Goal: Task Accomplishment & Management: Complete application form

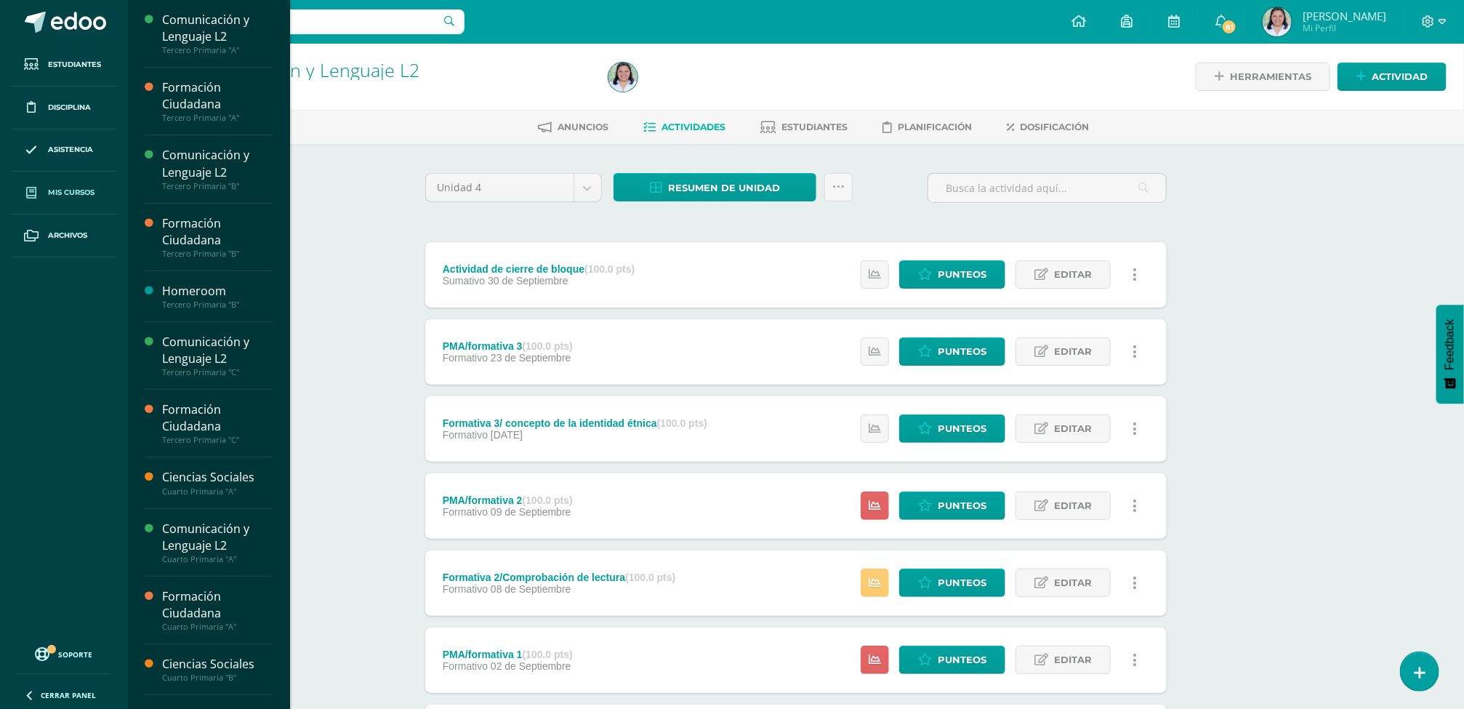
click at [51, 186] on link "Mis cursos" at bounding box center [64, 193] width 105 height 43
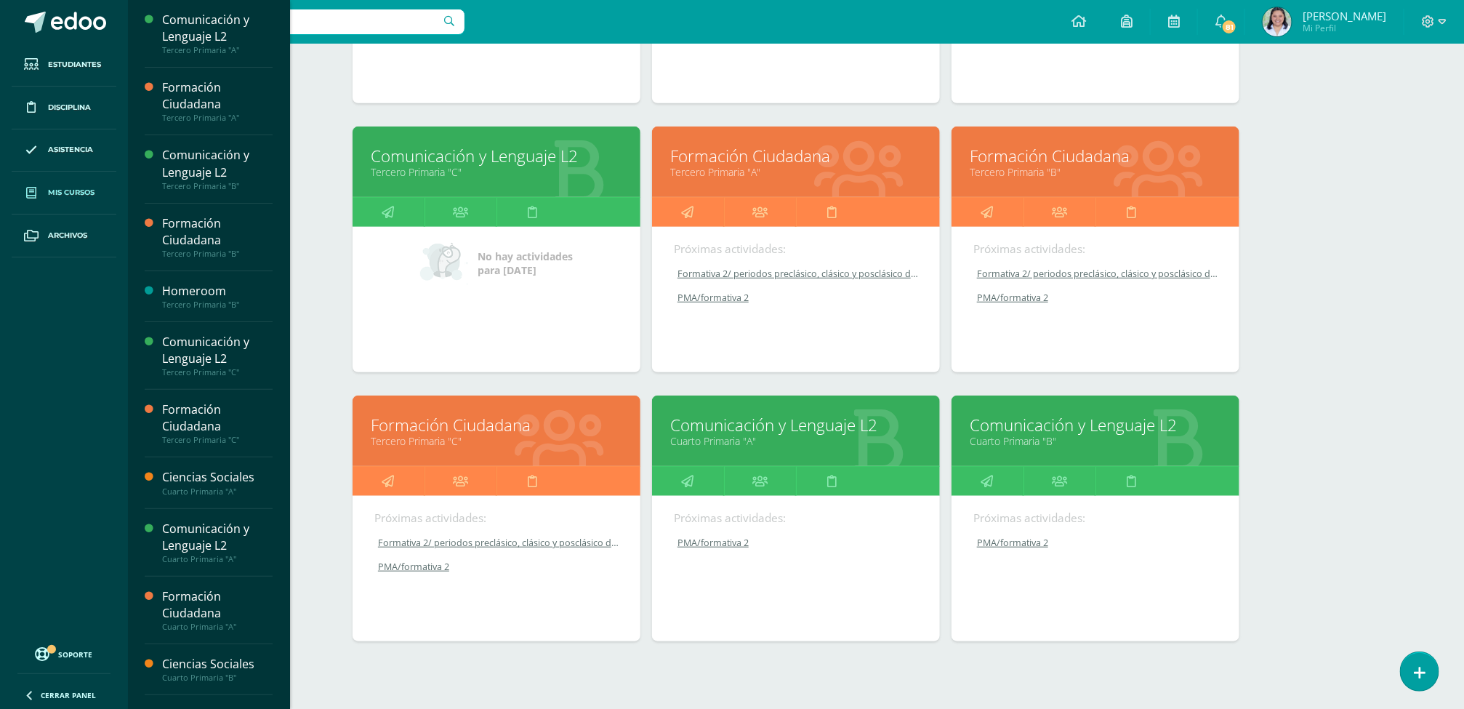
scroll to position [463, 0]
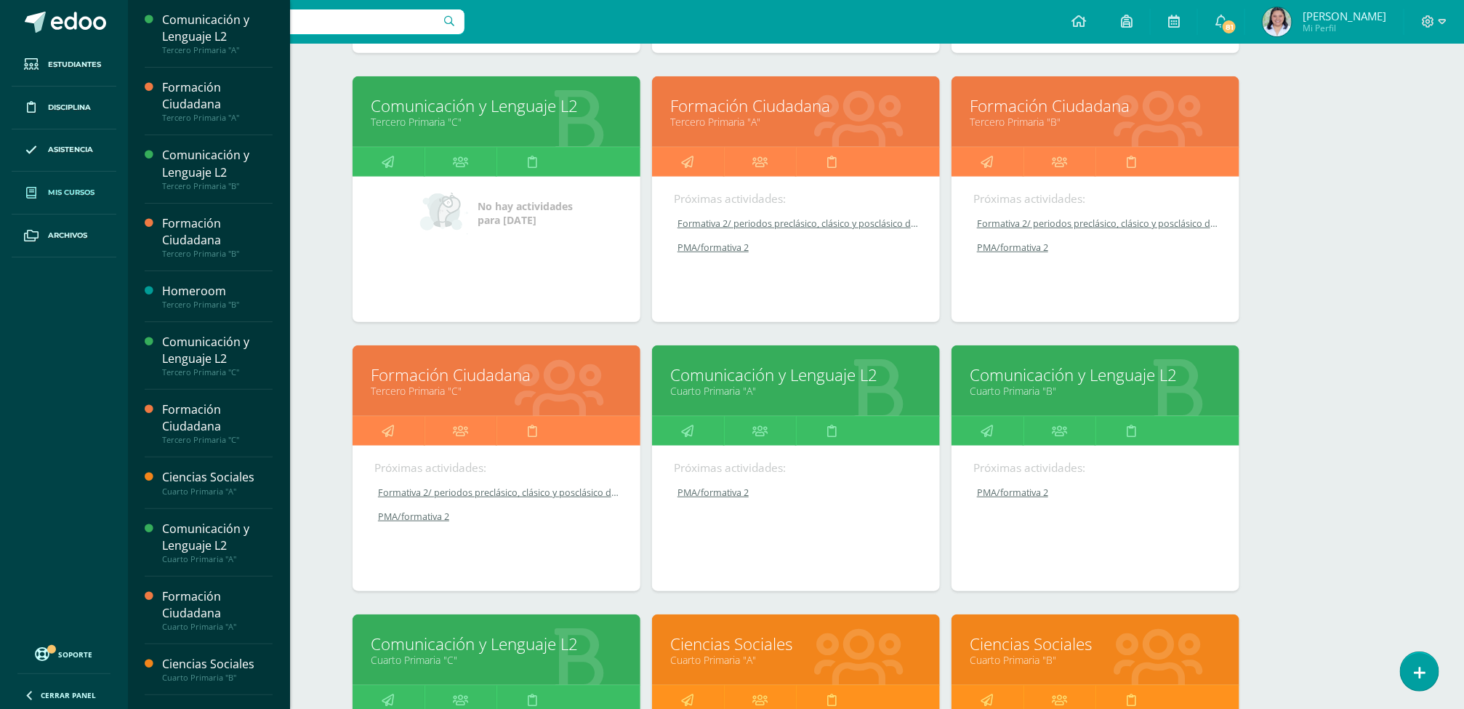
click at [1027, 386] on link "Cuarto Primaria "B"" at bounding box center [1096, 391] width 252 height 14
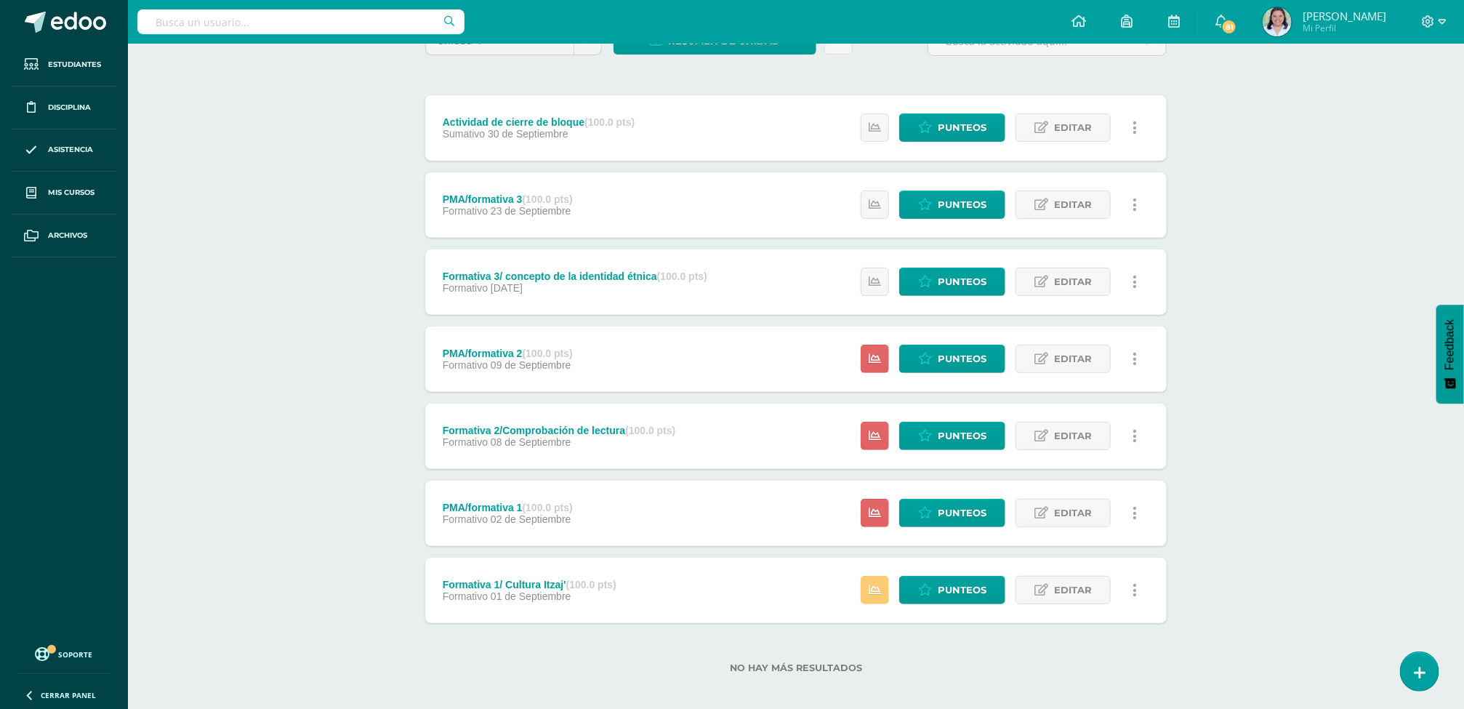
scroll to position [159, 0]
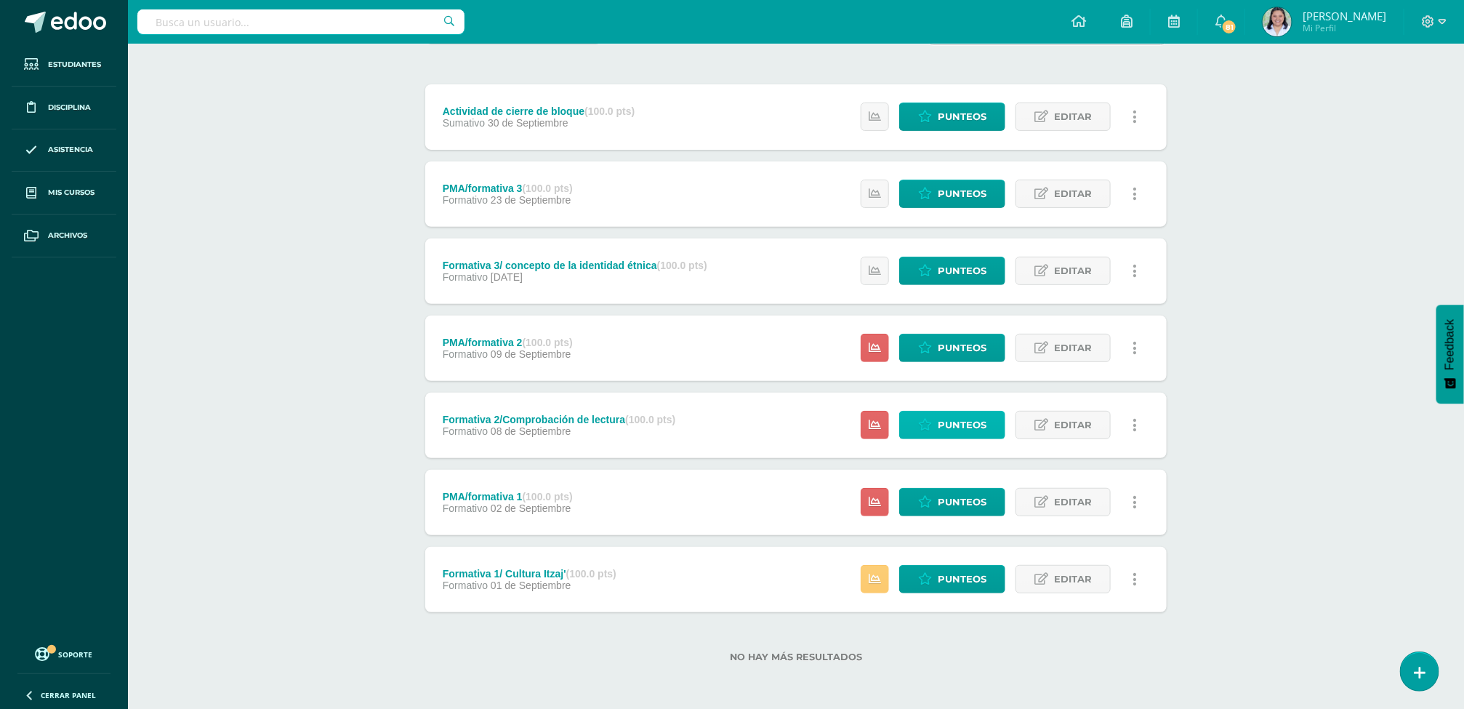
click at [975, 422] on span "Punteos" at bounding box center [962, 424] width 49 height 27
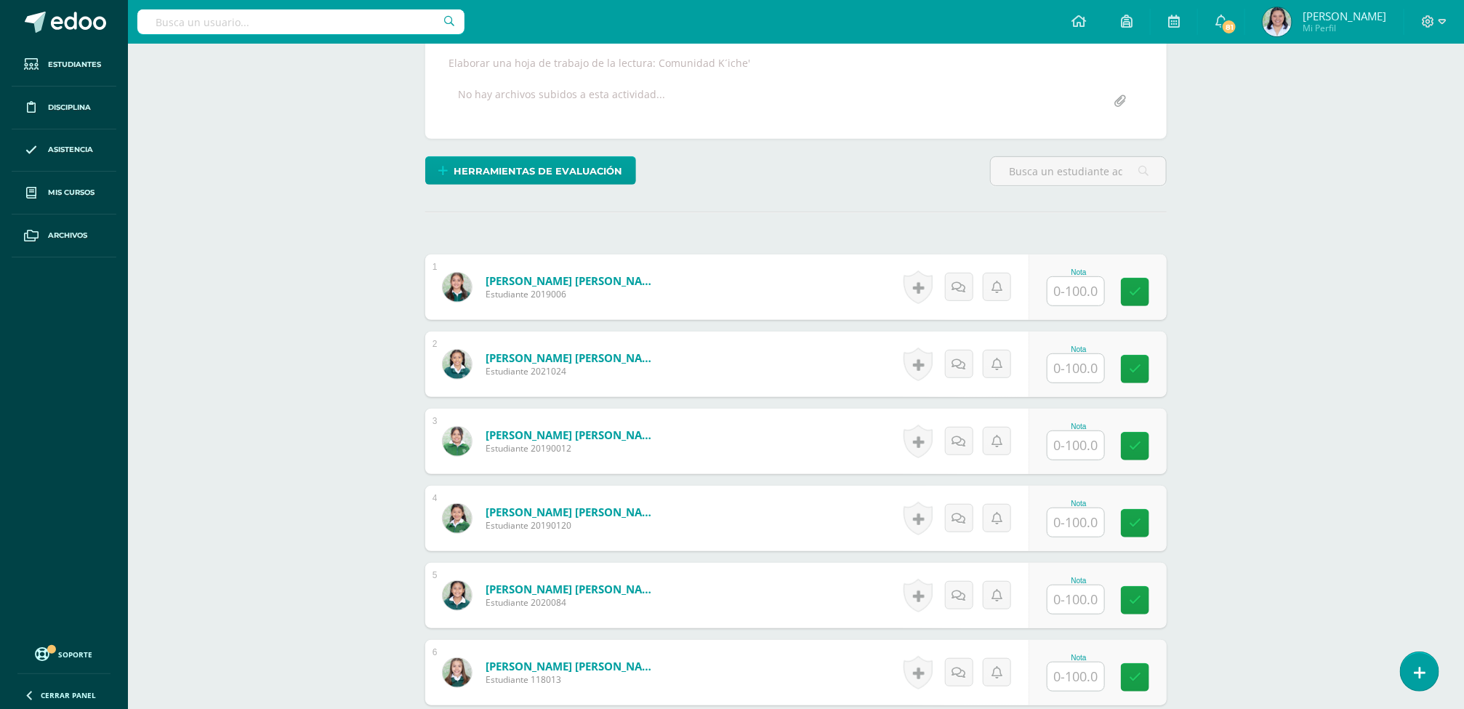
scroll to position [268, 0]
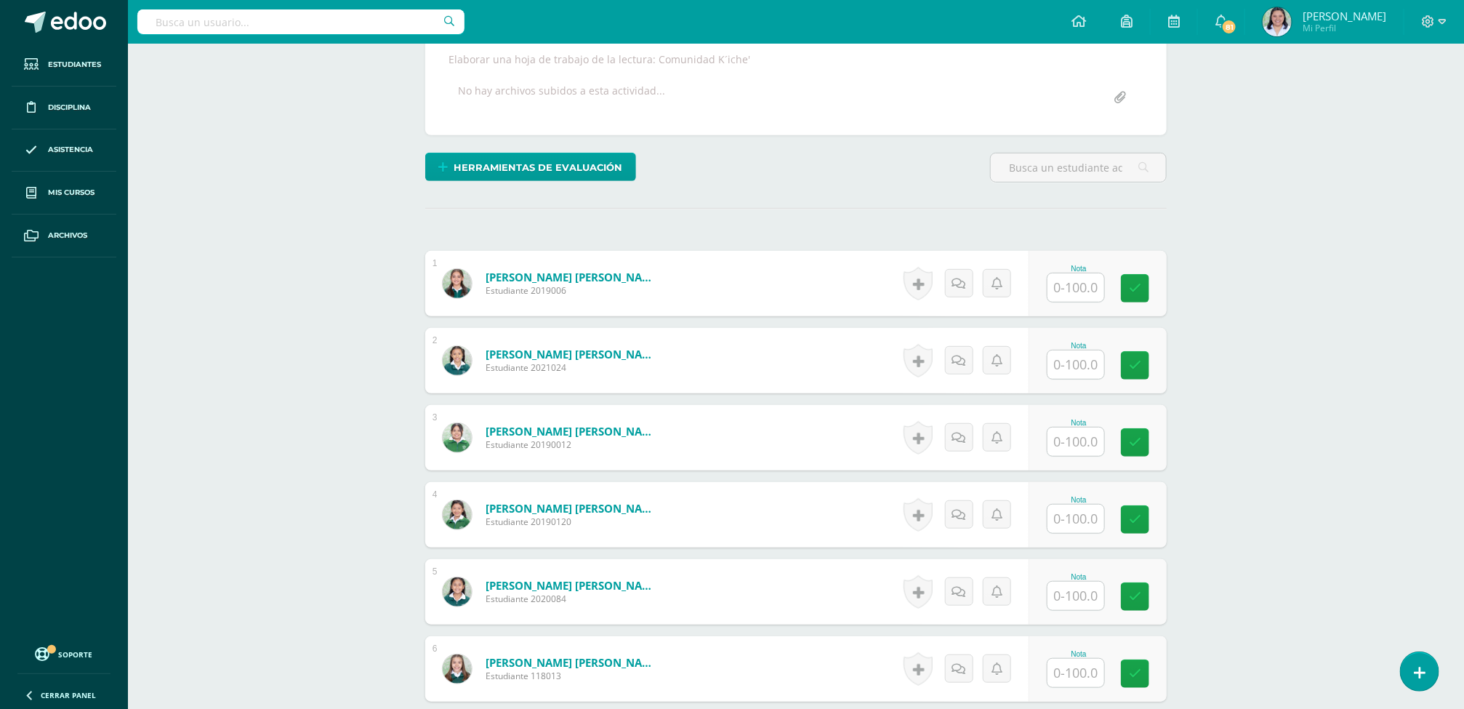
click at [1061, 286] on input "text" at bounding box center [1075, 287] width 57 height 28
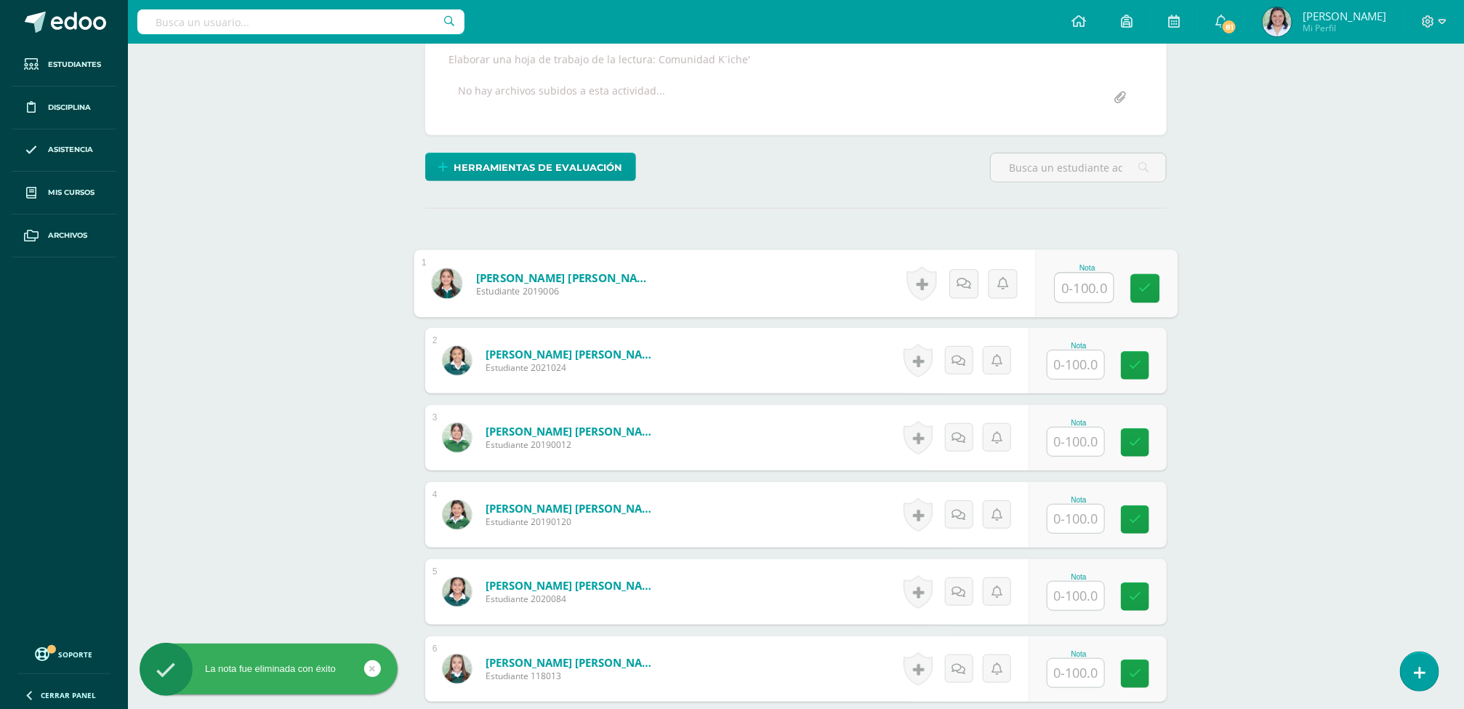
click at [1086, 364] on input "text" at bounding box center [1075, 364] width 57 height 28
type input "75"
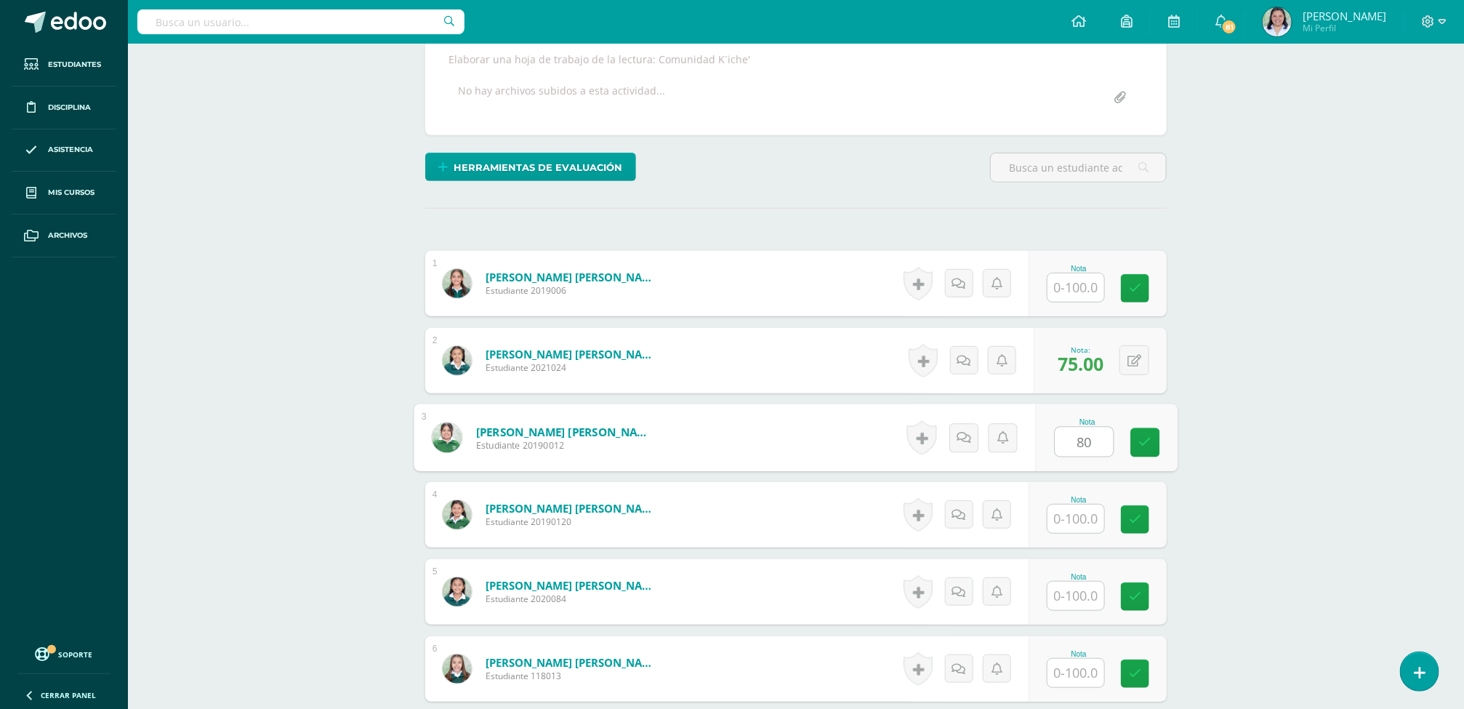
type input "80"
type input "100"
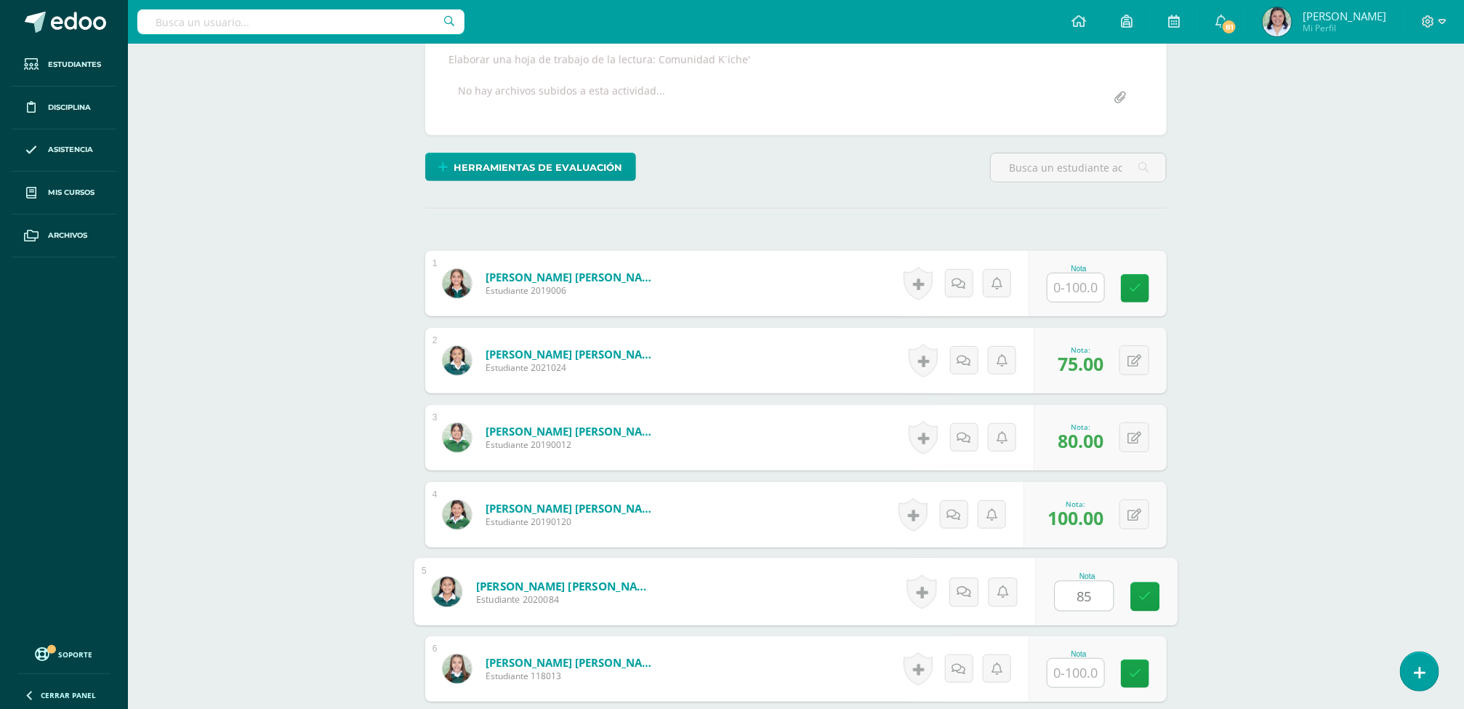
type input "85"
type input "95"
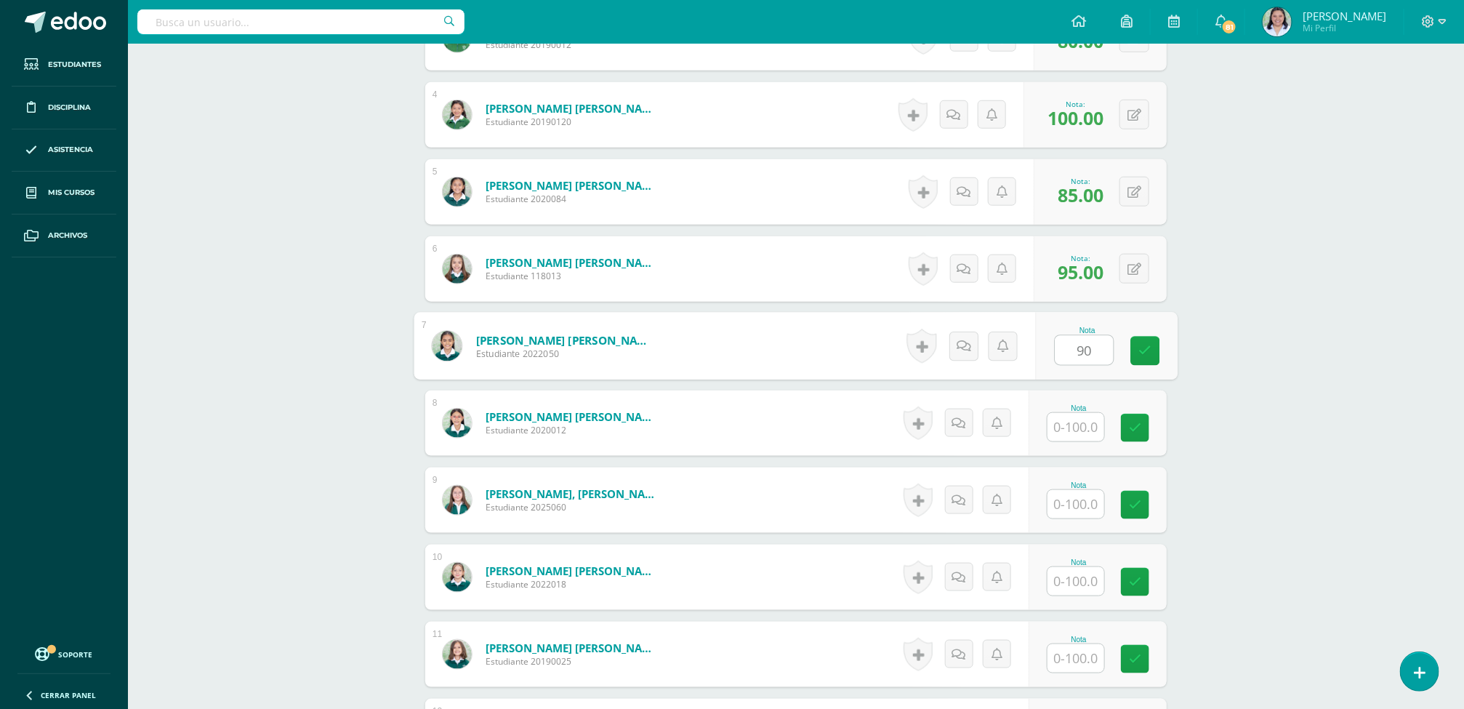
type input "90"
type input "75"
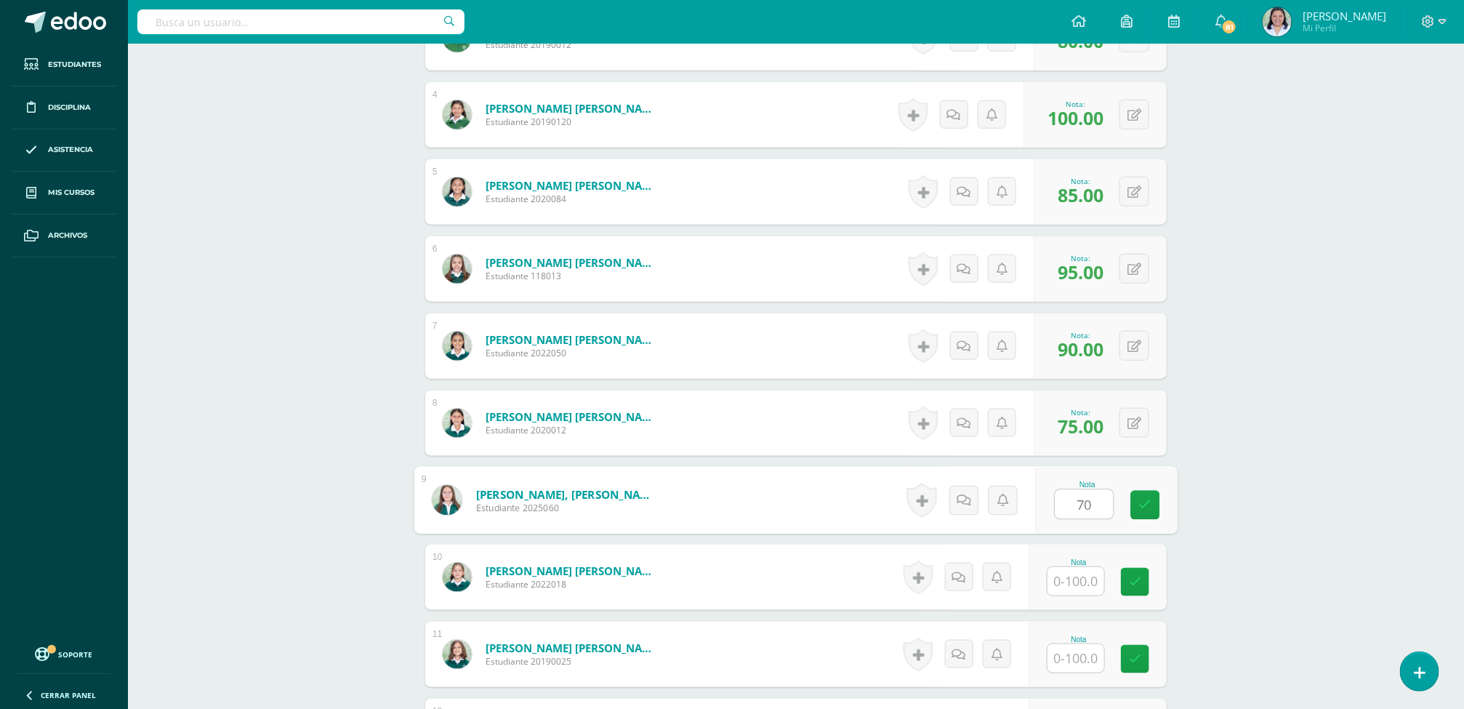
type input "70"
type input "80"
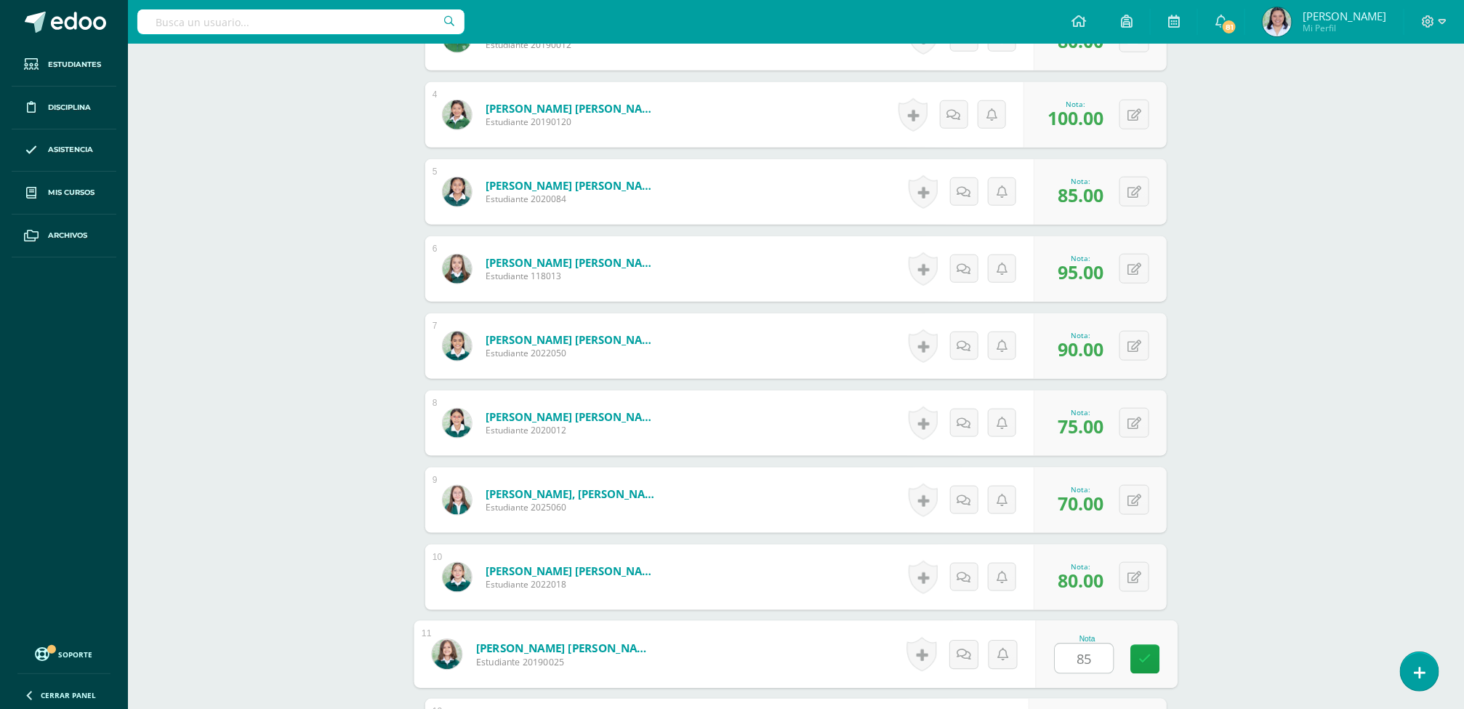
type input "85"
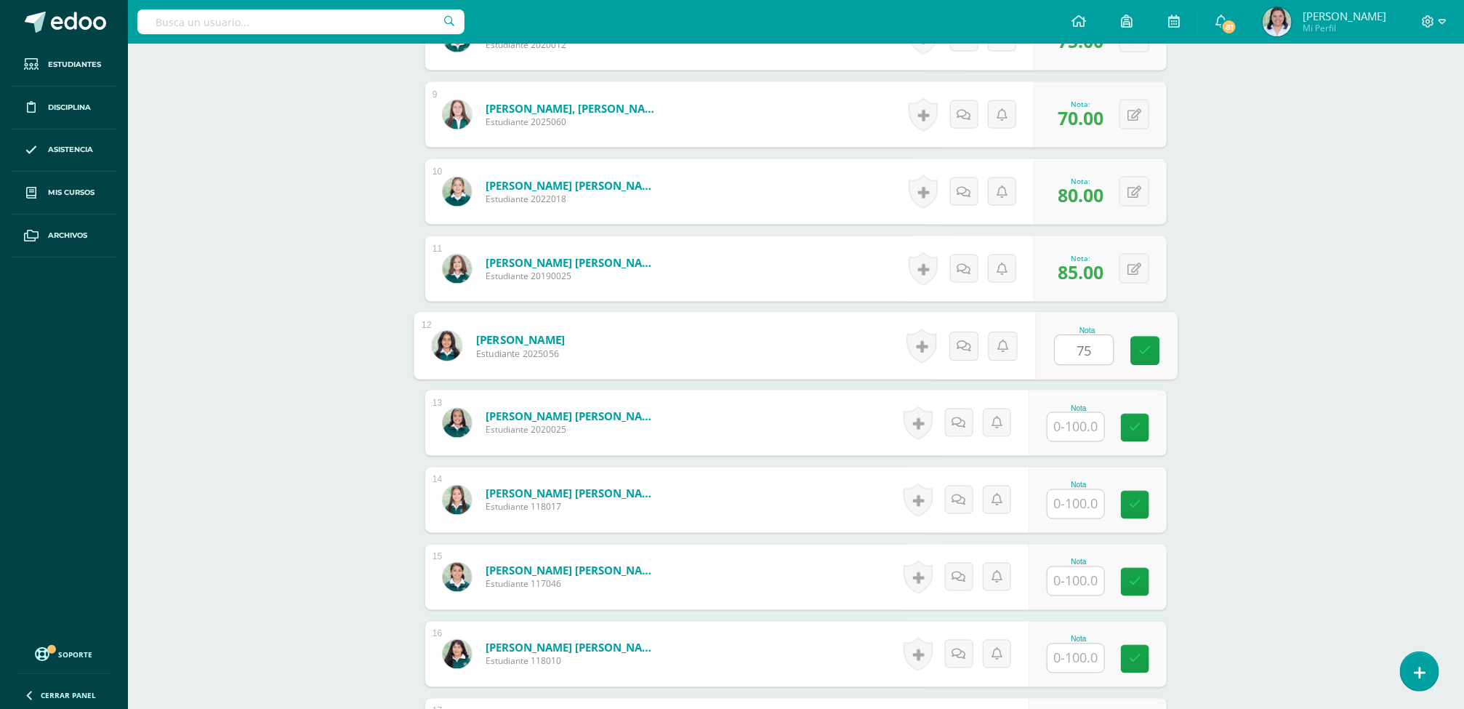
type input "75"
type input "70"
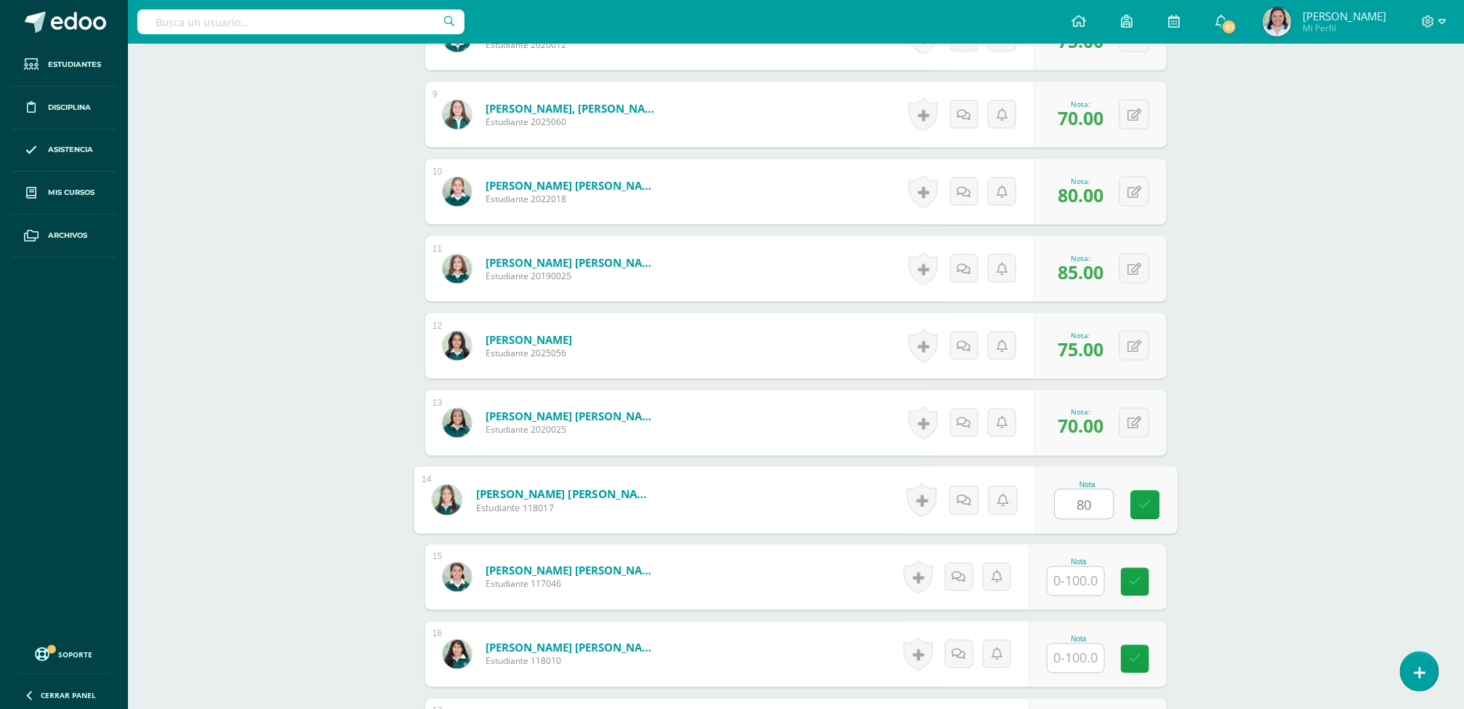
type input "80"
type input "5"
type input "60"
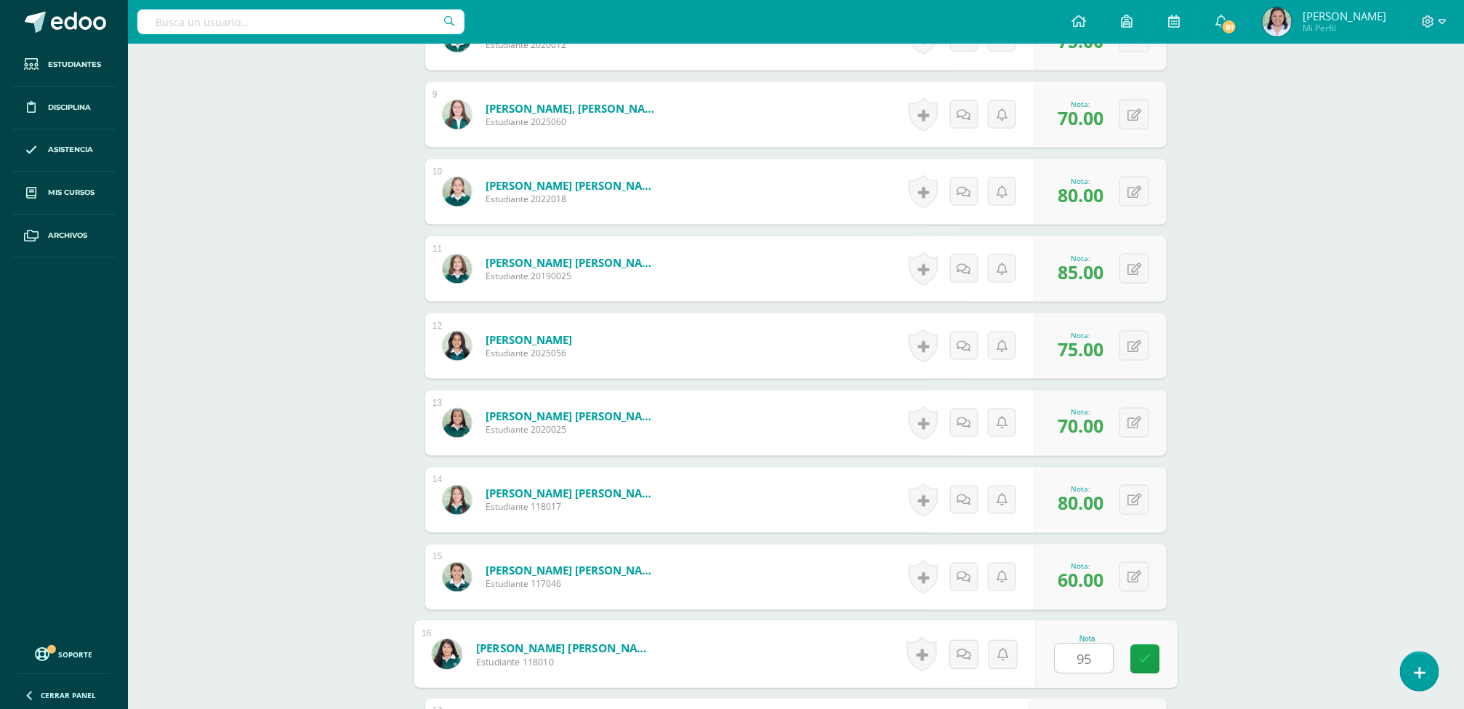
type input "95"
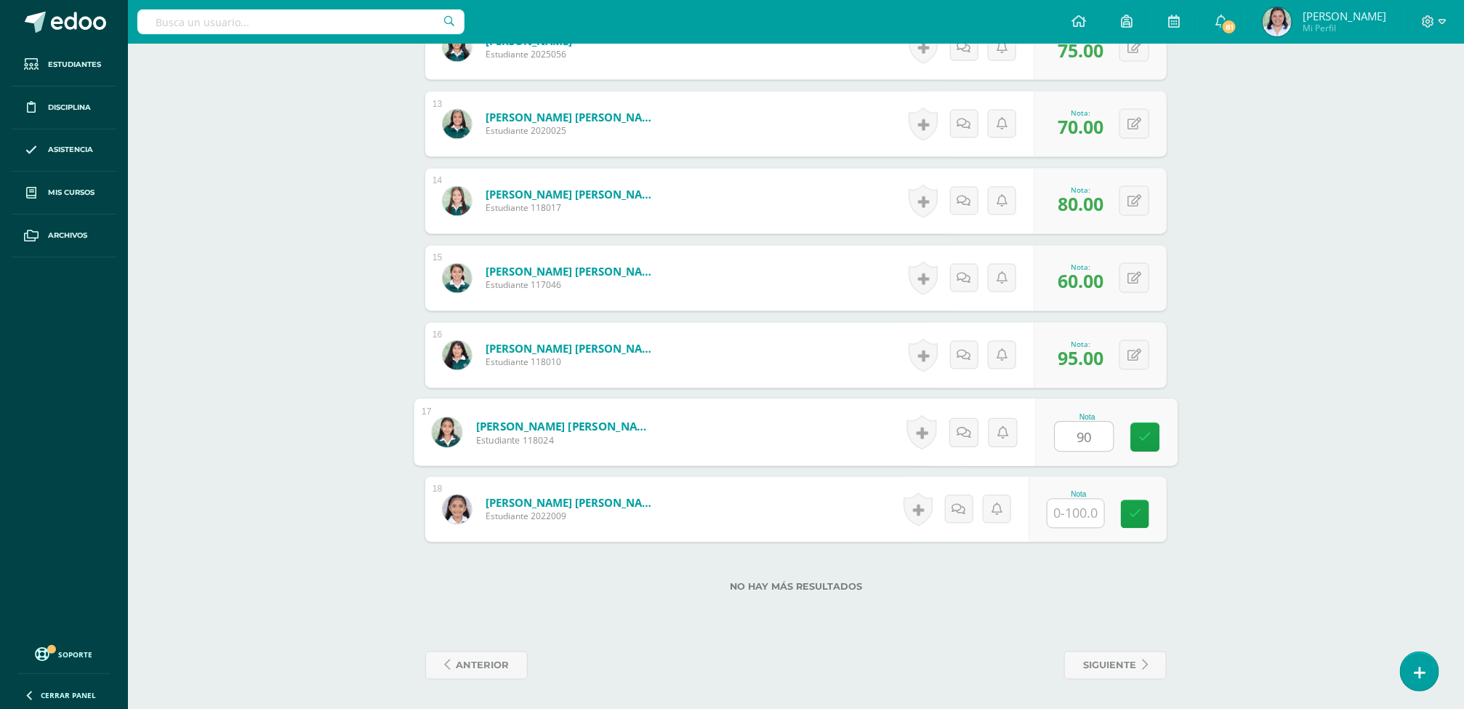
type input "90"
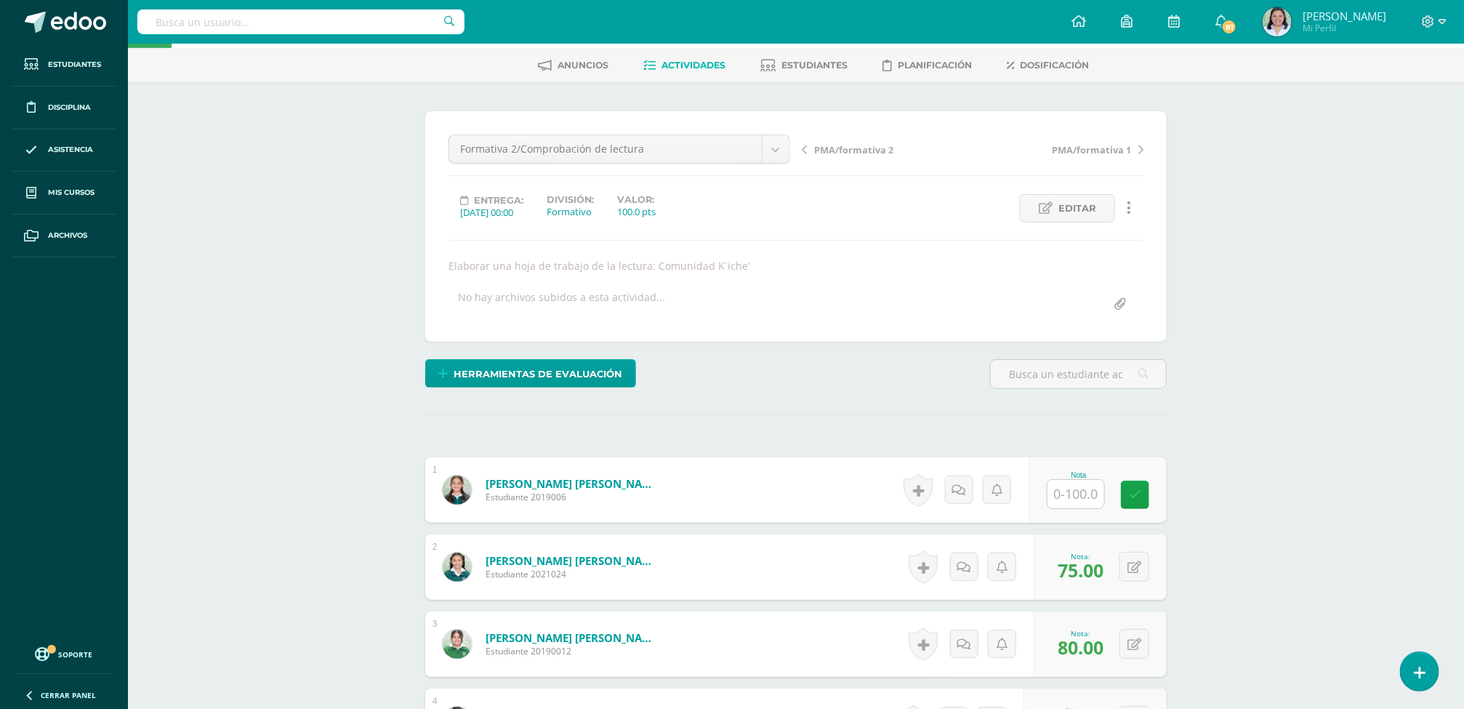
scroll to position [0, 0]
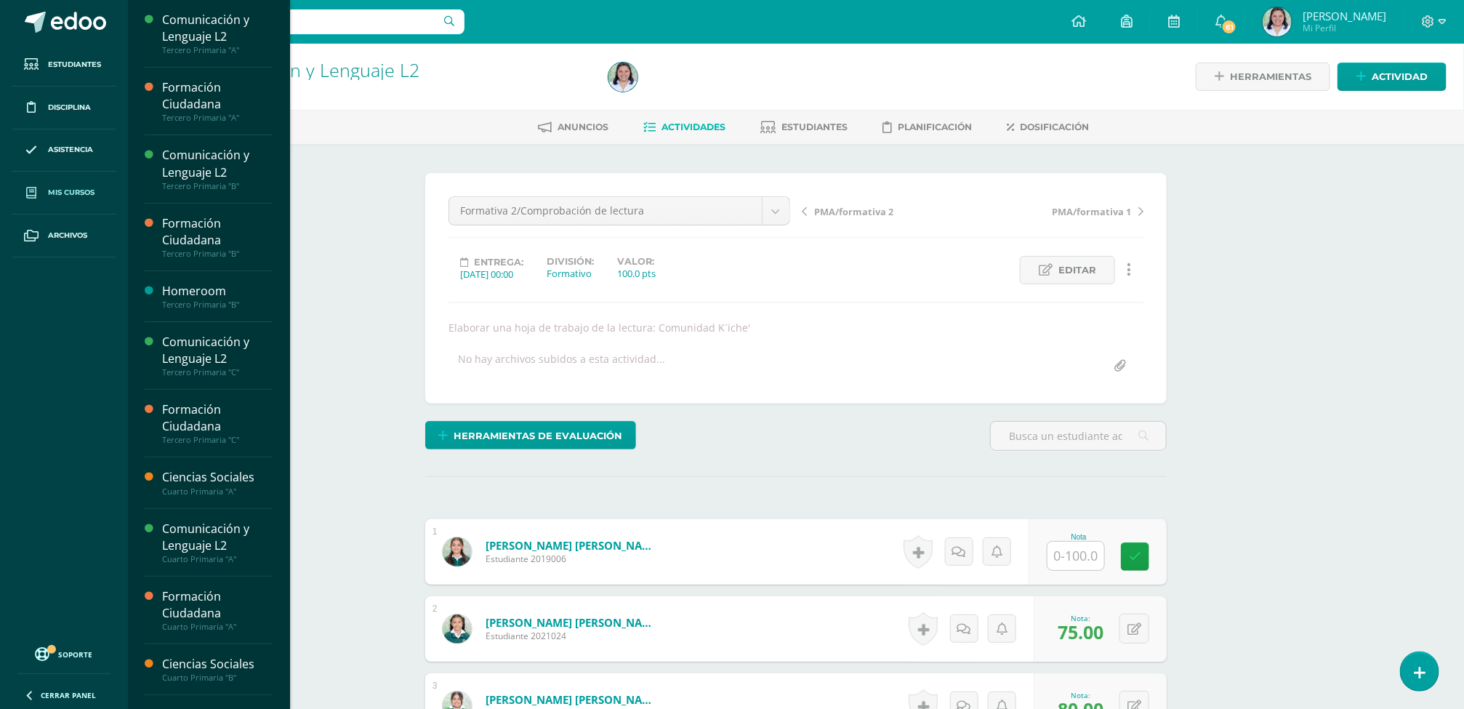
click at [46, 203] on link "Mis cursos" at bounding box center [64, 193] width 105 height 43
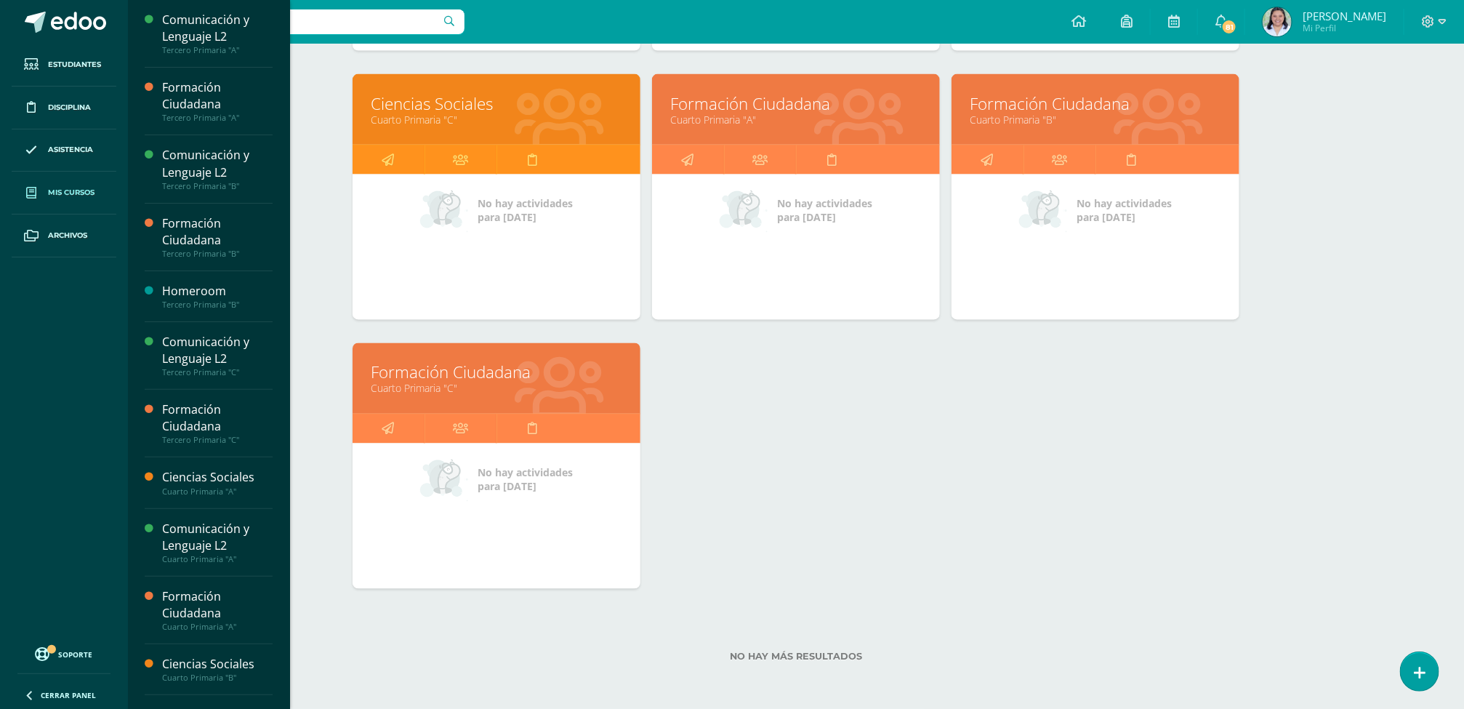
scroll to position [475, 0]
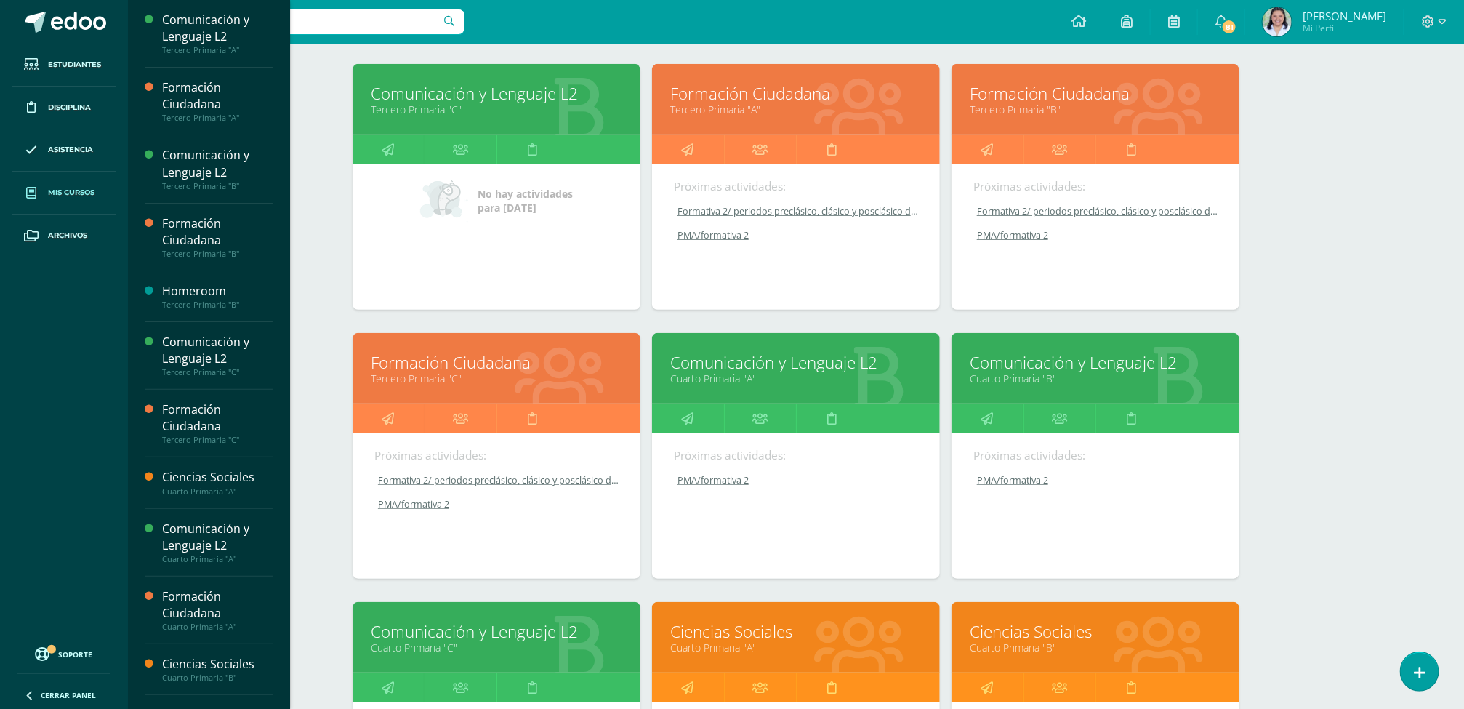
click at [476, 633] on link "Comunicación y Lenguaje L2" at bounding box center [497, 631] width 252 height 23
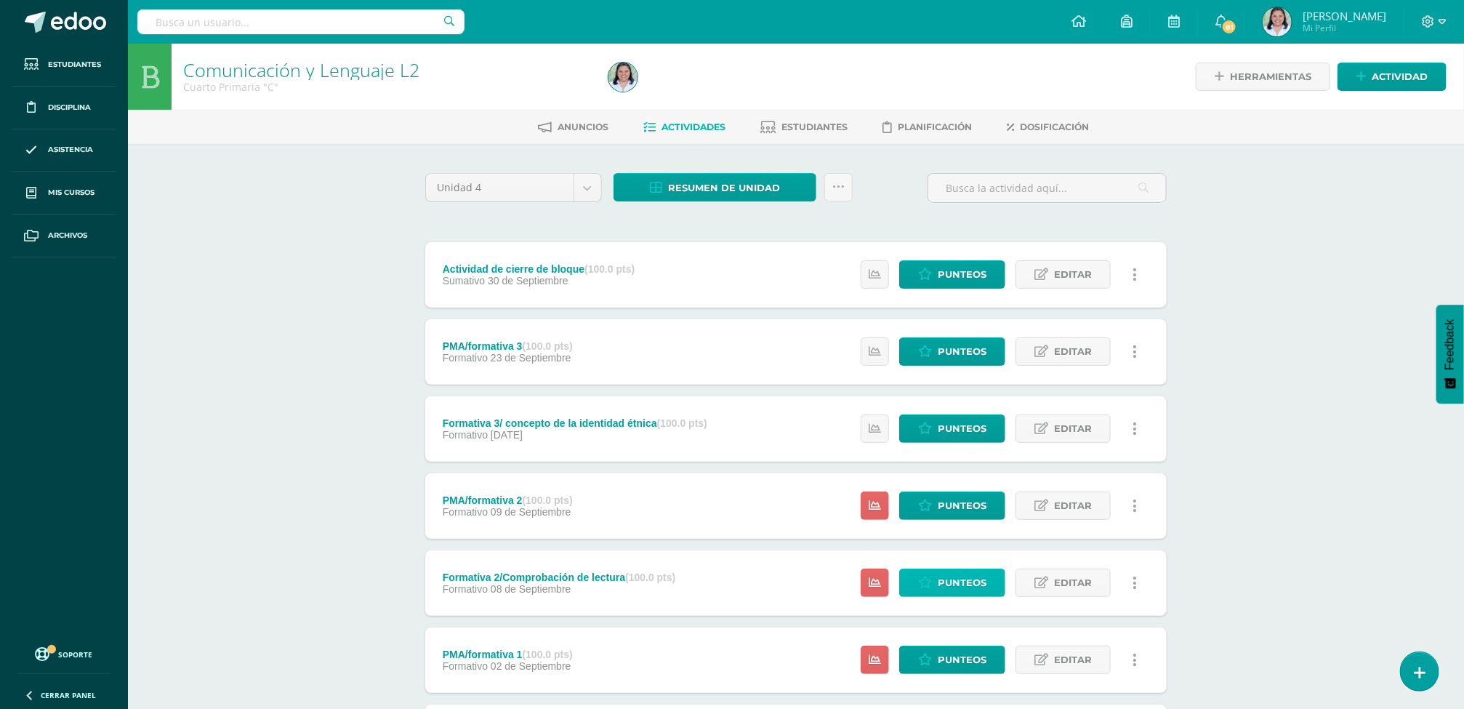
click at [967, 589] on span "Punteos" at bounding box center [962, 582] width 49 height 27
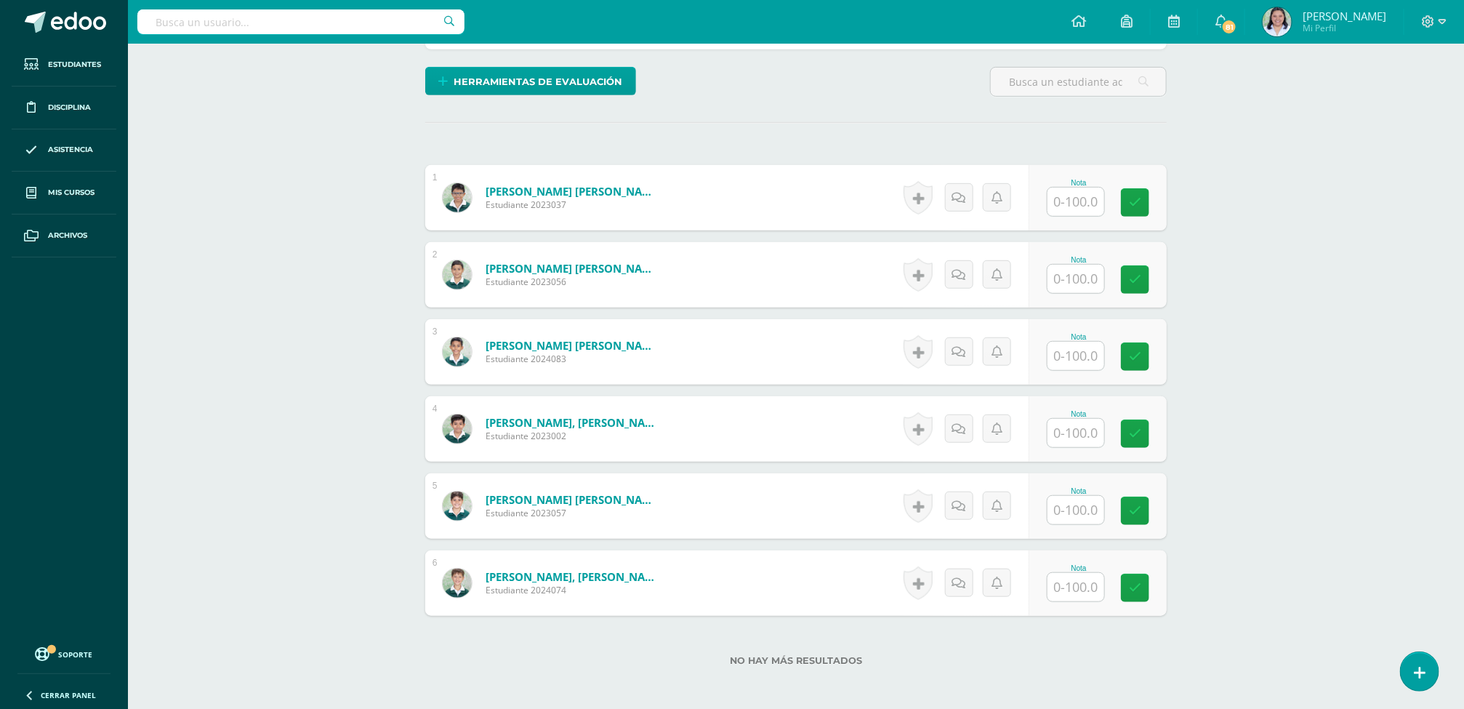
scroll to position [364, 0]
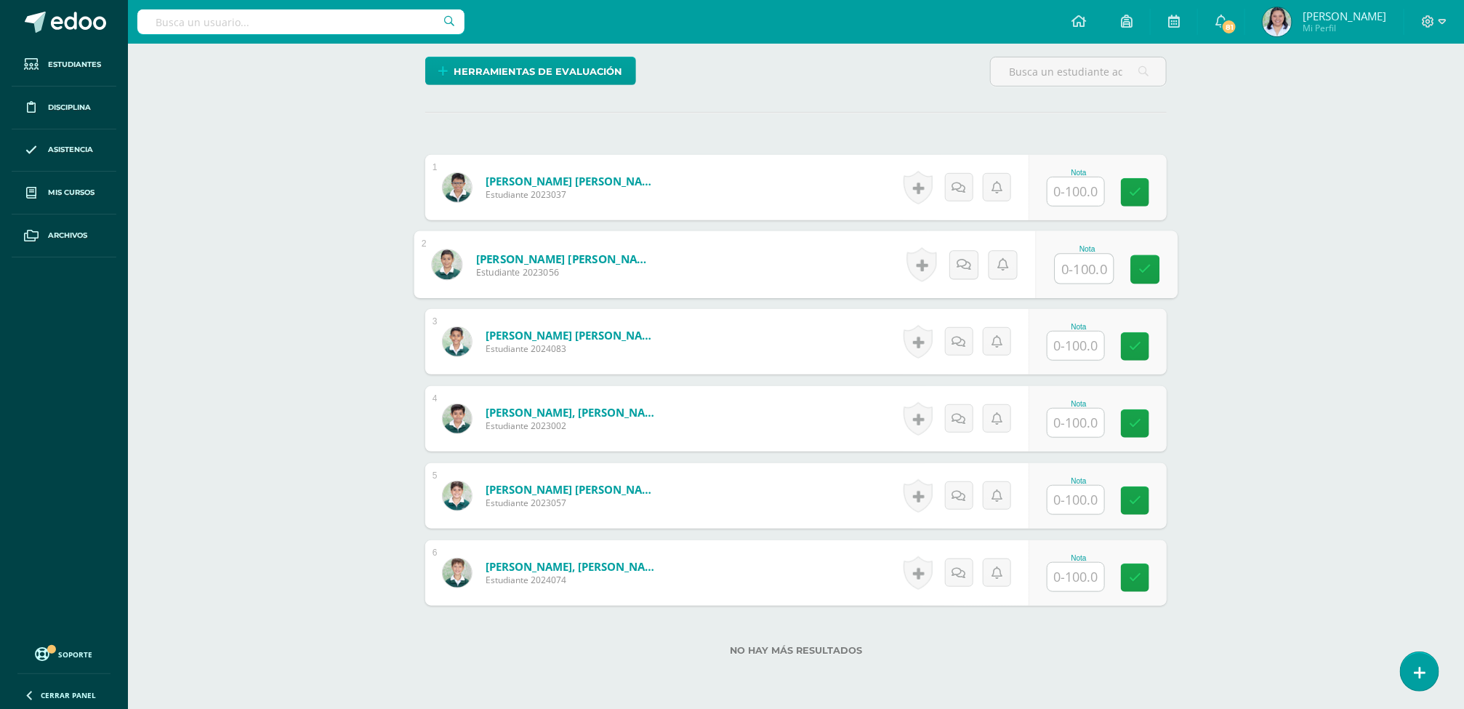
click at [1082, 282] on input "text" at bounding box center [1084, 268] width 58 height 29
type input "100"
type input "80"
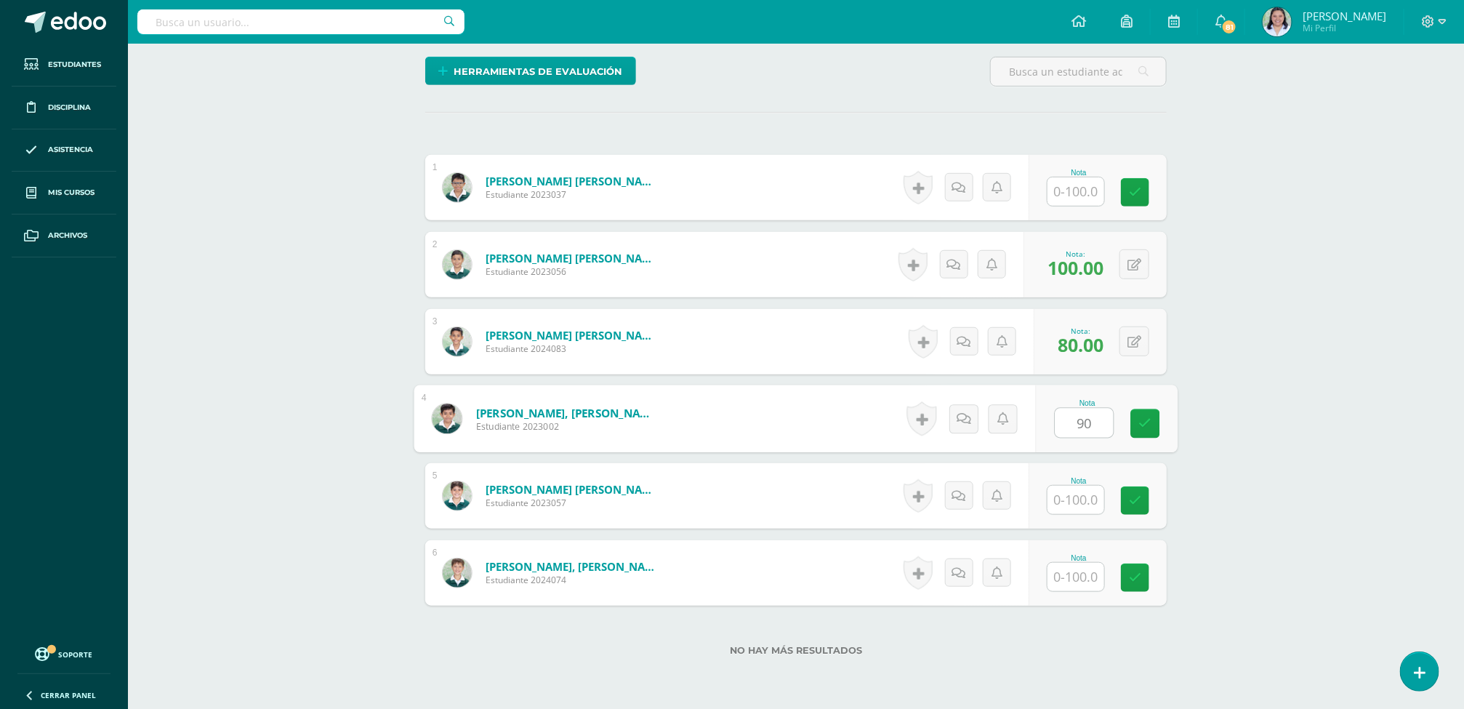
type input "90"
type input "70"
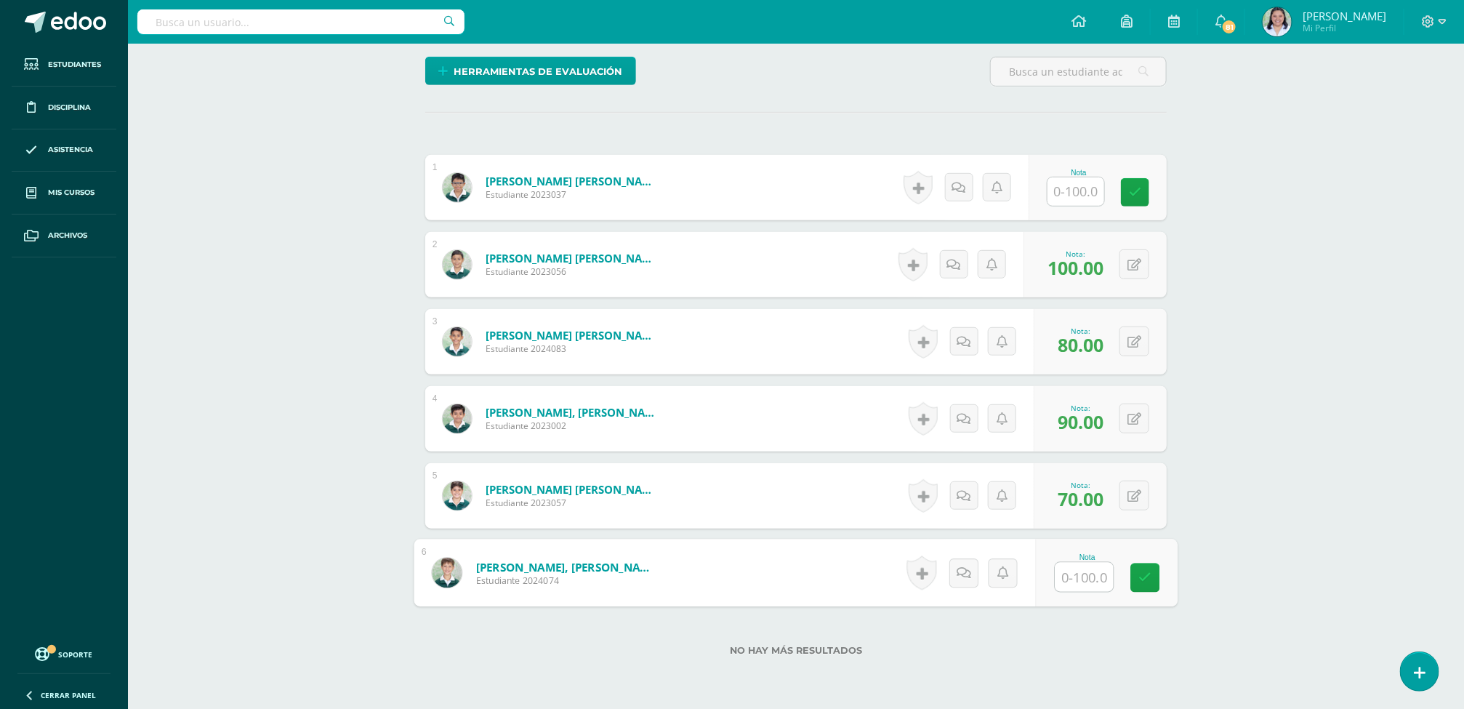
type input "8"
type input "70"
click at [1257, 299] on div "Comunicación y Lenguaje L2 Cuarto Primaria "C" Herramientas Detalle de asistenc…" at bounding box center [796, 225] width 1336 height 1093
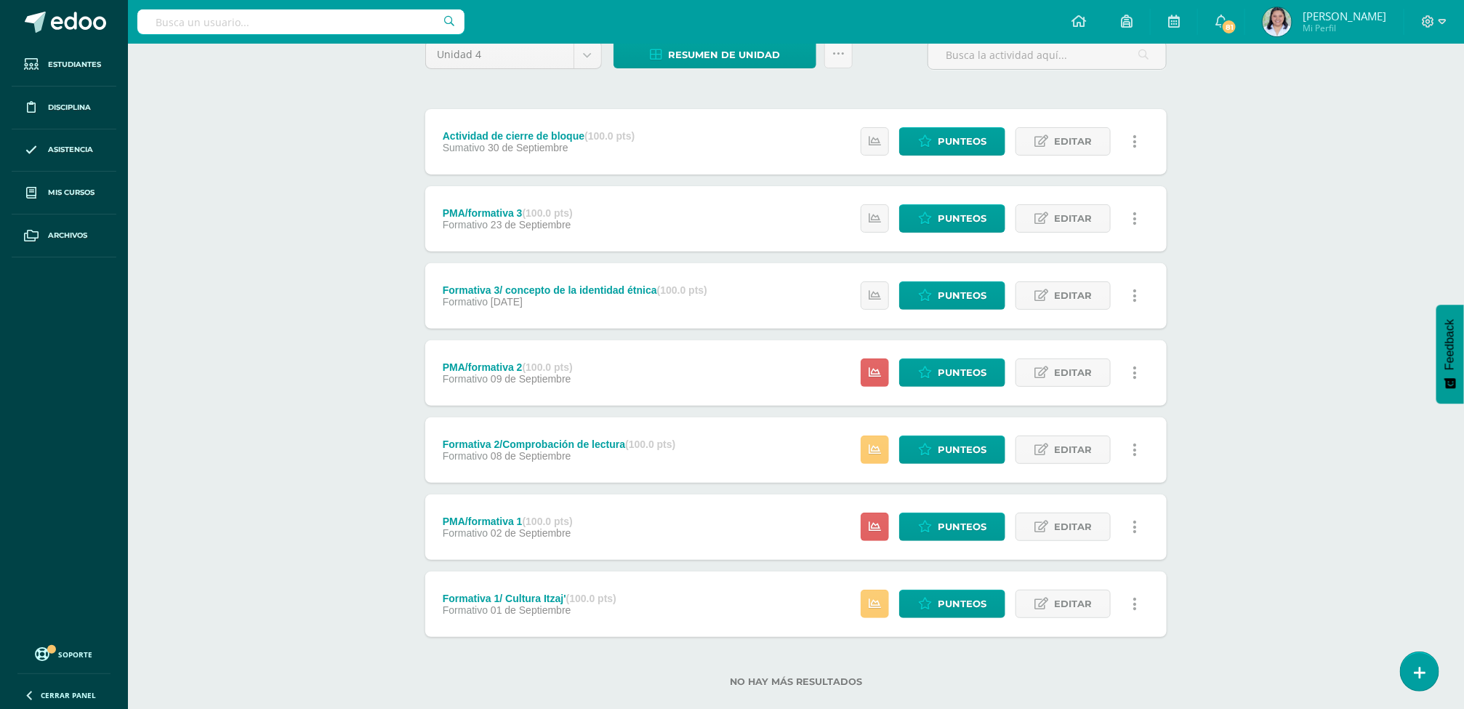
scroll to position [159, 0]
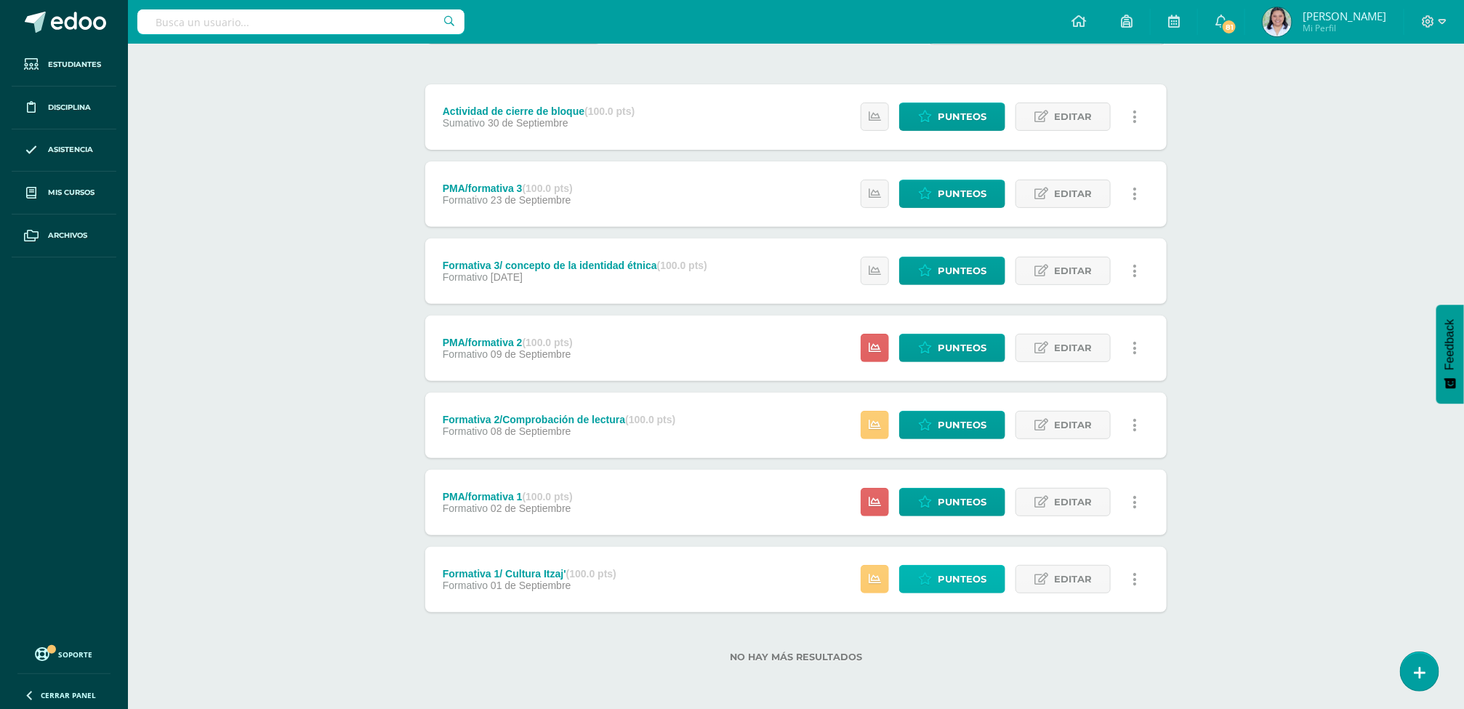
click at [960, 567] on span "Punteos" at bounding box center [962, 579] width 49 height 27
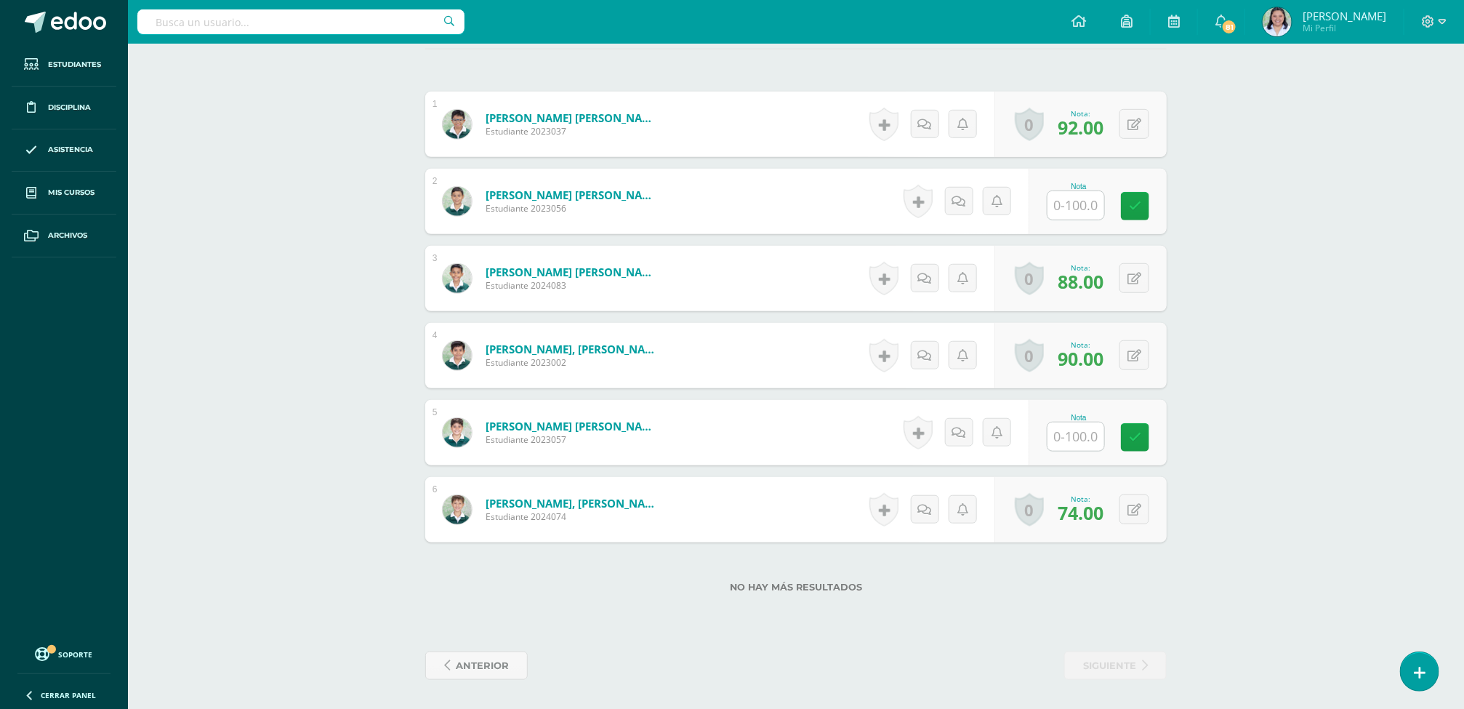
scroll to position [434, 0]
click at [1089, 201] on input "text" at bounding box center [1084, 205] width 58 height 29
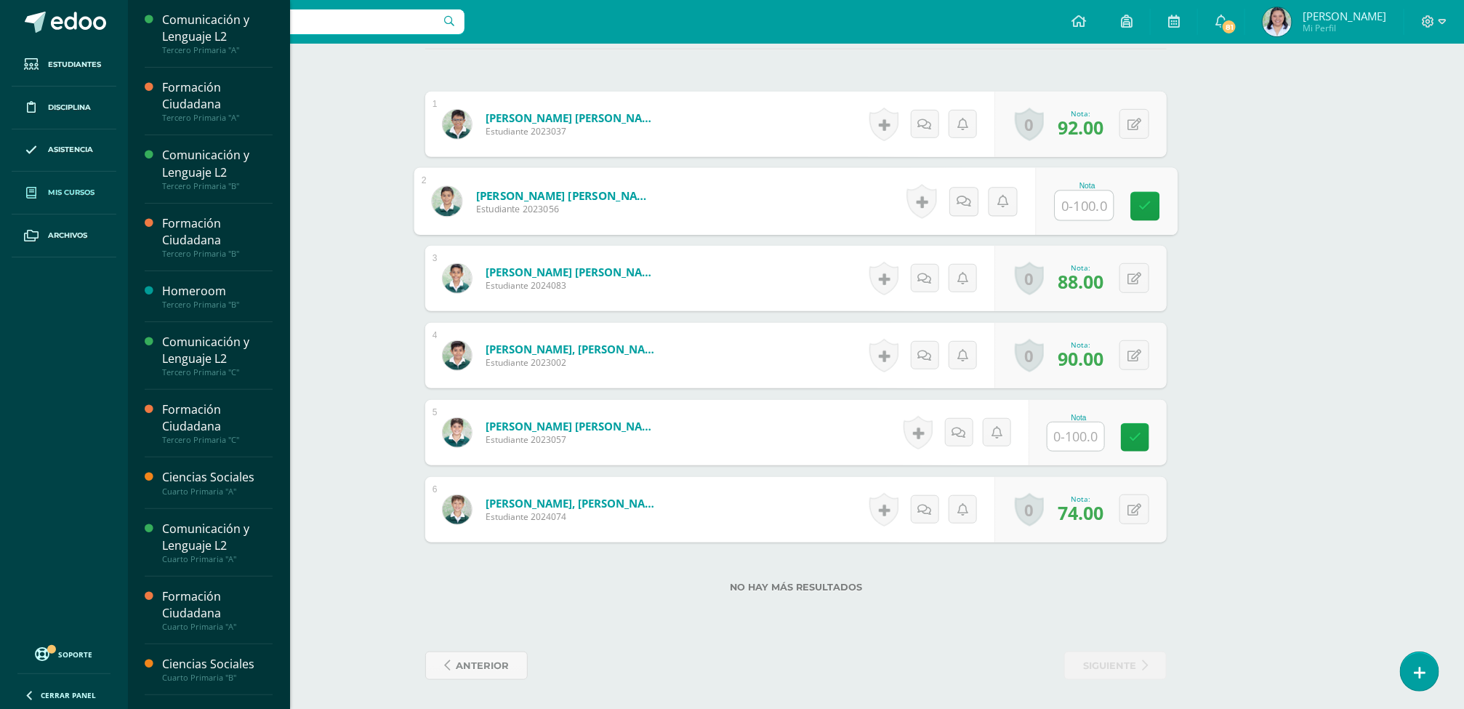
click at [72, 198] on span "Mis cursos" at bounding box center [71, 193] width 47 height 12
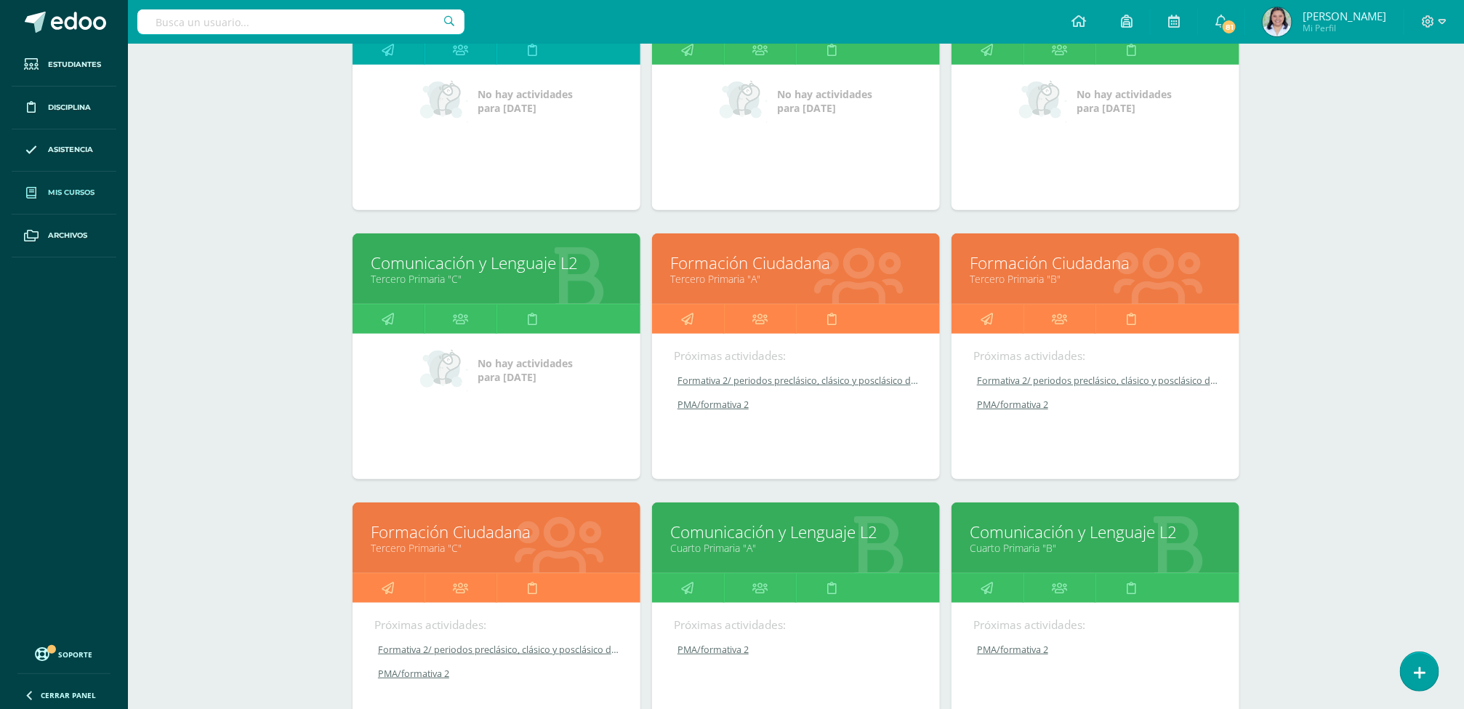
scroll to position [316, 0]
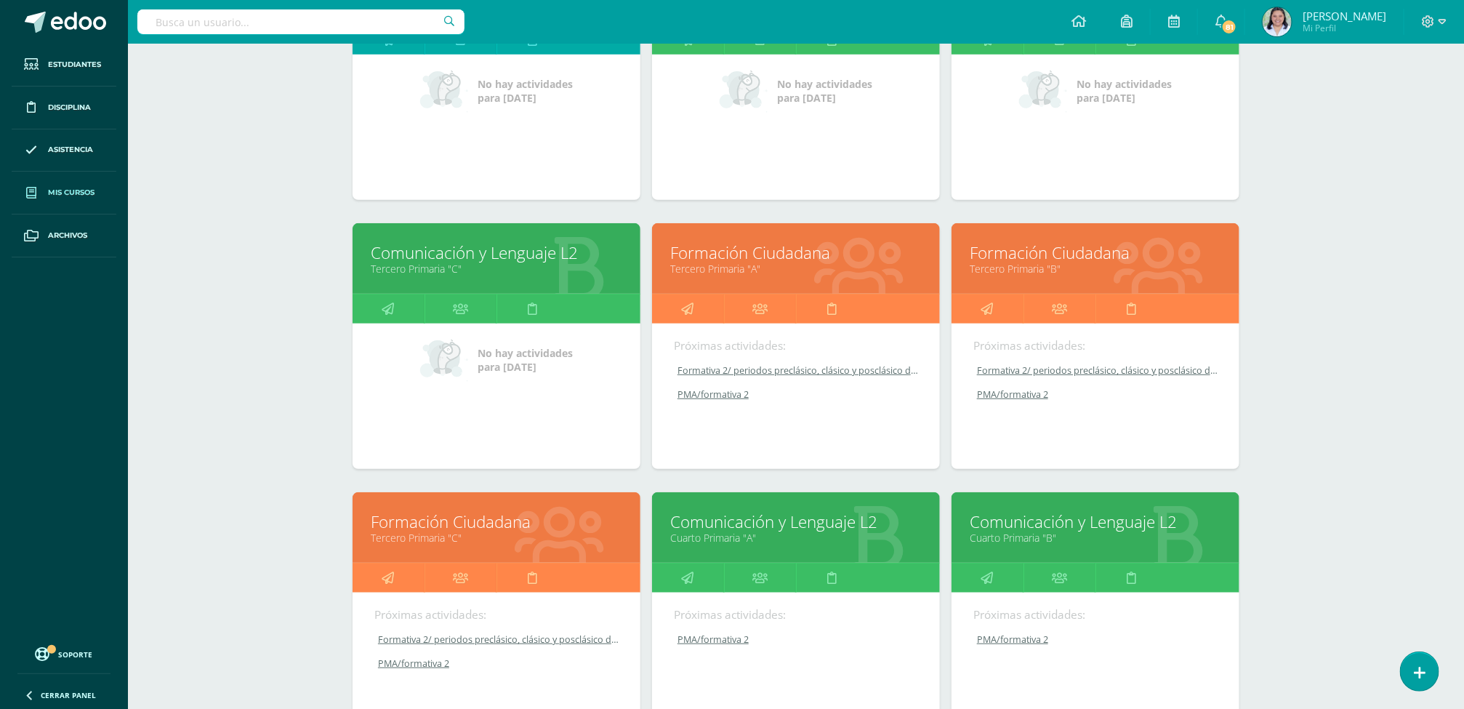
drag, startPoint x: 1459, startPoint y: 410, endPoint x: 1471, endPoint y: 522, distance: 112.5
click at [1464, 522] on html "Estudiantes Disciplina Asistencia Mis cursos Archivos Soporte Ayuda Reportar un…" at bounding box center [732, 268] width 1464 height 1169
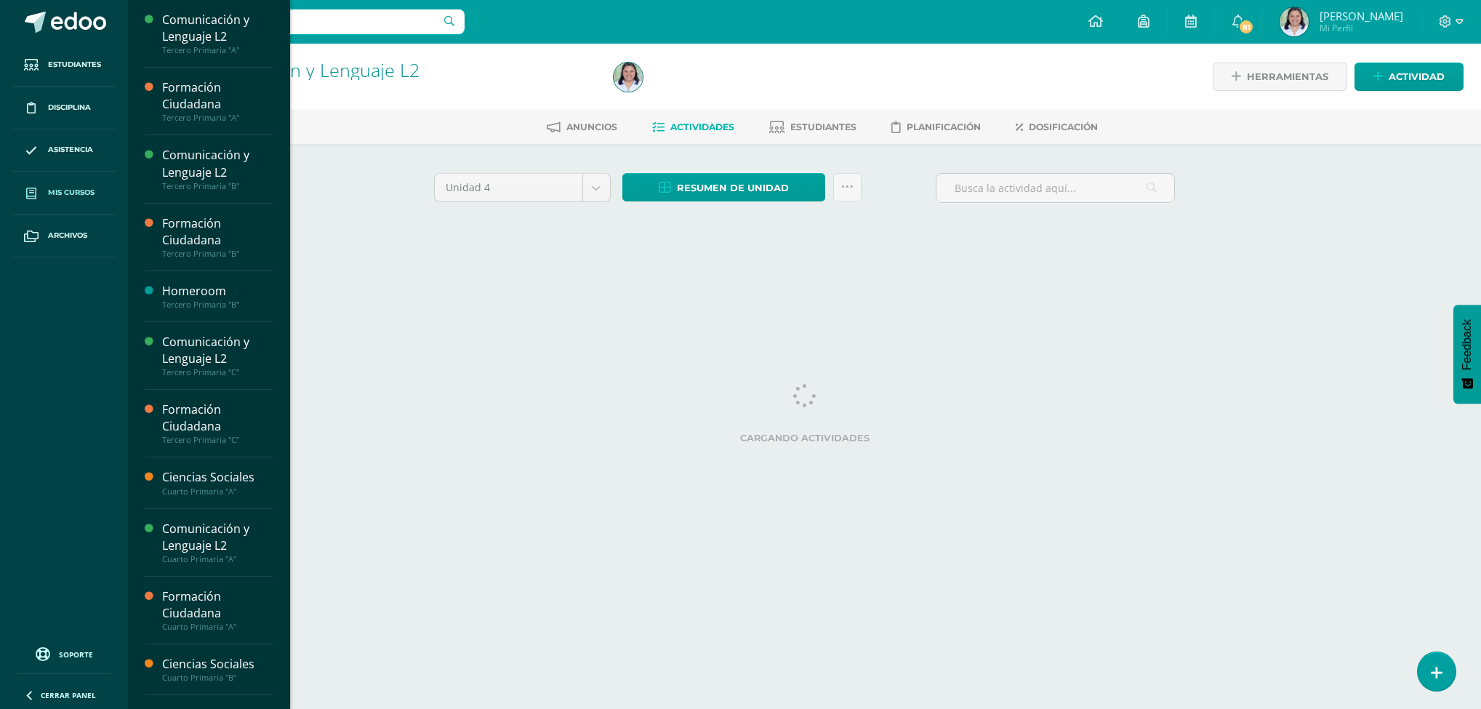
click at [87, 188] on span "Mis cursos" at bounding box center [71, 193] width 47 height 12
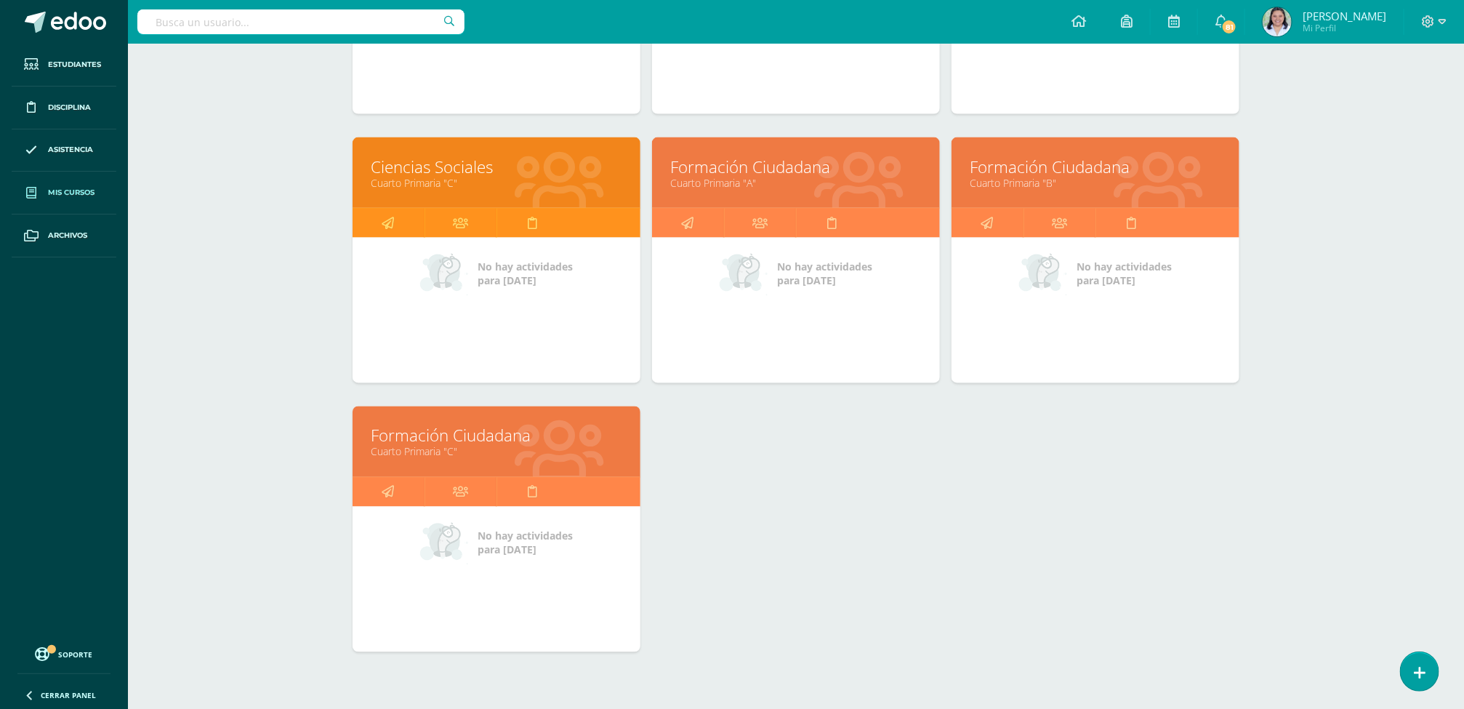
scroll to position [1274, 0]
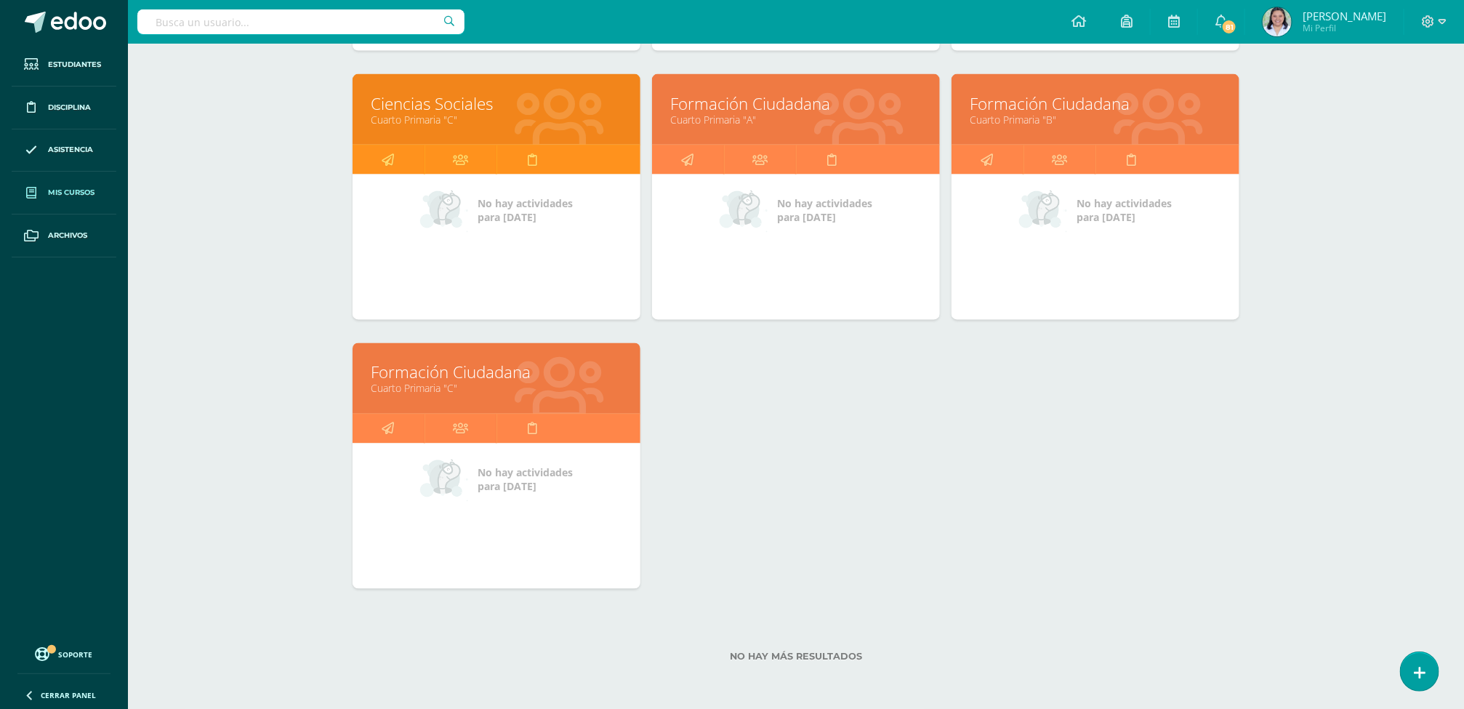
click at [436, 369] on link "Formación Ciudadana" at bounding box center [497, 372] width 252 height 23
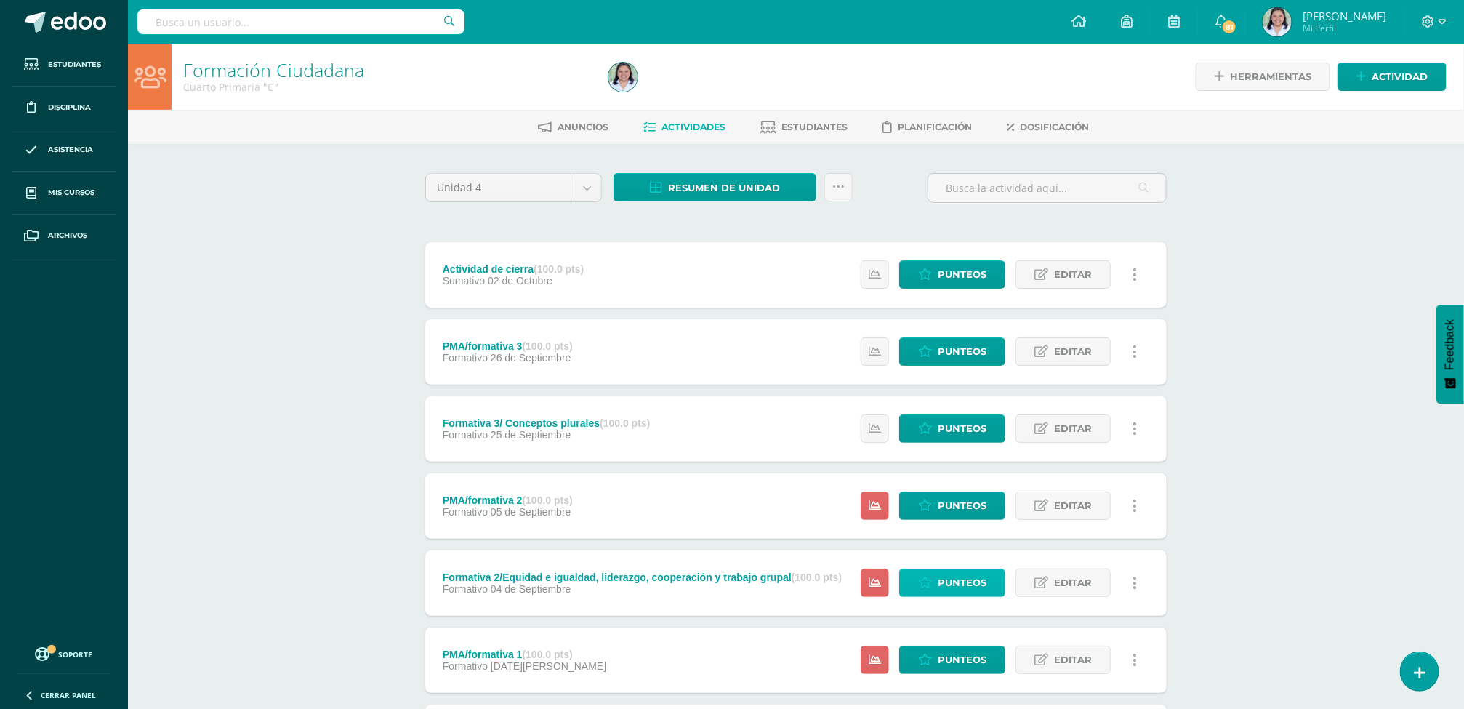
click at [984, 587] on span "Punteos" at bounding box center [962, 582] width 49 height 27
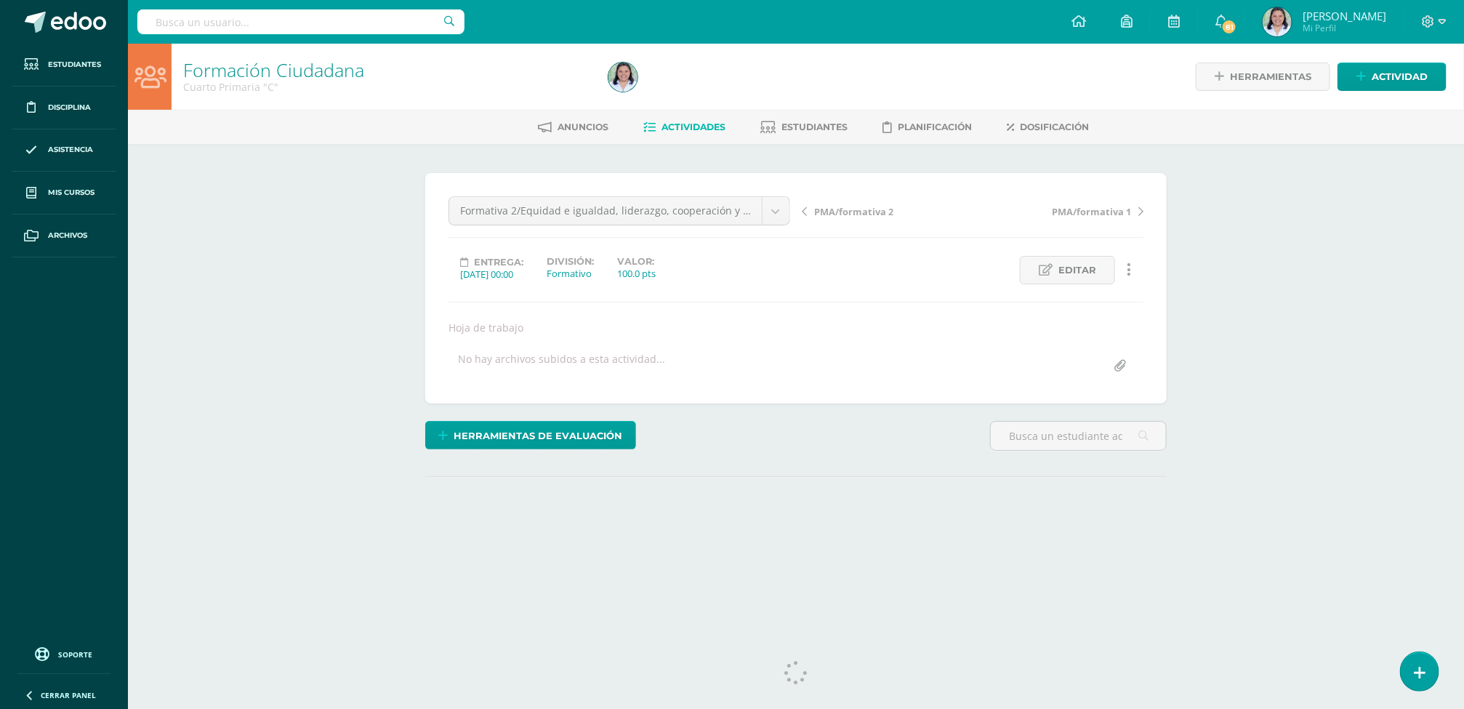
click at [692, 126] on span "Actividades" at bounding box center [693, 126] width 64 height 11
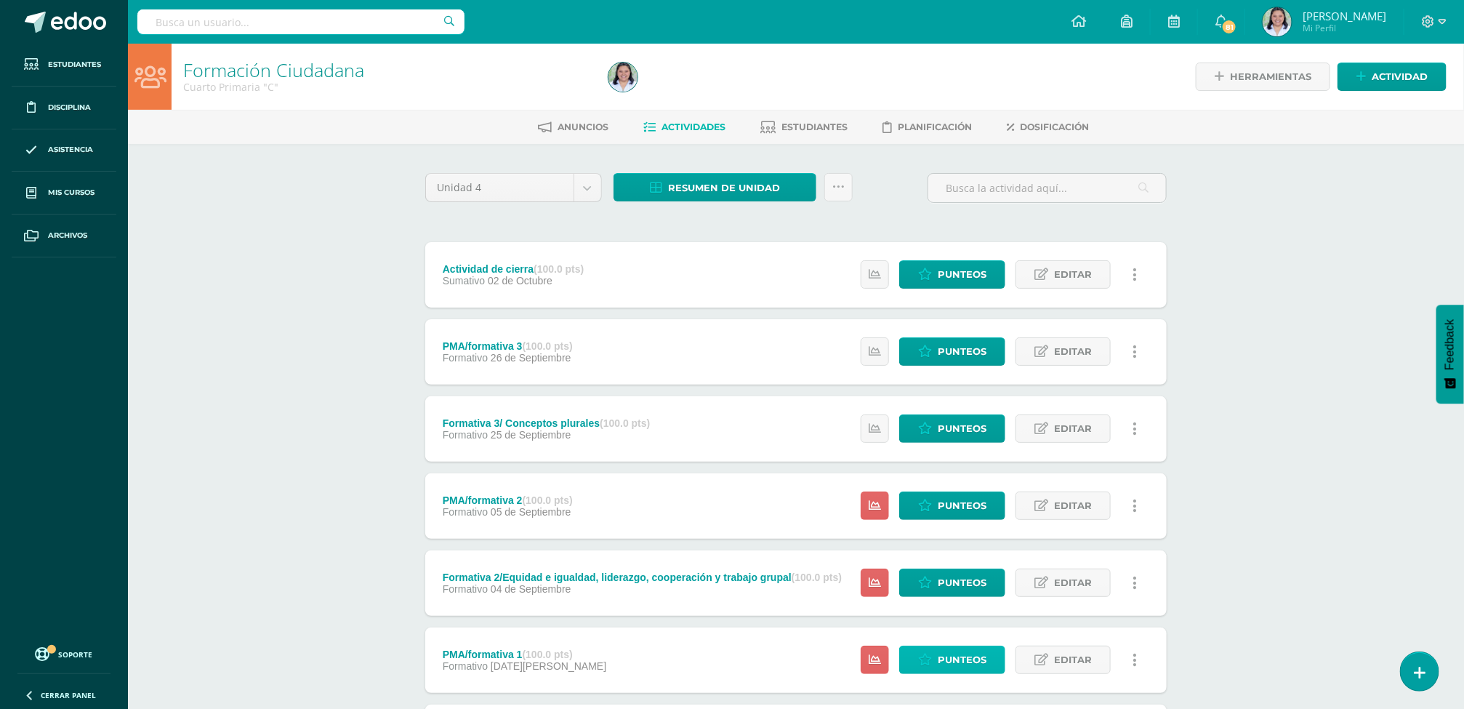
click at [958, 653] on span "Punteos" at bounding box center [962, 659] width 49 height 27
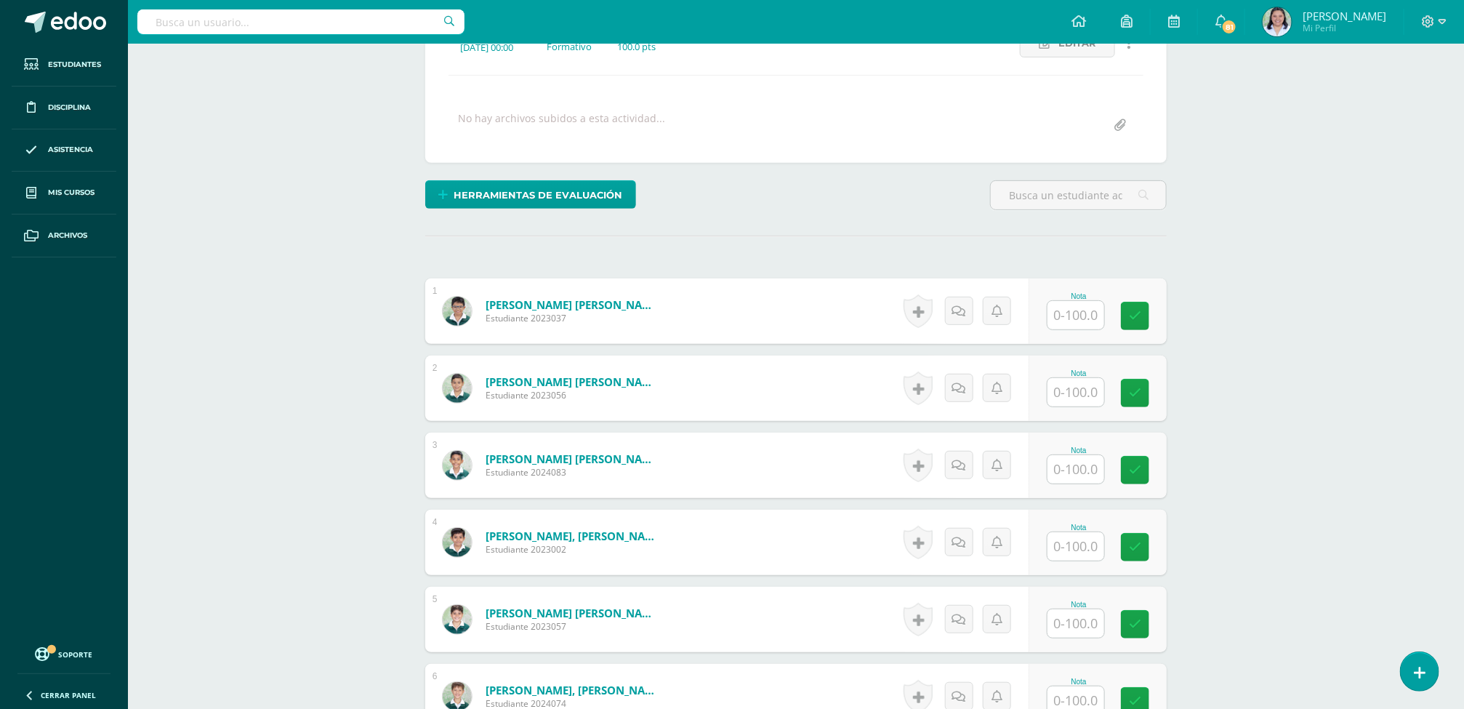
scroll to position [234, 0]
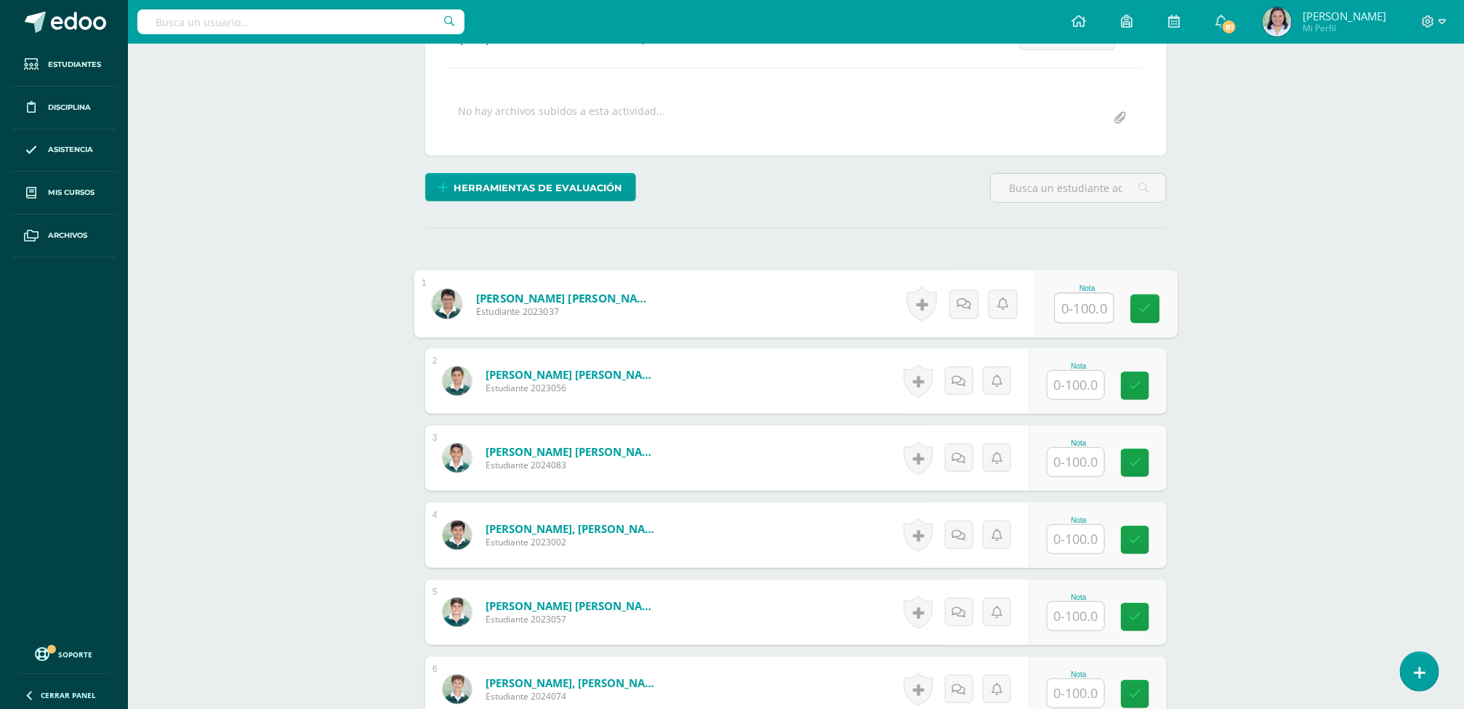
click at [1073, 315] on input "text" at bounding box center [1084, 308] width 58 height 29
type input "60"
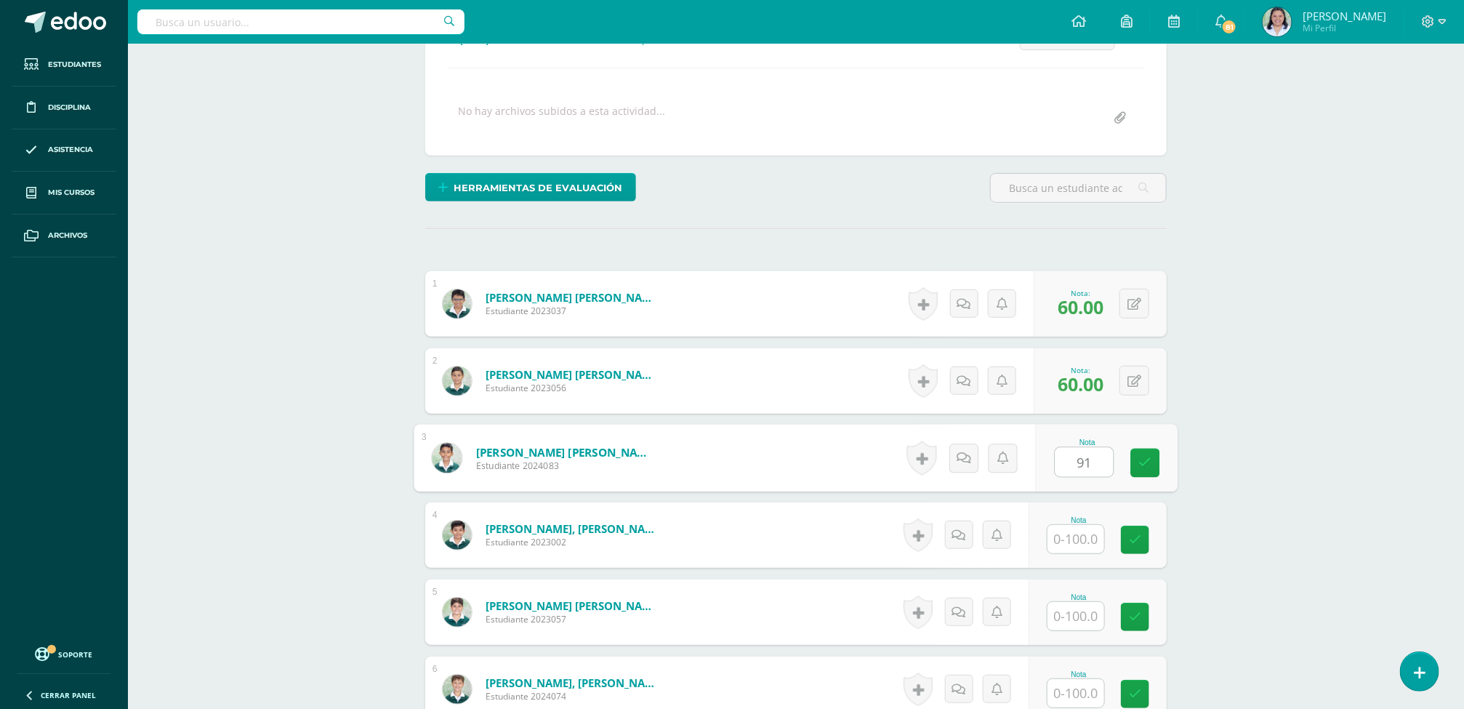
type input "91"
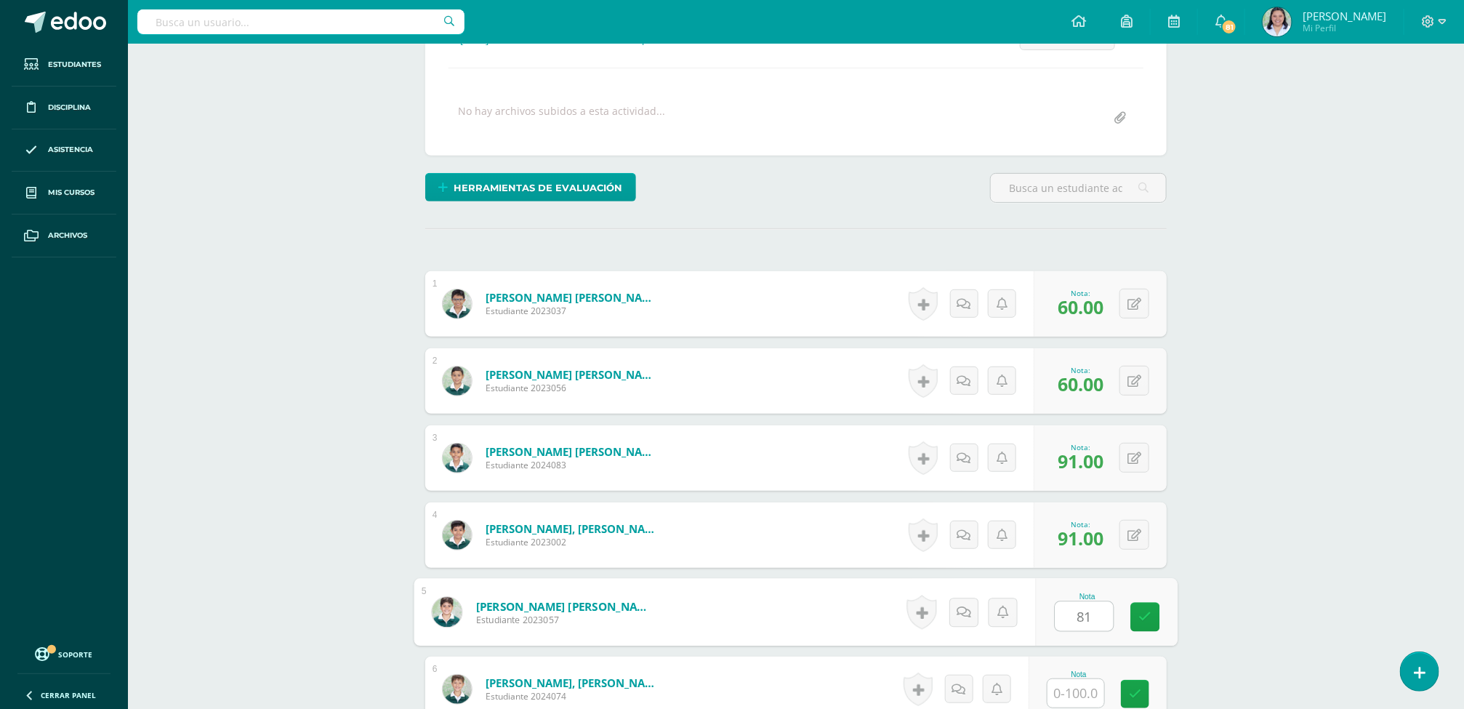
type input "81"
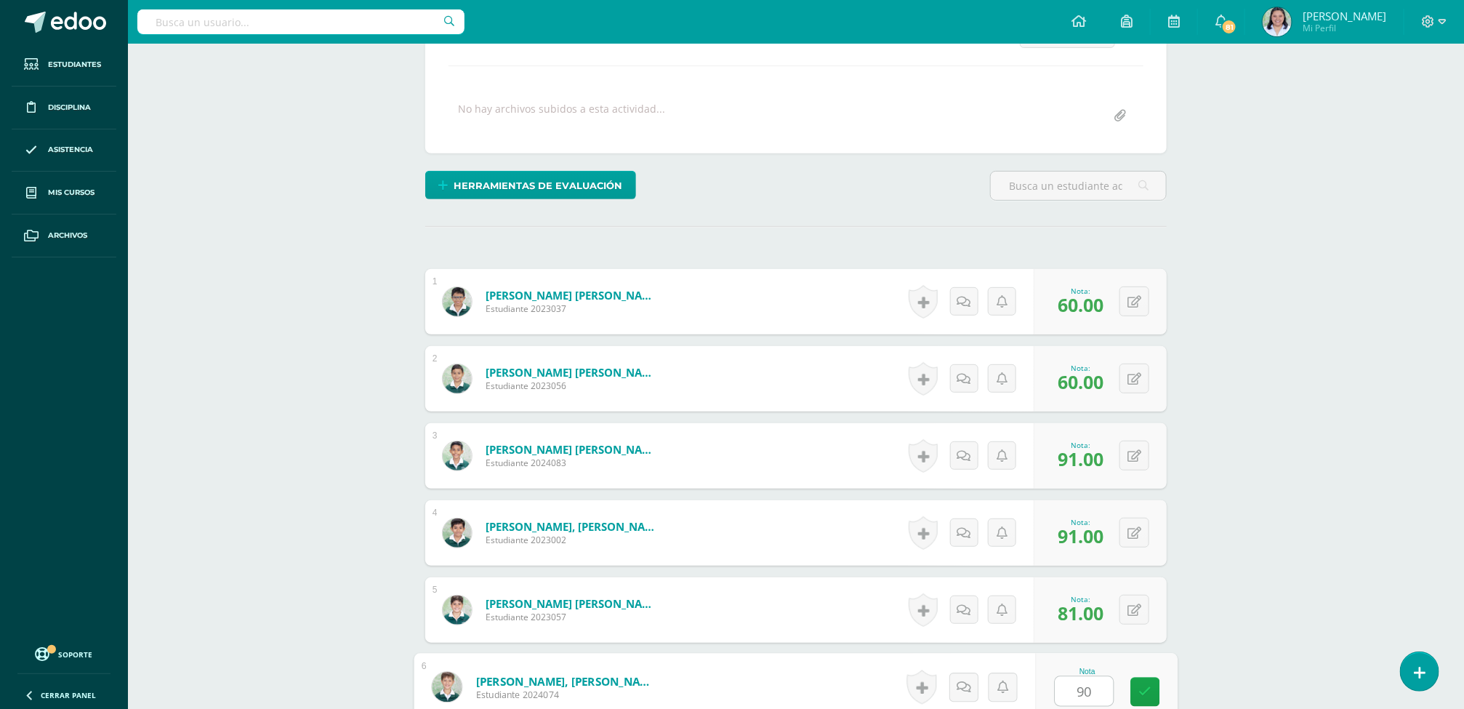
type input "90"
click at [1274, 391] on div "Formación Ciudadana Cuarto Primaria "C" Herramientas Detalle de asistencias Act…" at bounding box center [796, 346] width 1336 height 1079
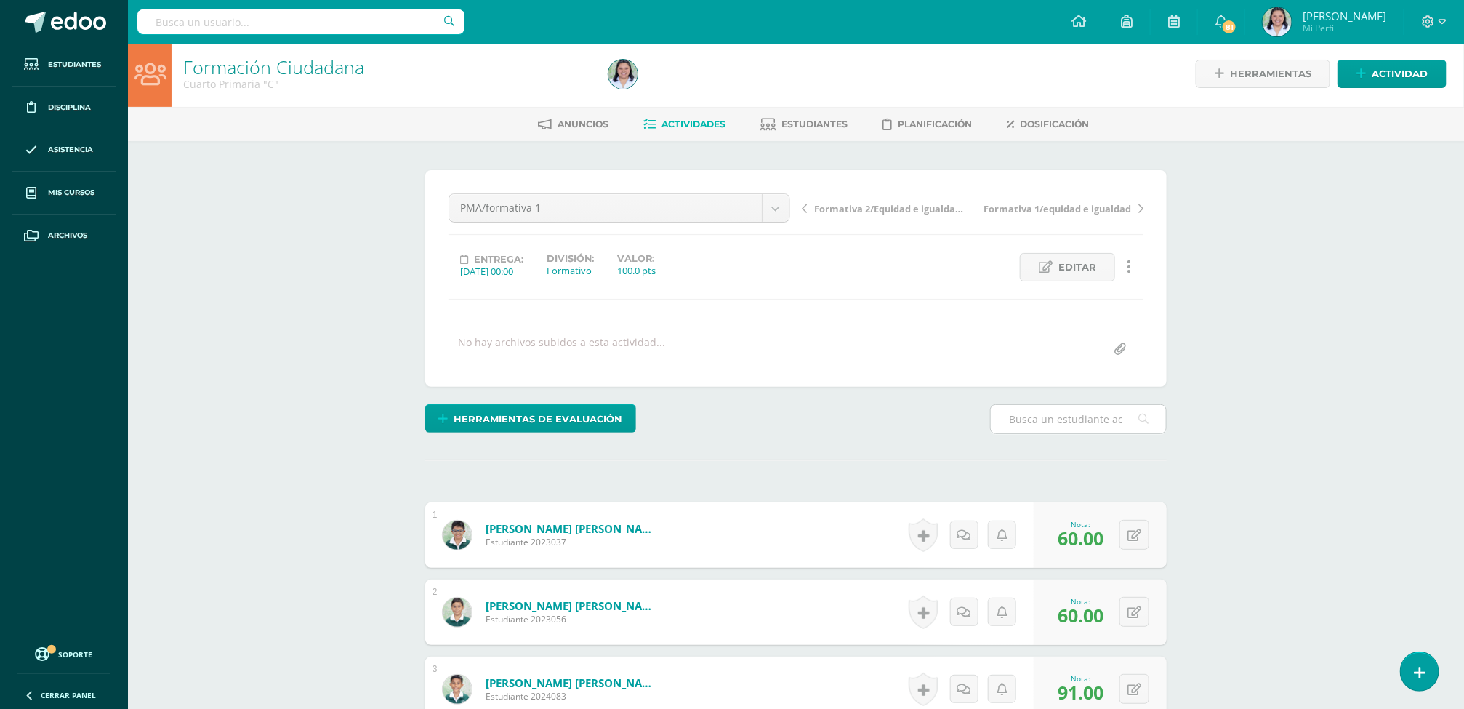
scroll to position [0, 0]
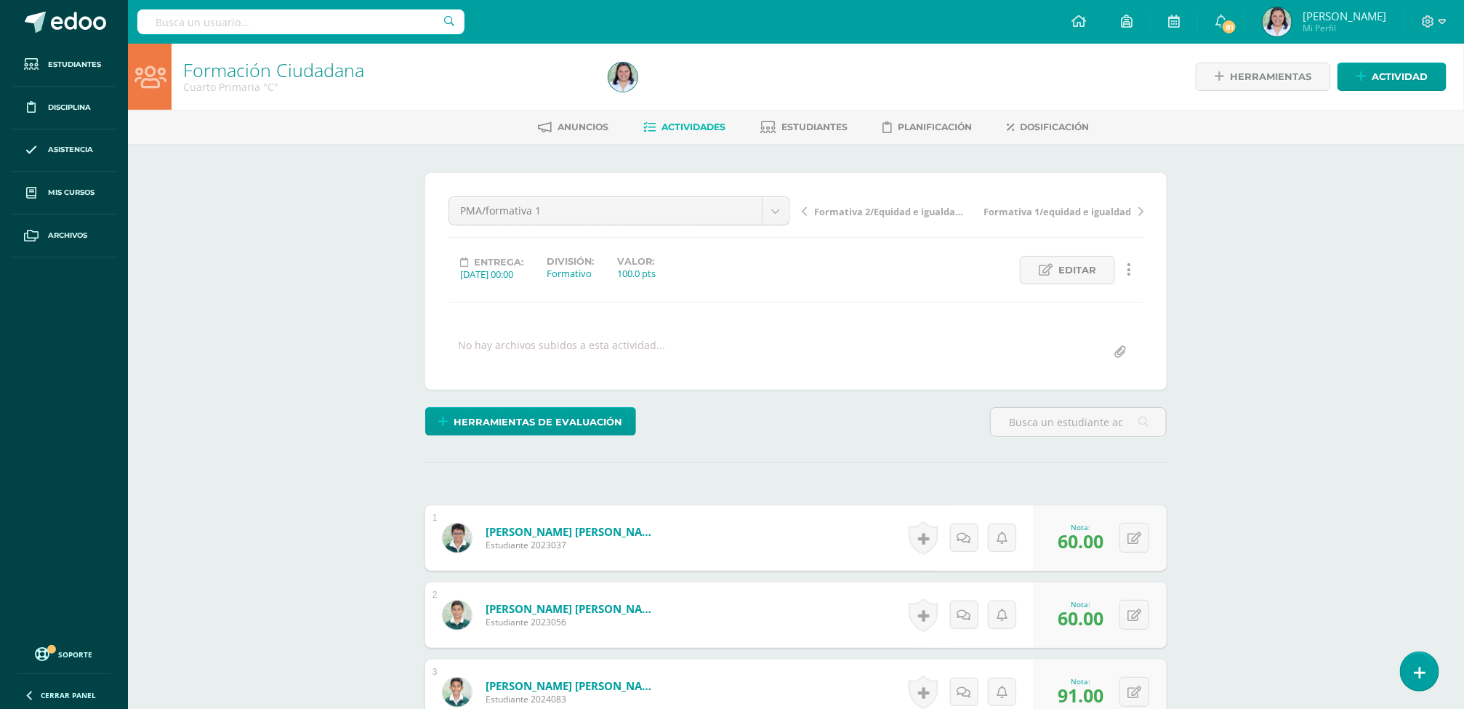
click at [699, 140] on div "Anuncios Actividades Estudiantes Planificación Dosificación" at bounding box center [813, 127] width 1371 height 34
click at [702, 121] on span "Actividades" at bounding box center [693, 126] width 64 height 11
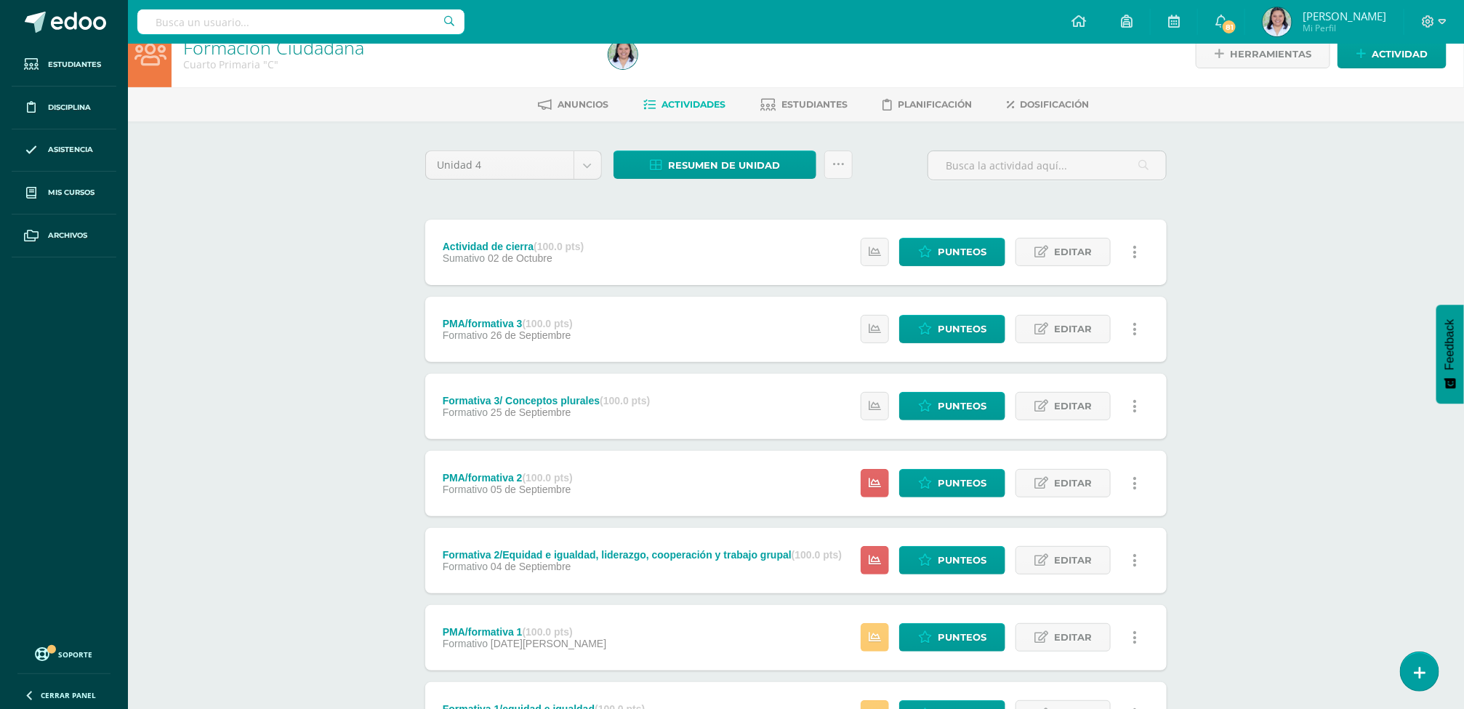
scroll to position [159, 0]
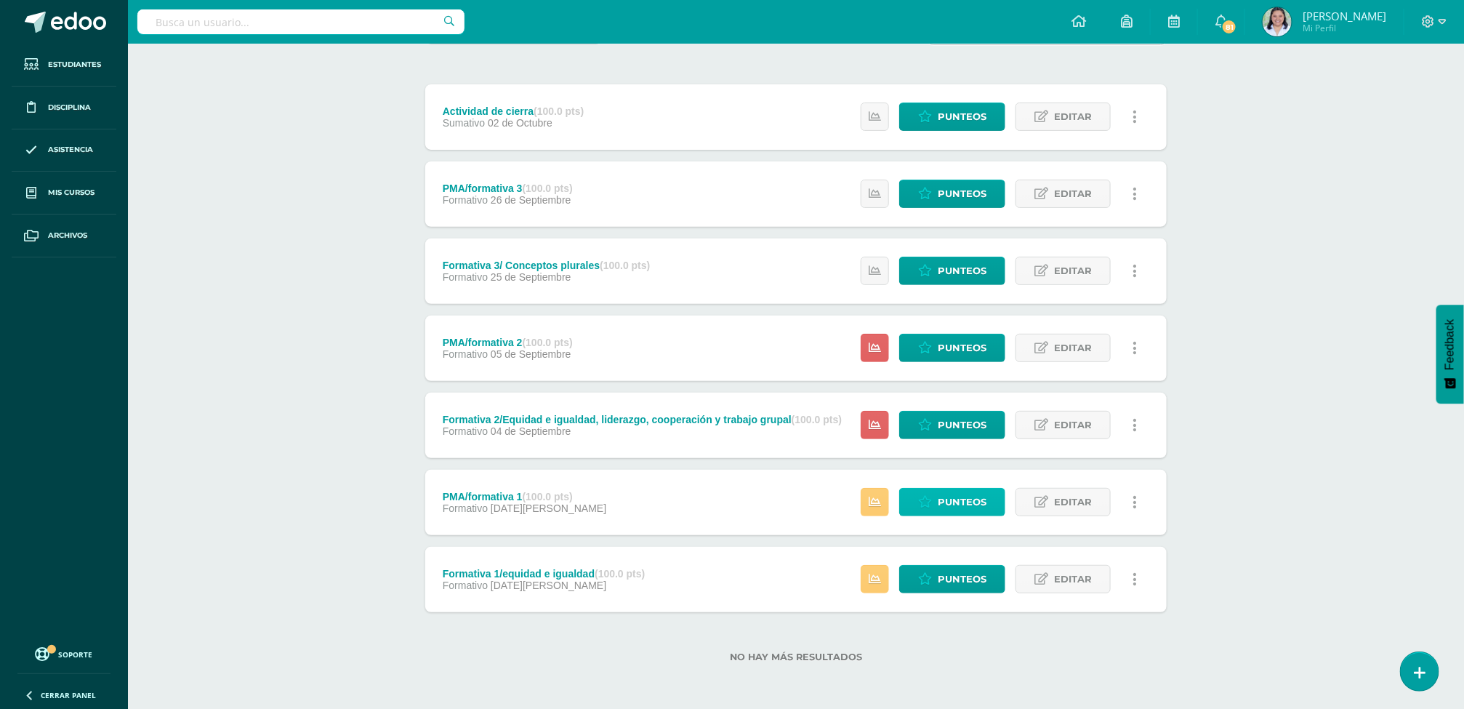
click at [938, 498] on span "Punteos" at bounding box center [962, 501] width 49 height 27
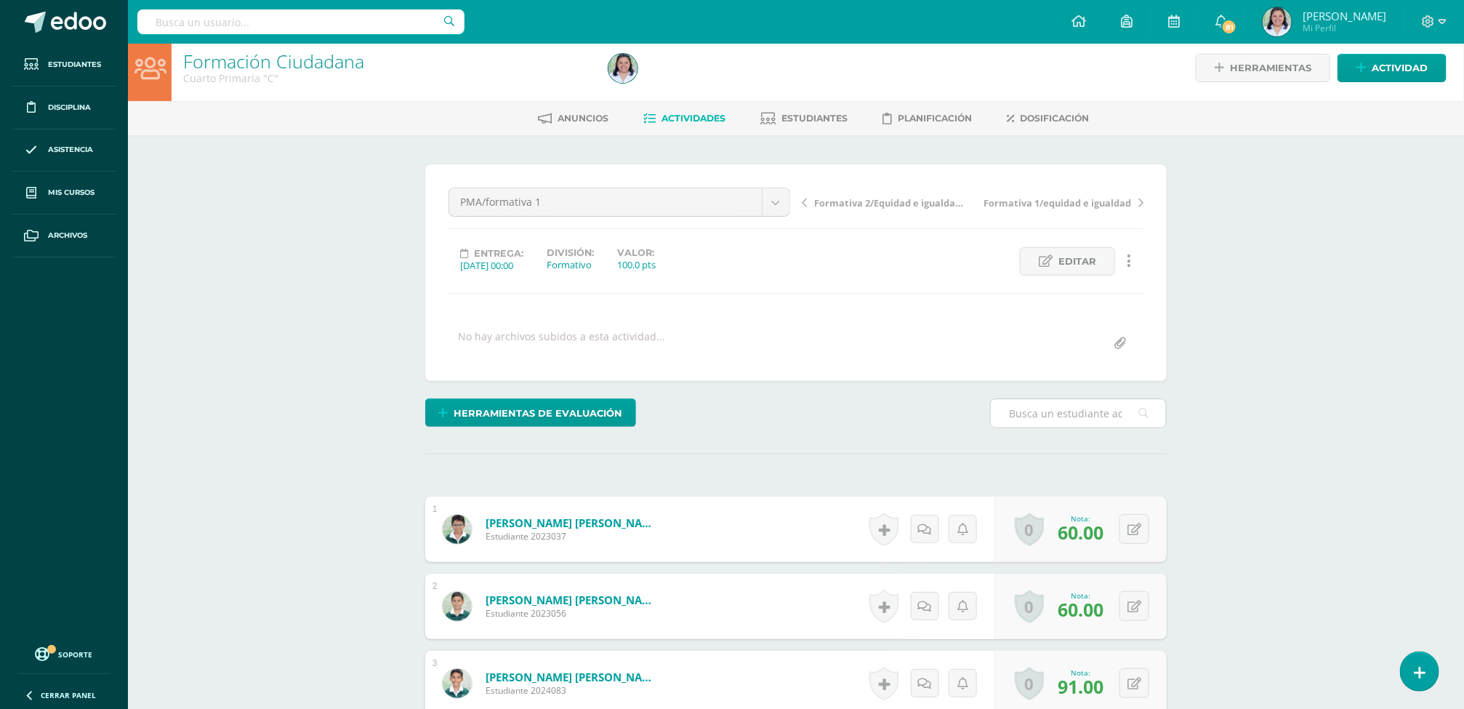
scroll to position [9, 0]
click at [1126, 537] on div "0 [GEOGRAPHIC_DATA] Logros obtenidos Aún no hay logros agregados Nota: 60.00" at bounding box center [1089, 529] width 177 height 68
click at [1146, 533] on icon at bounding box center [1145, 528] width 15 height 12
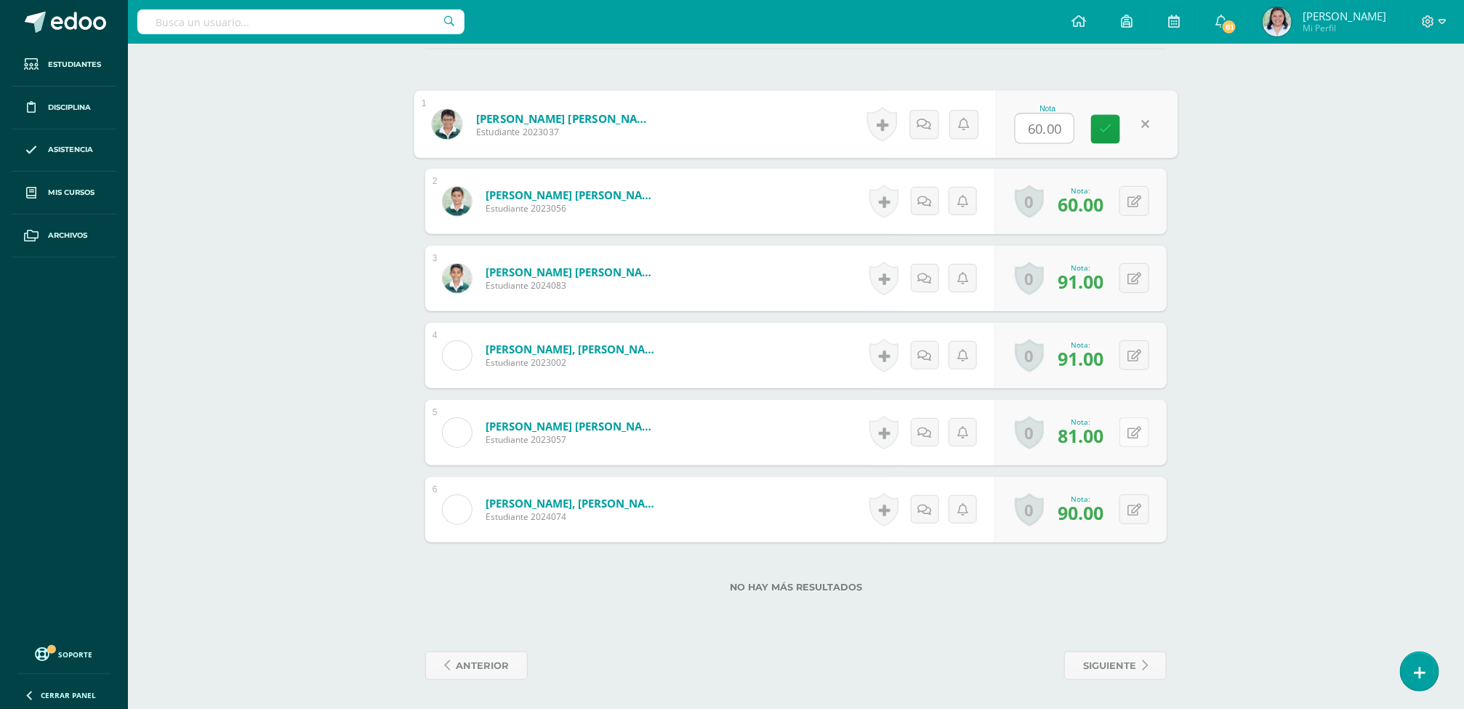
scroll to position [0, 0]
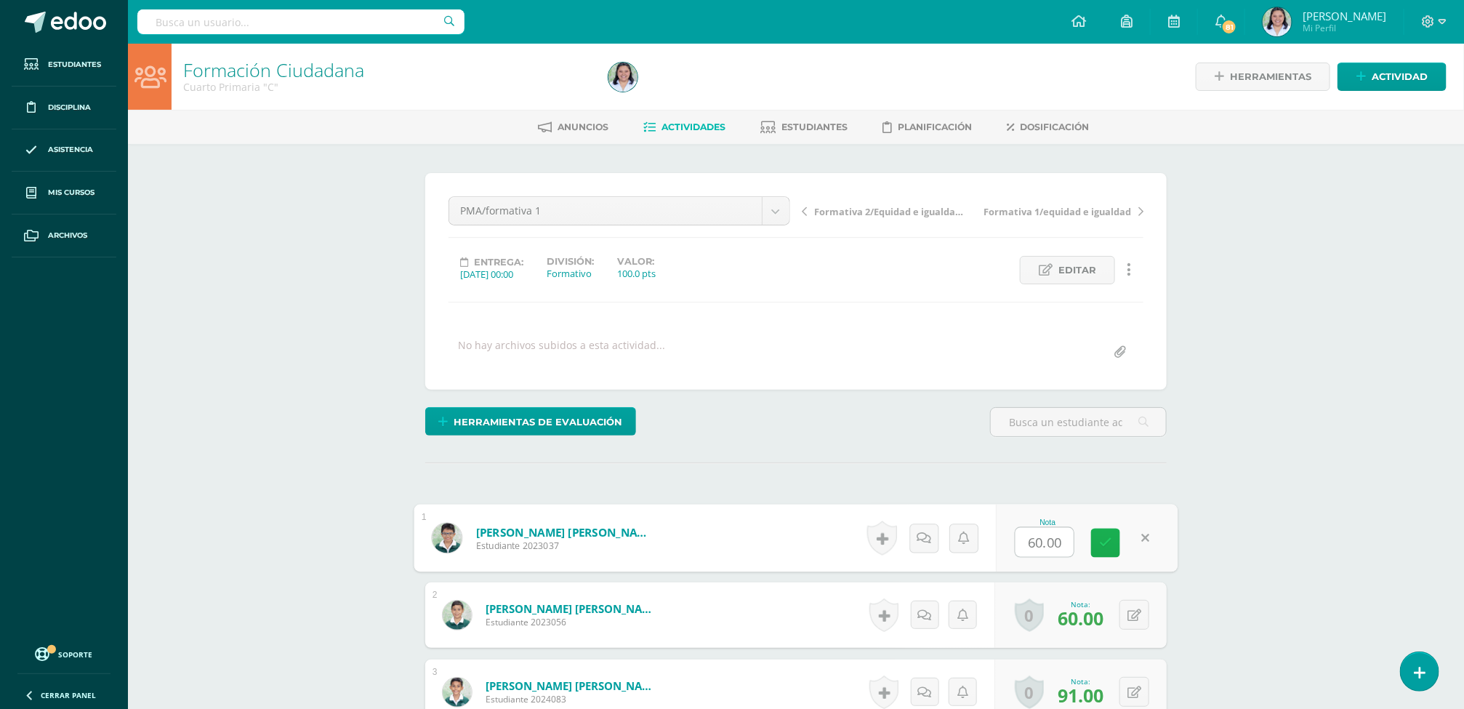
click at [1100, 549] on icon at bounding box center [1105, 542] width 13 height 12
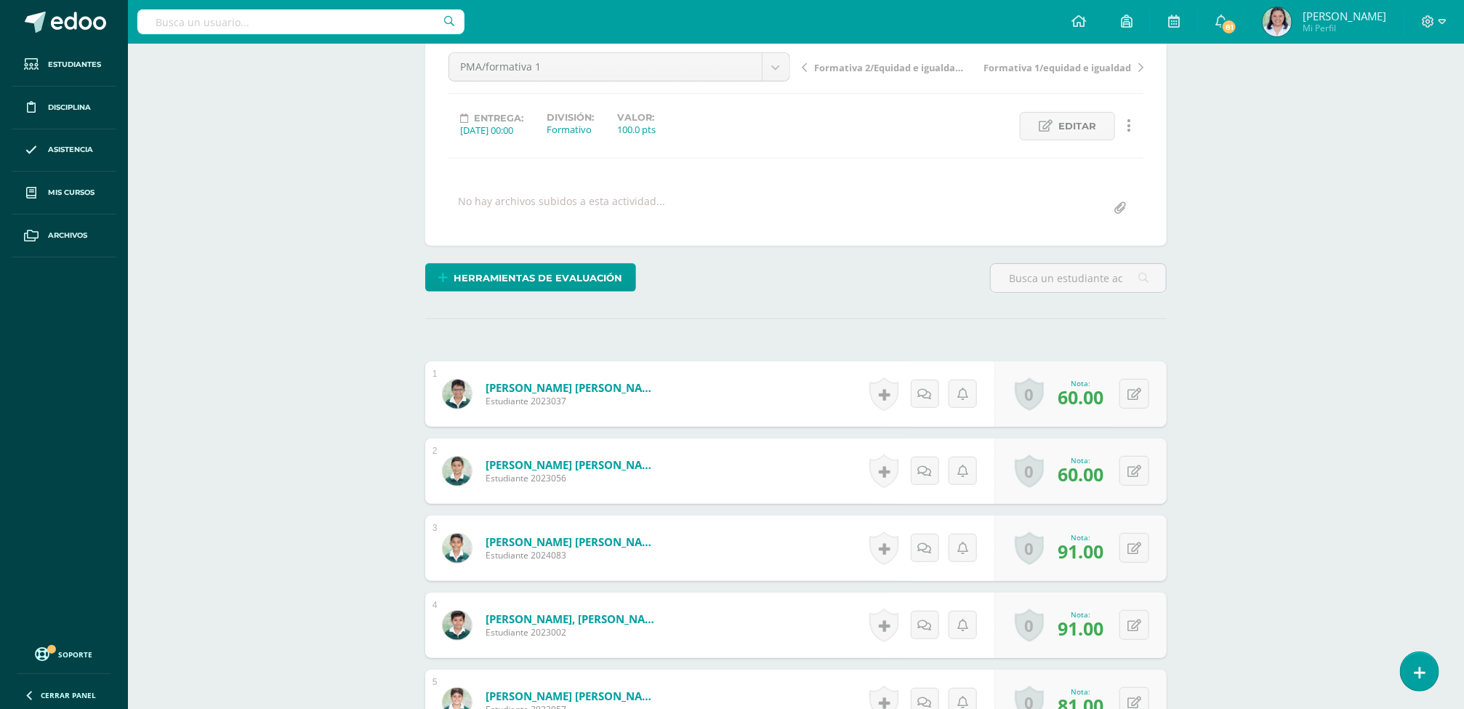
scroll to position [244, 0]
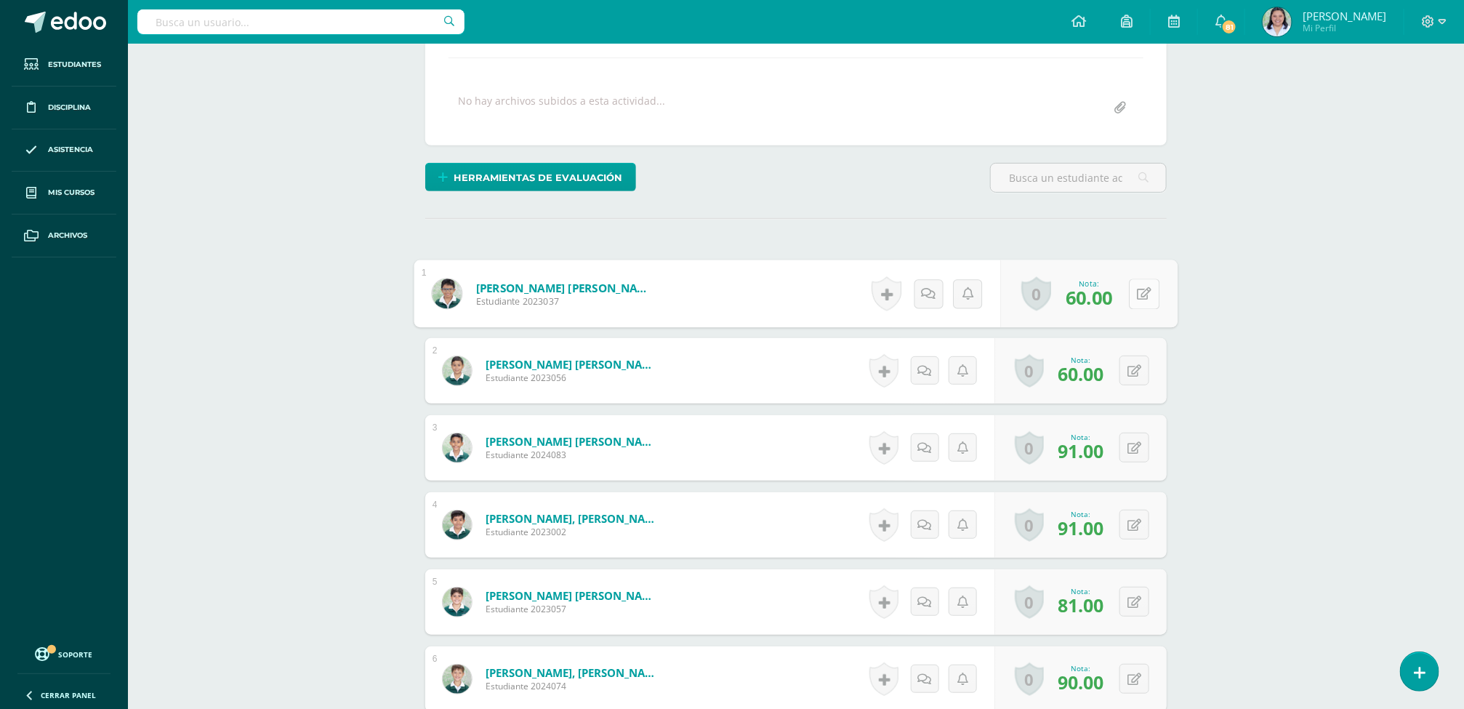
click at [1143, 306] on button at bounding box center [1144, 293] width 31 height 31
click at [1138, 373] on icon at bounding box center [1145, 370] width 15 height 12
click at [1103, 390] on link at bounding box center [1105, 375] width 29 height 29
click at [1100, 312] on link at bounding box center [1096, 298] width 28 height 28
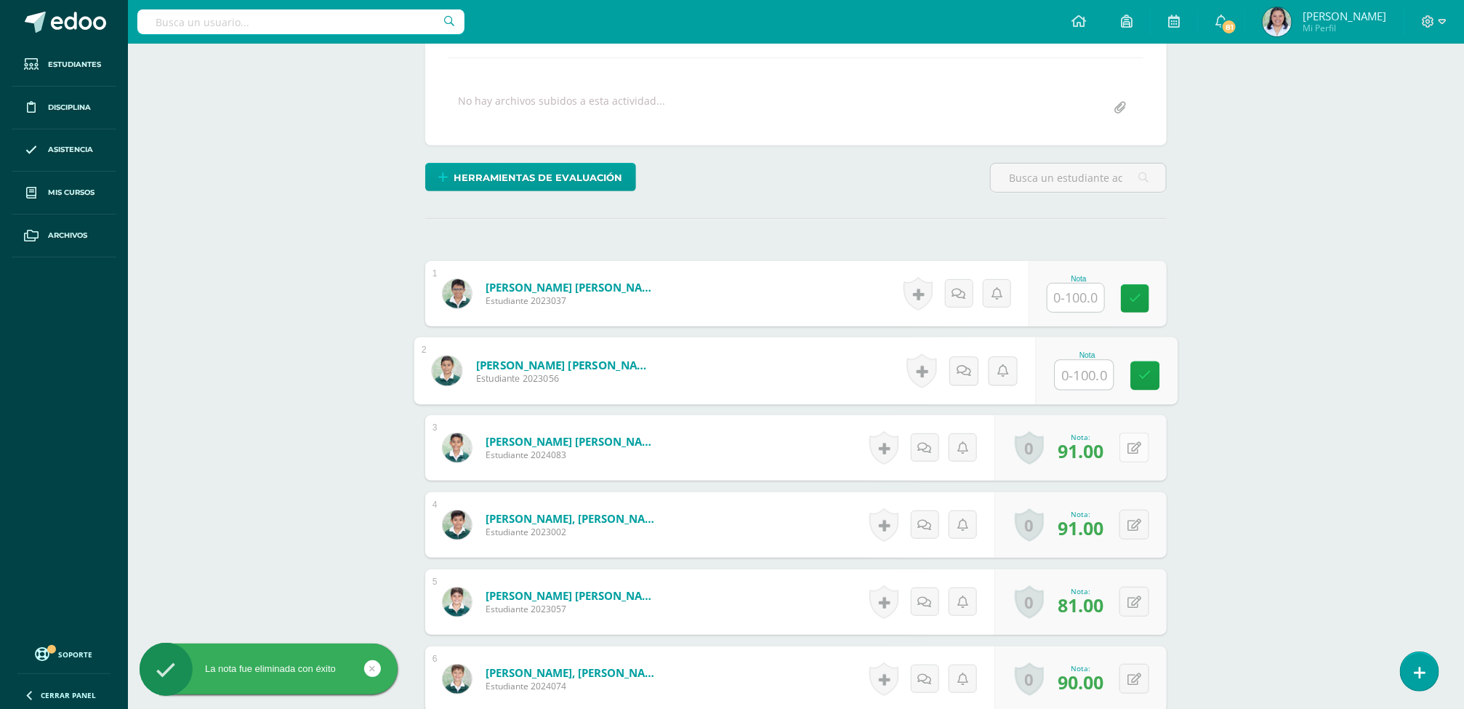
click at [1135, 460] on button at bounding box center [1134, 448] width 30 height 30
click at [1097, 447] on link at bounding box center [1105, 452] width 29 height 29
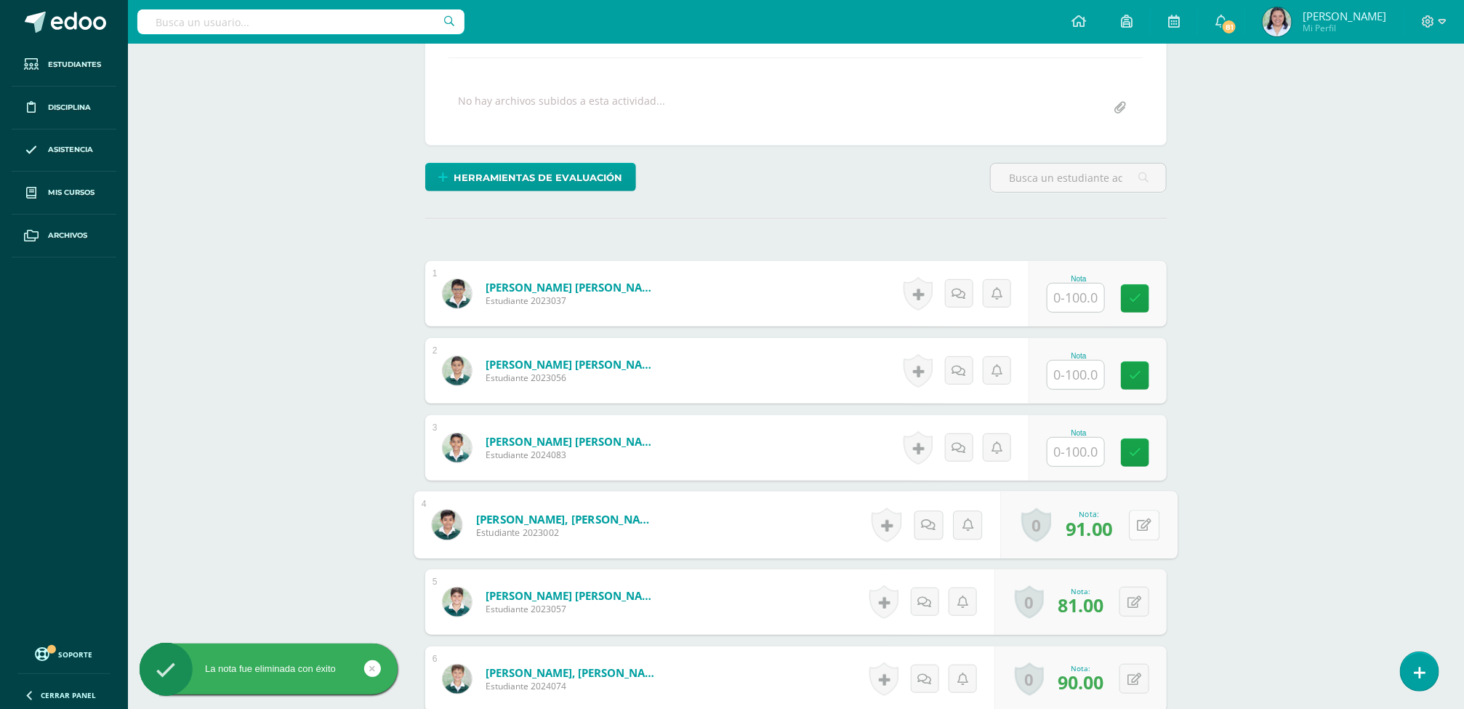
click at [1141, 531] on button at bounding box center [1144, 525] width 31 height 31
click at [1101, 530] on icon at bounding box center [1105, 529] width 13 height 12
click at [1138, 605] on icon at bounding box center [1145, 601] width 15 height 12
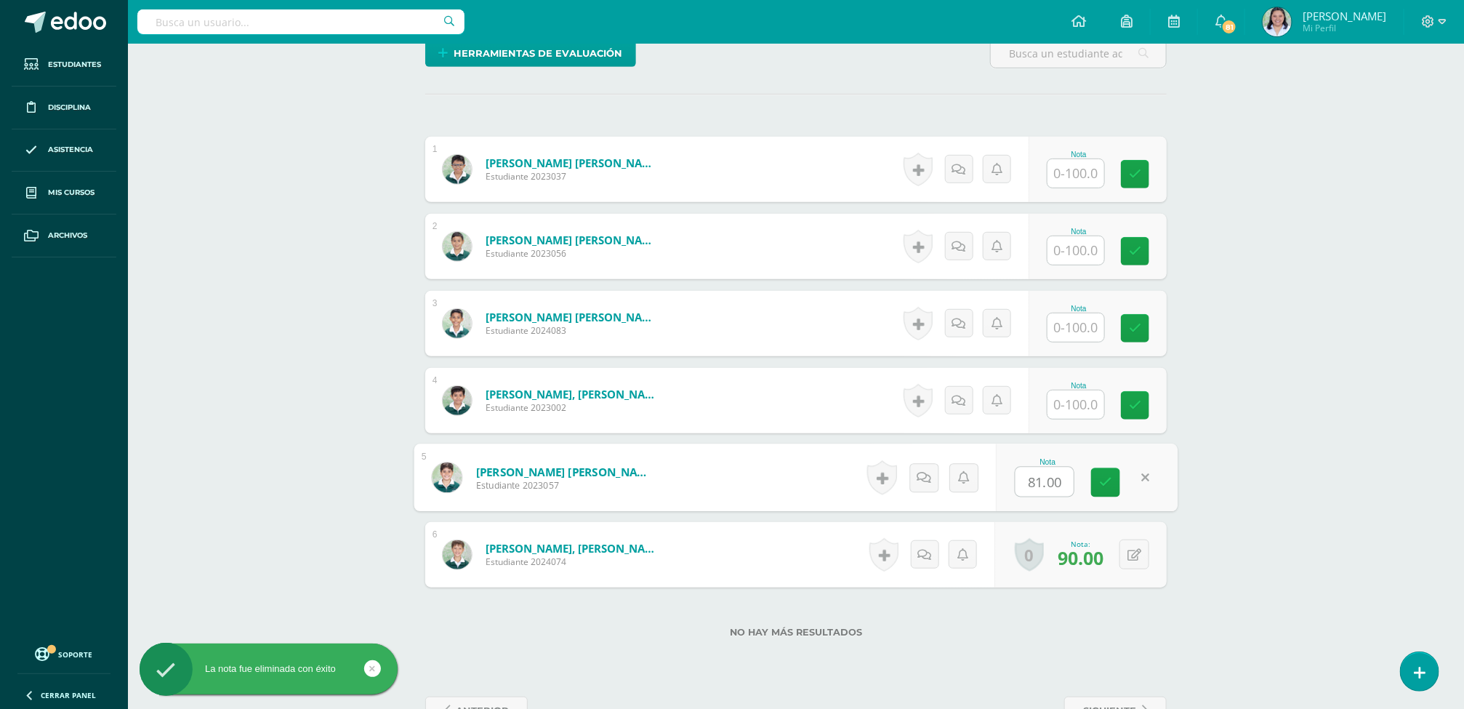
scroll to position [419, 0]
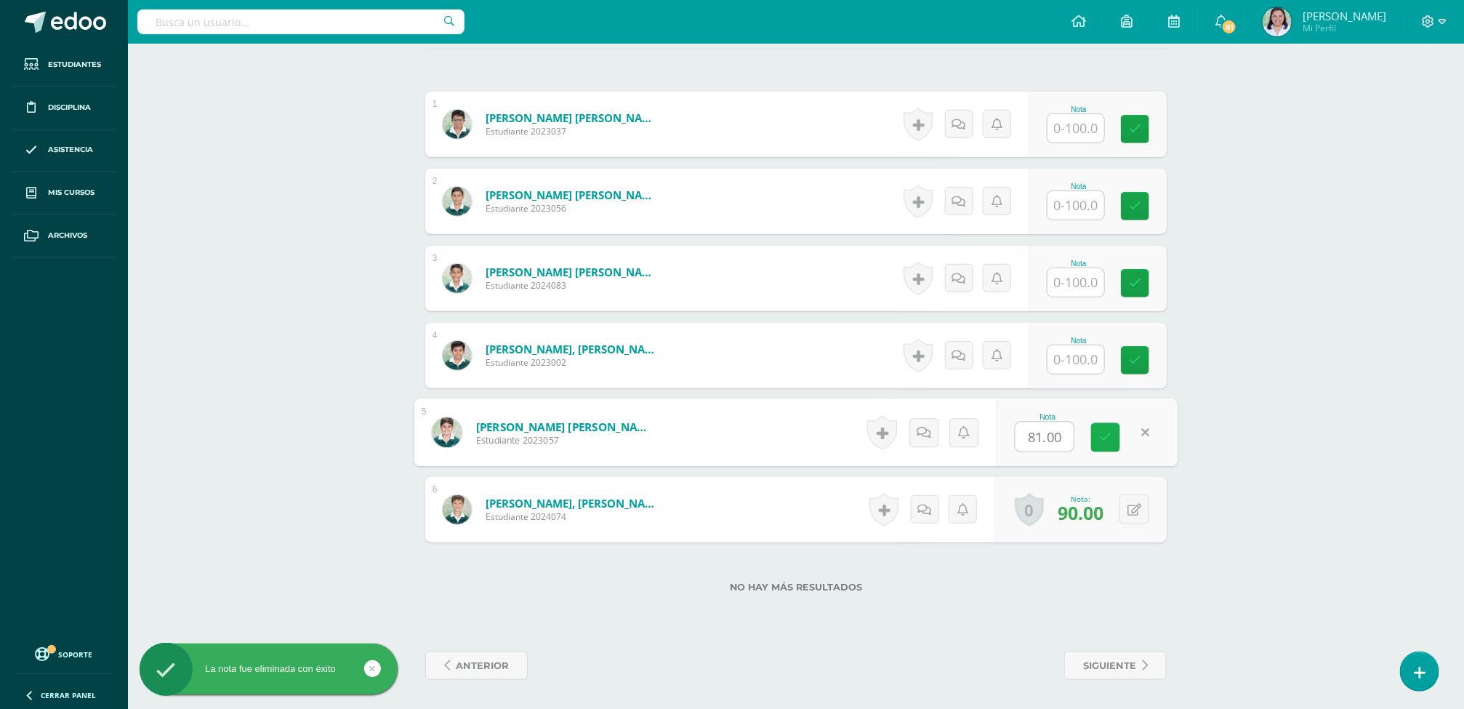
click at [1109, 436] on icon at bounding box center [1105, 437] width 13 height 12
click at [1137, 419] on button at bounding box center [1144, 432] width 31 height 31
click at [1104, 434] on icon at bounding box center [1105, 437] width 13 height 12
click at [1134, 500] on button at bounding box center [1144, 509] width 31 height 31
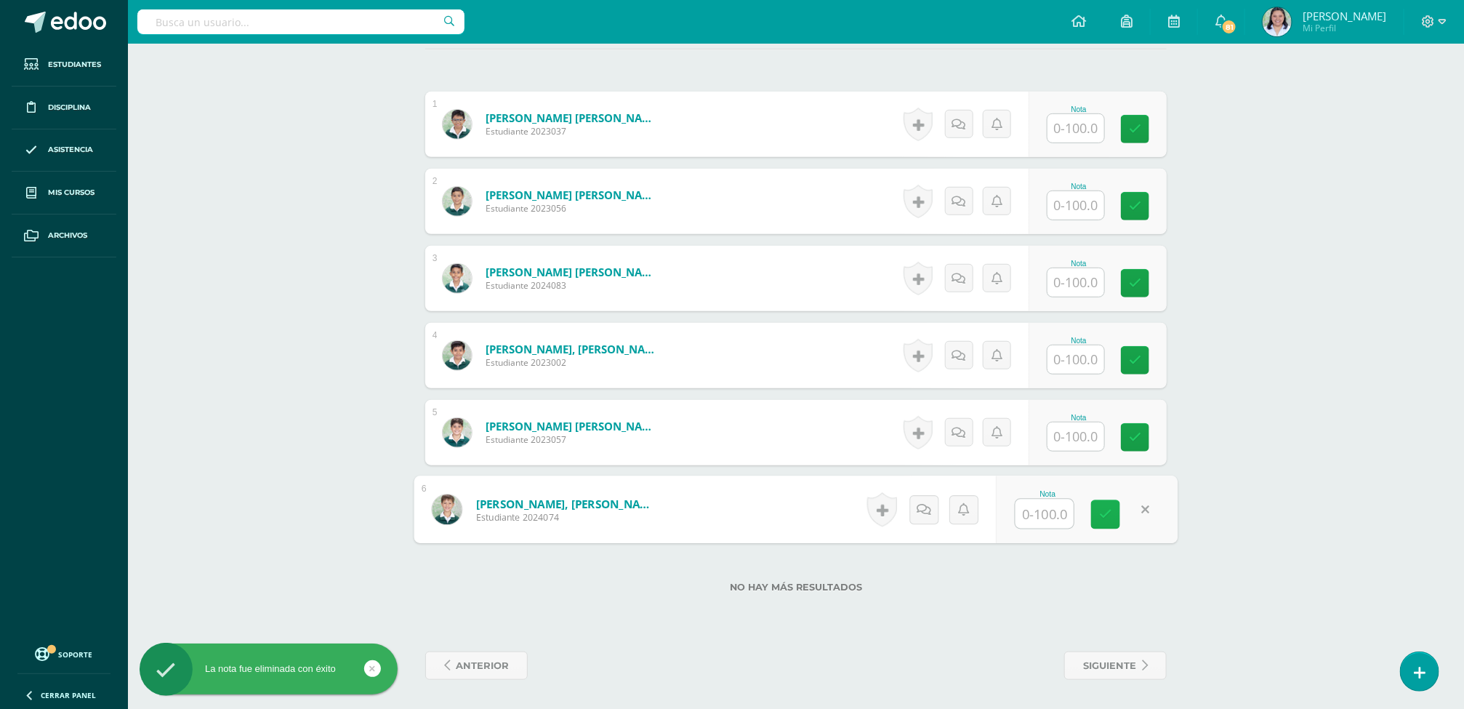
click at [1106, 511] on icon at bounding box center [1105, 514] width 13 height 12
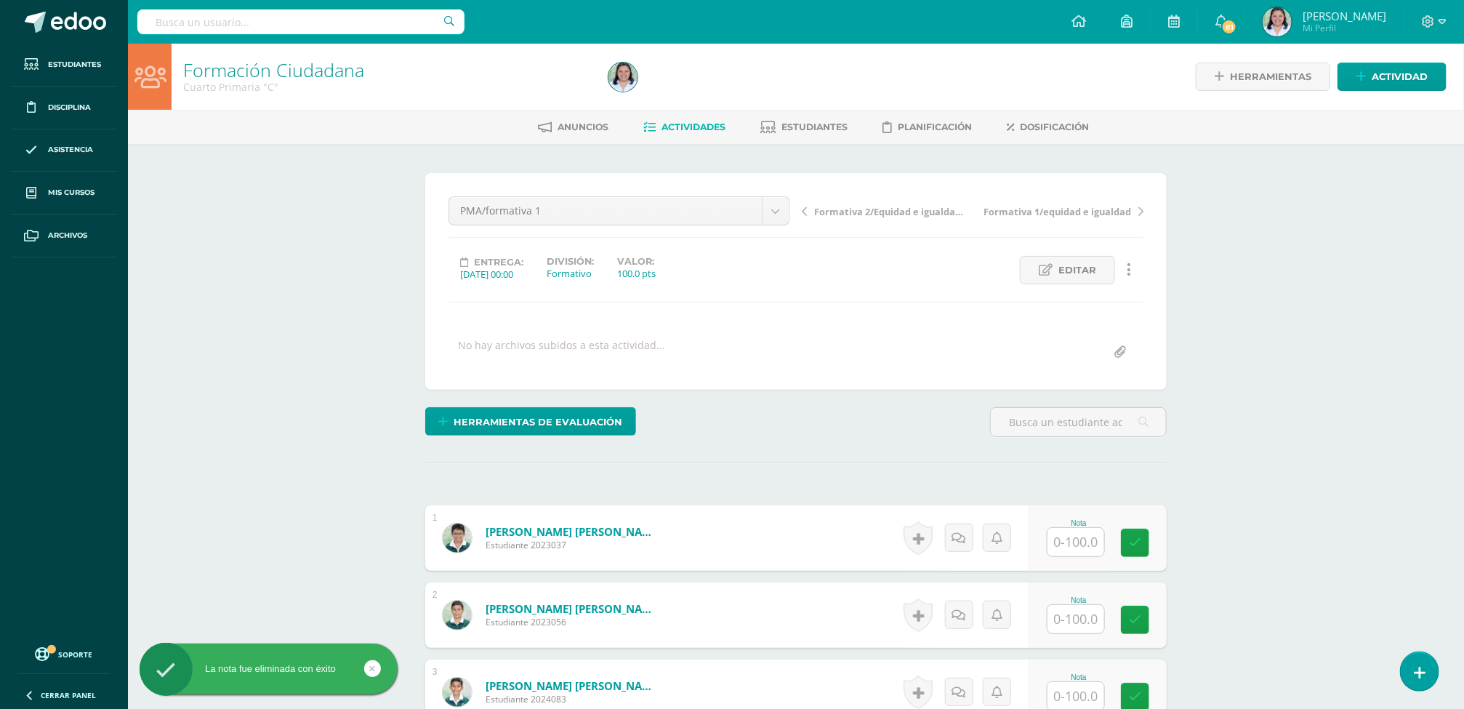
click at [669, 121] on span "Actividades" at bounding box center [693, 126] width 64 height 11
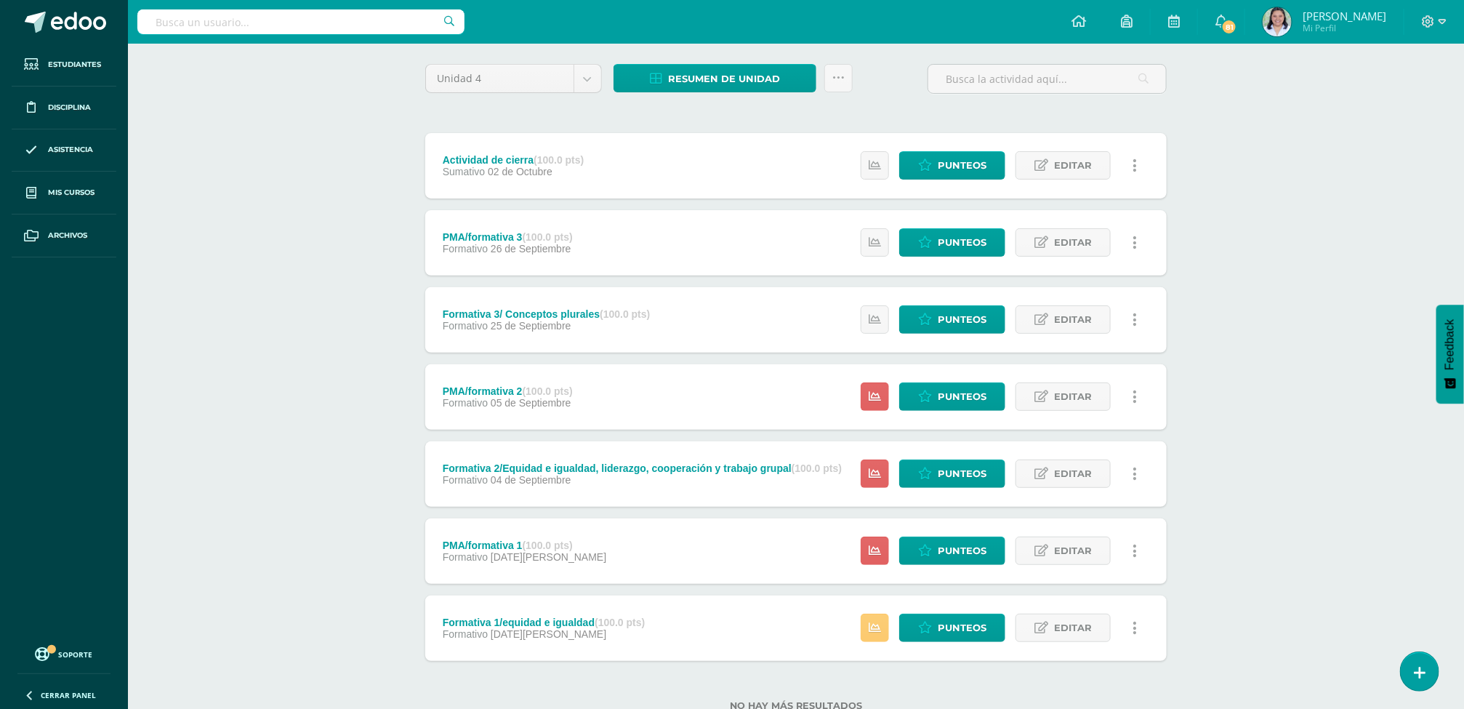
scroll to position [159, 0]
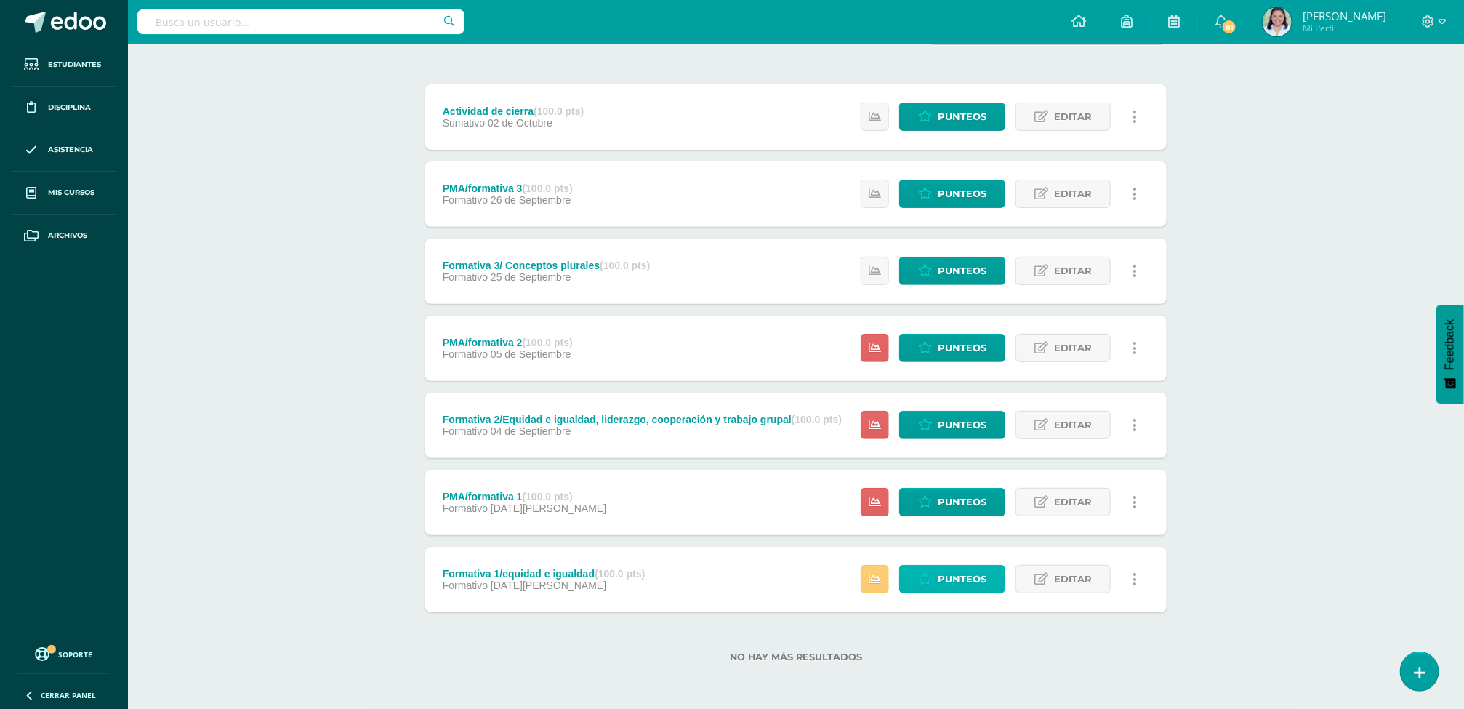
click at [905, 576] on link "Punteos" at bounding box center [952, 579] width 106 height 28
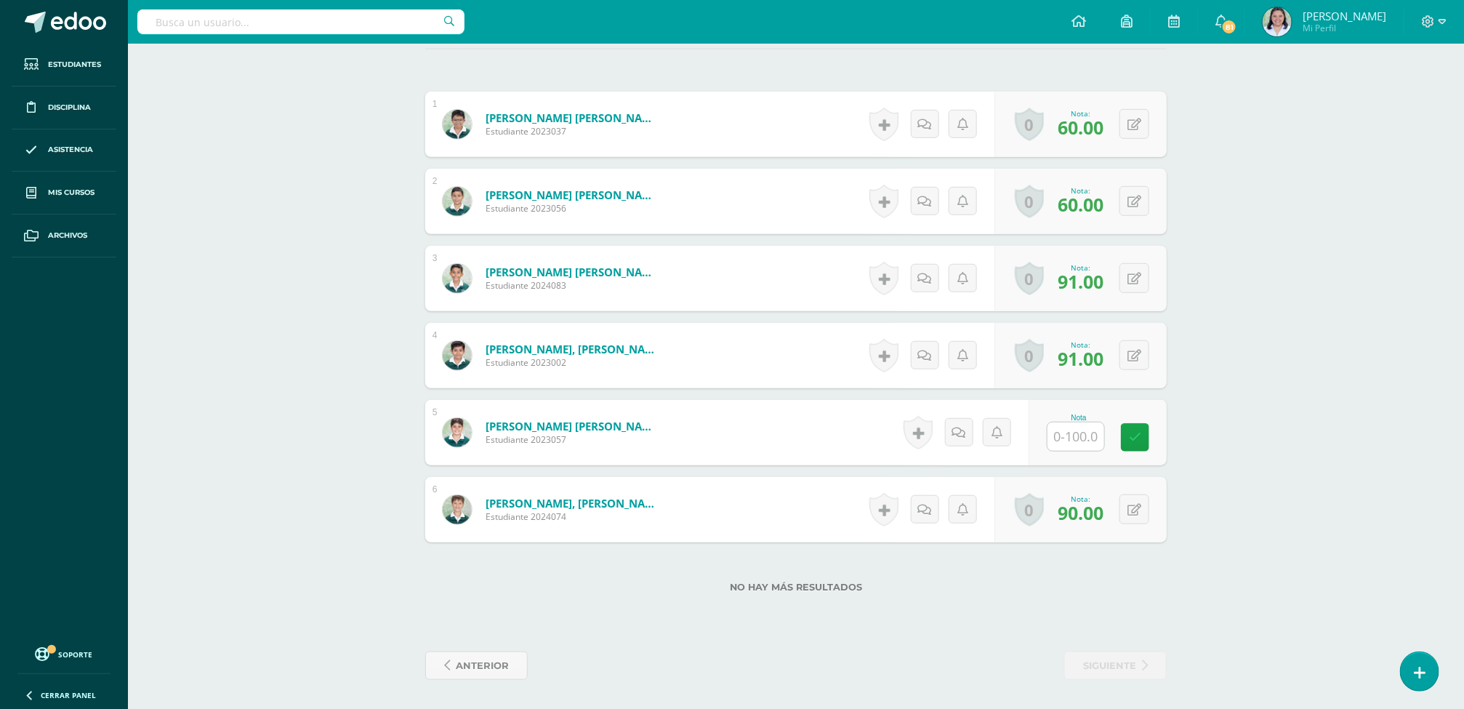
scroll to position [434, 0]
click at [1079, 430] on input "text" at bounding box center [1075, 436] width 57 height 28
type input "81"
click at [1232, 408] on div "Formación Ciudadana Cuarto Primaria "C" Herramientas Detalle de asistencias Act…" at bounding box center [796, 162] width 1336 height 1093
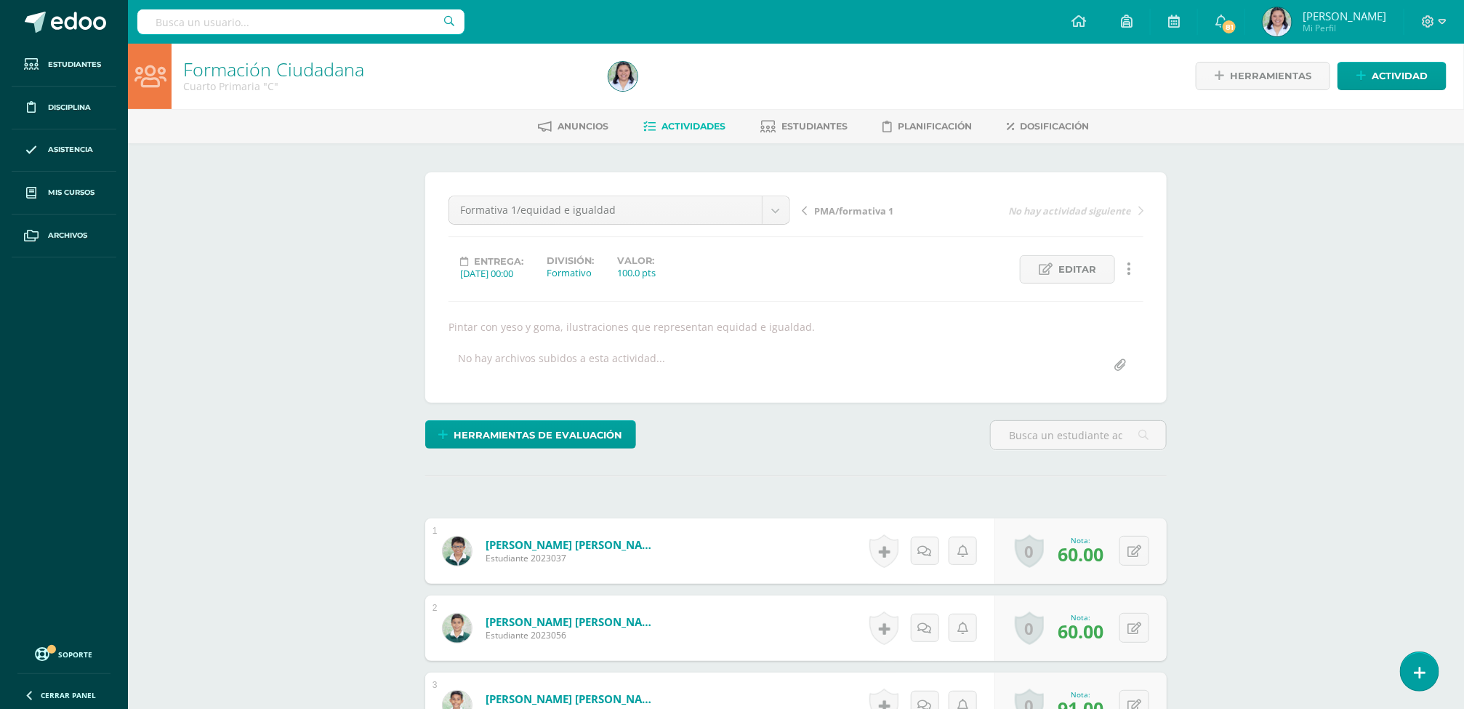
scroll to position [0, 0]
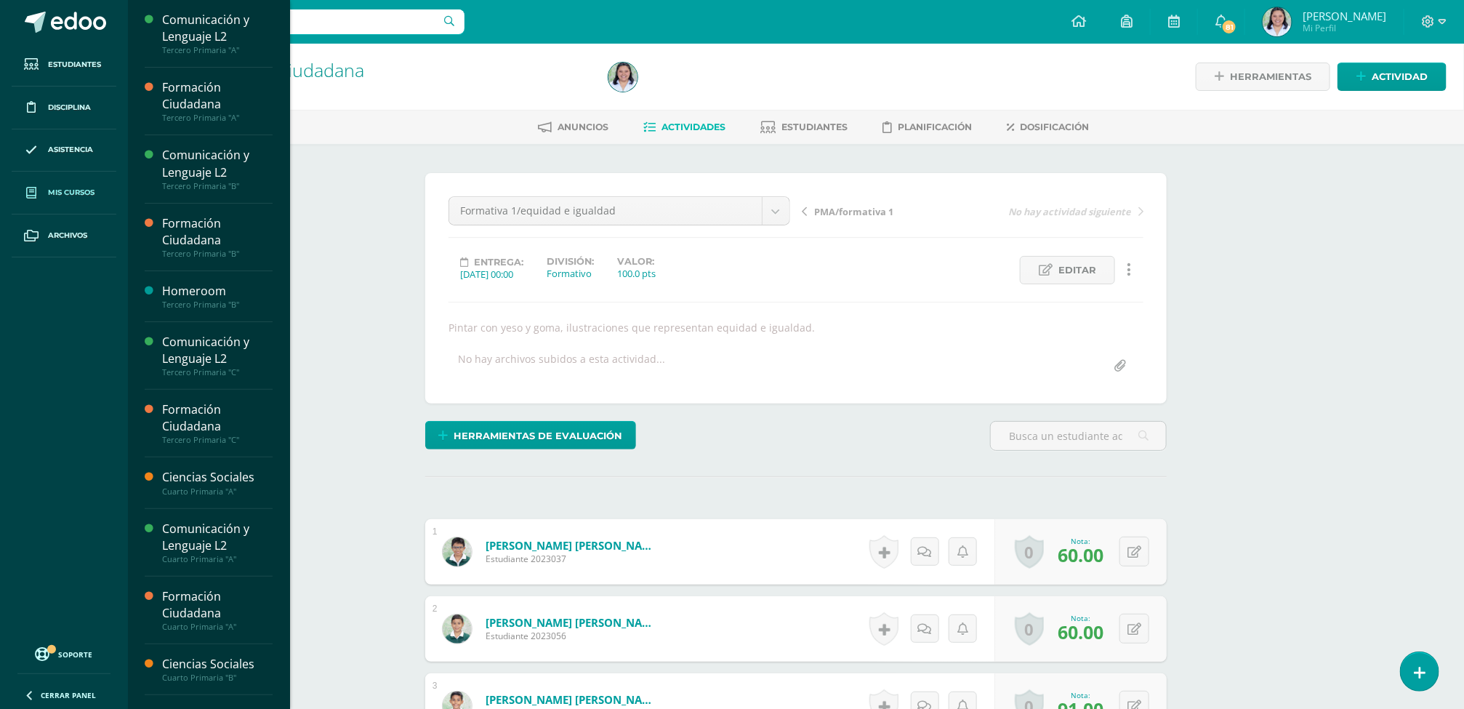
click at [97, 183] on link "Mis cursos" at bounding box center [64, 193] width 105 height 43
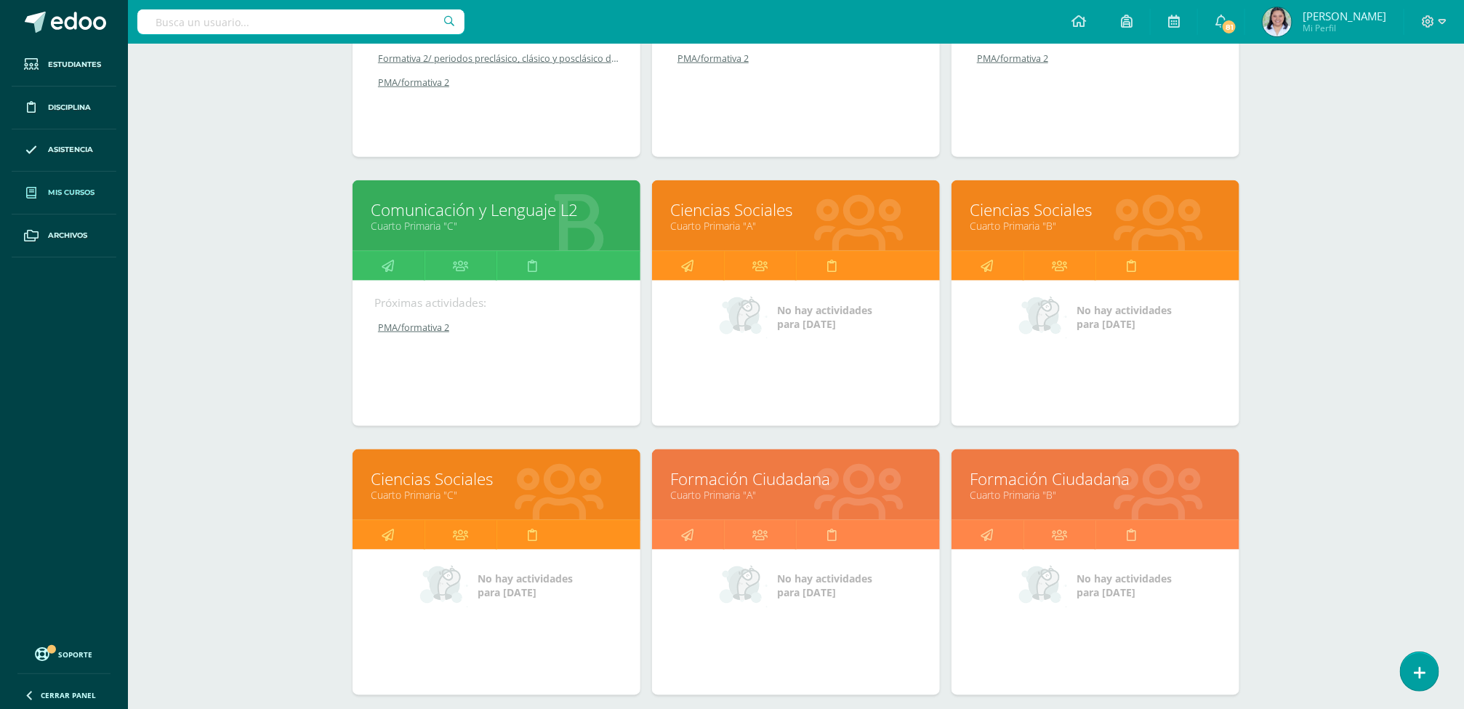
scroll to position [914, 0]
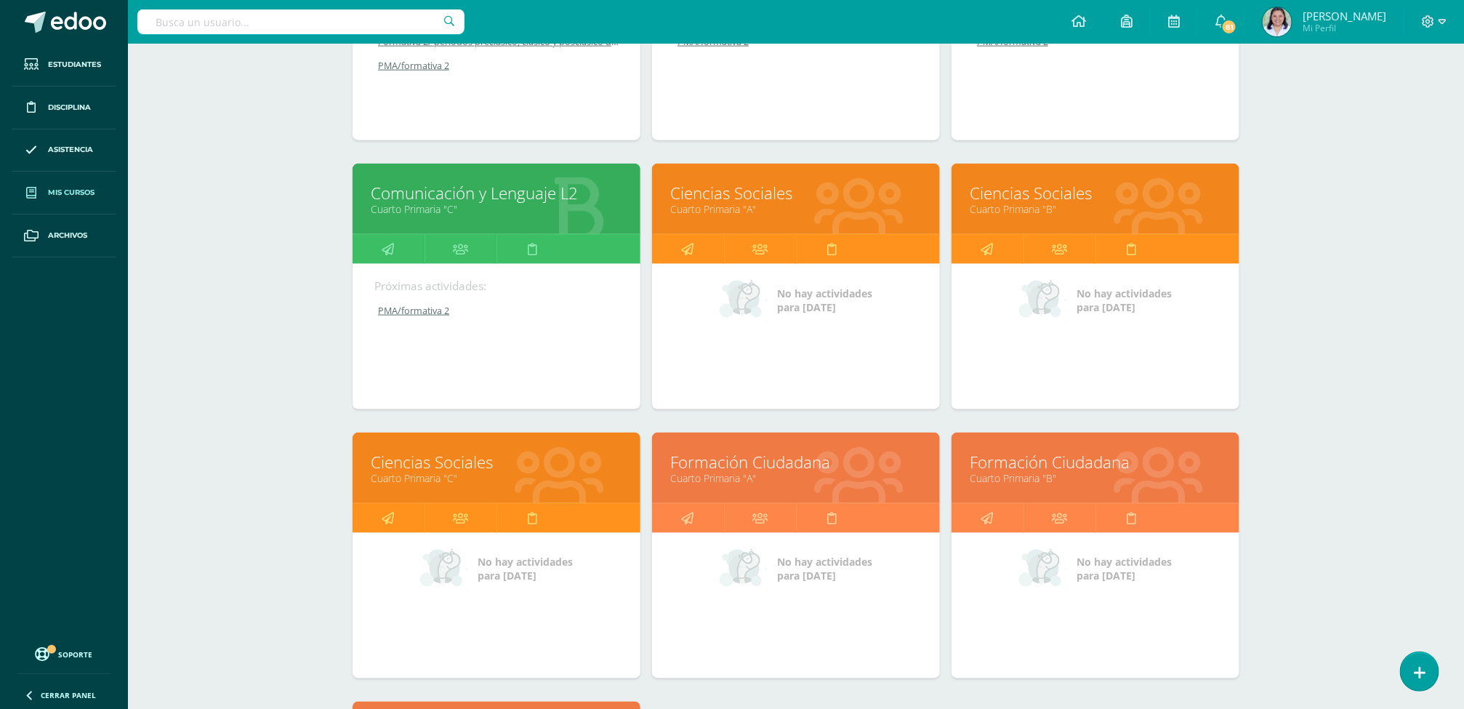
click at [465, 469] on link "Ciencias Sociales" at bounding box center [497, 462] width 252 height 23
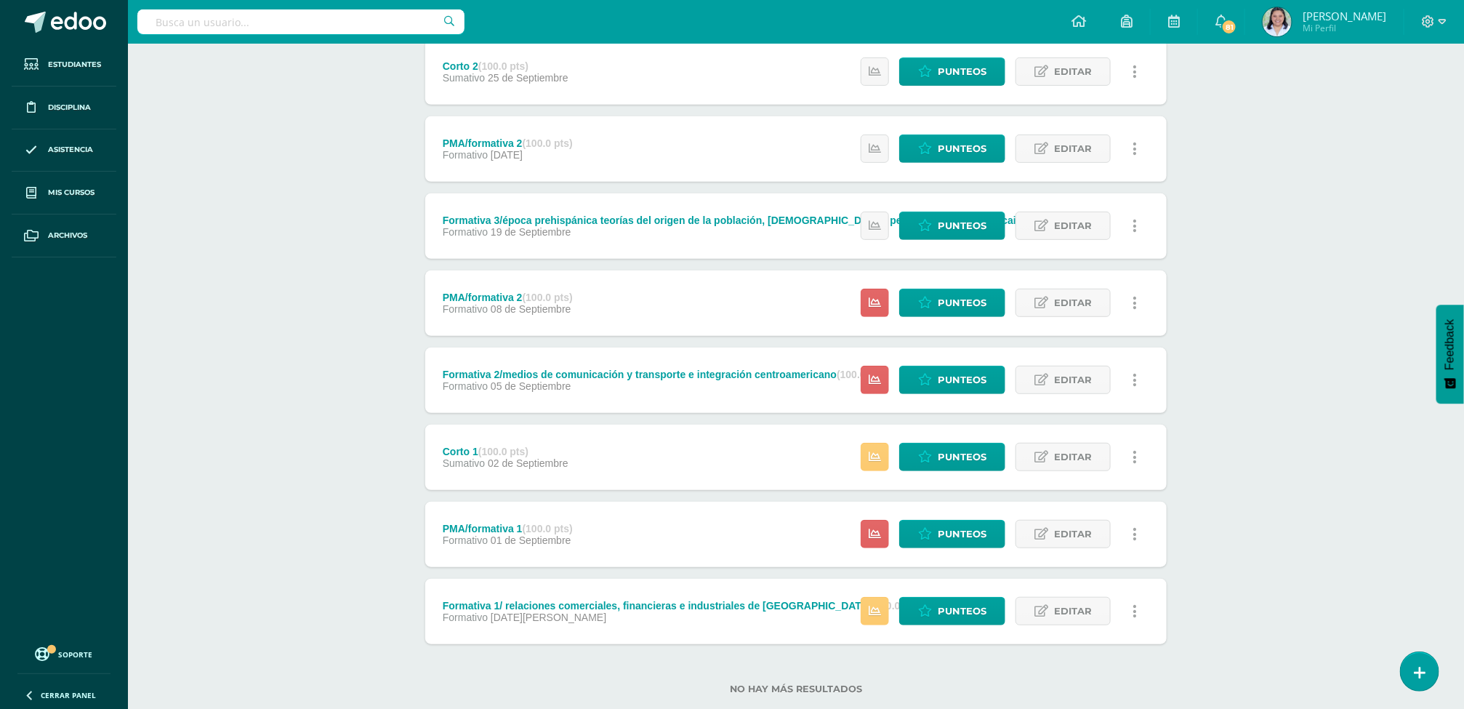
scroll to position [313, 0]
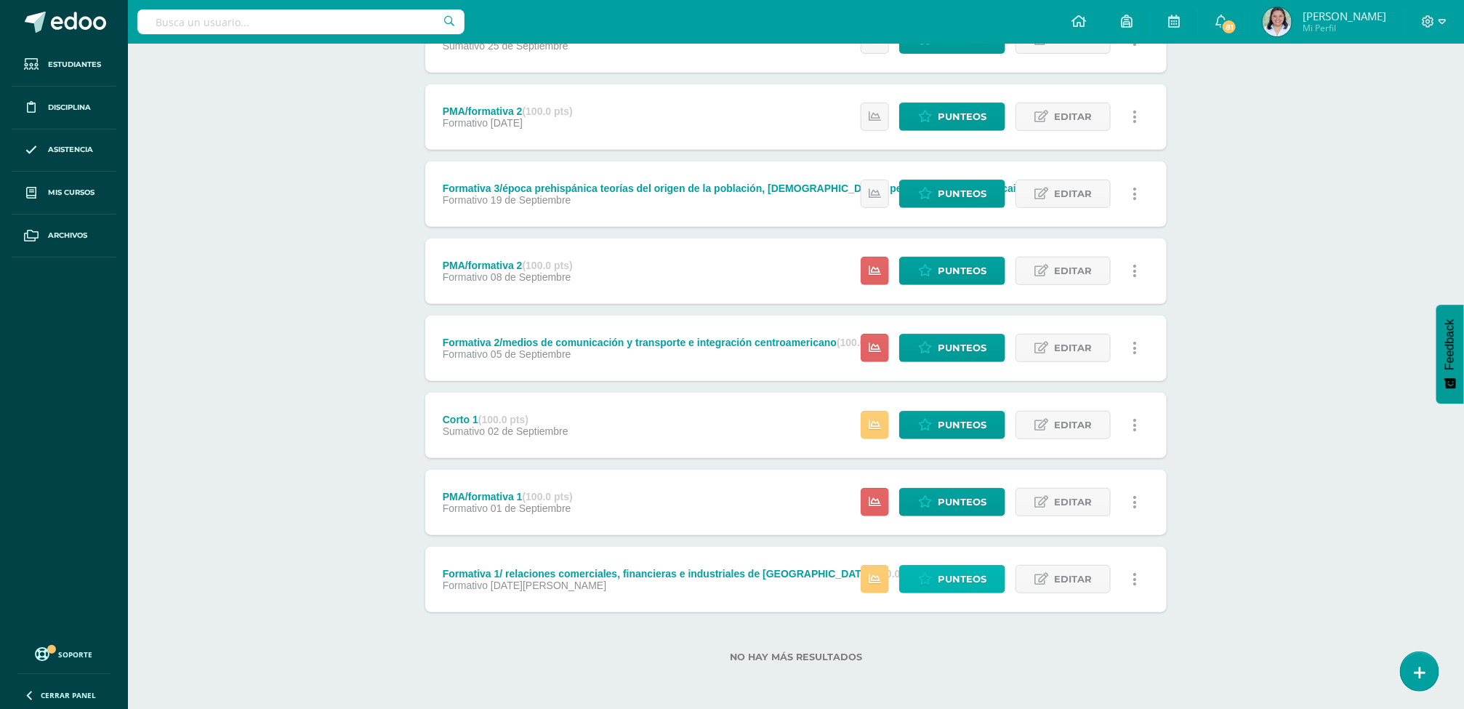
click at [954, 579] on span "Punteos" at bounding box center [962, 579] width 49 height 27
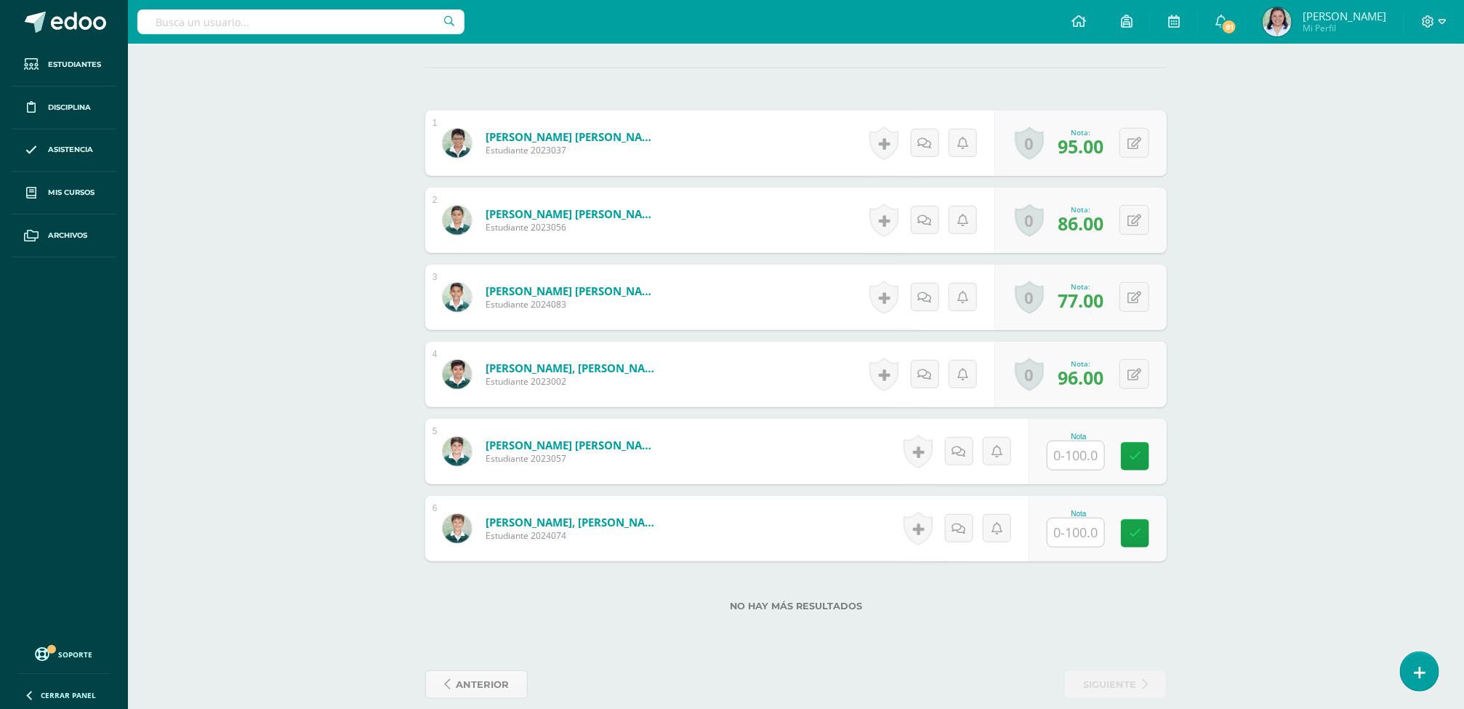
scroll to position [434, 0]
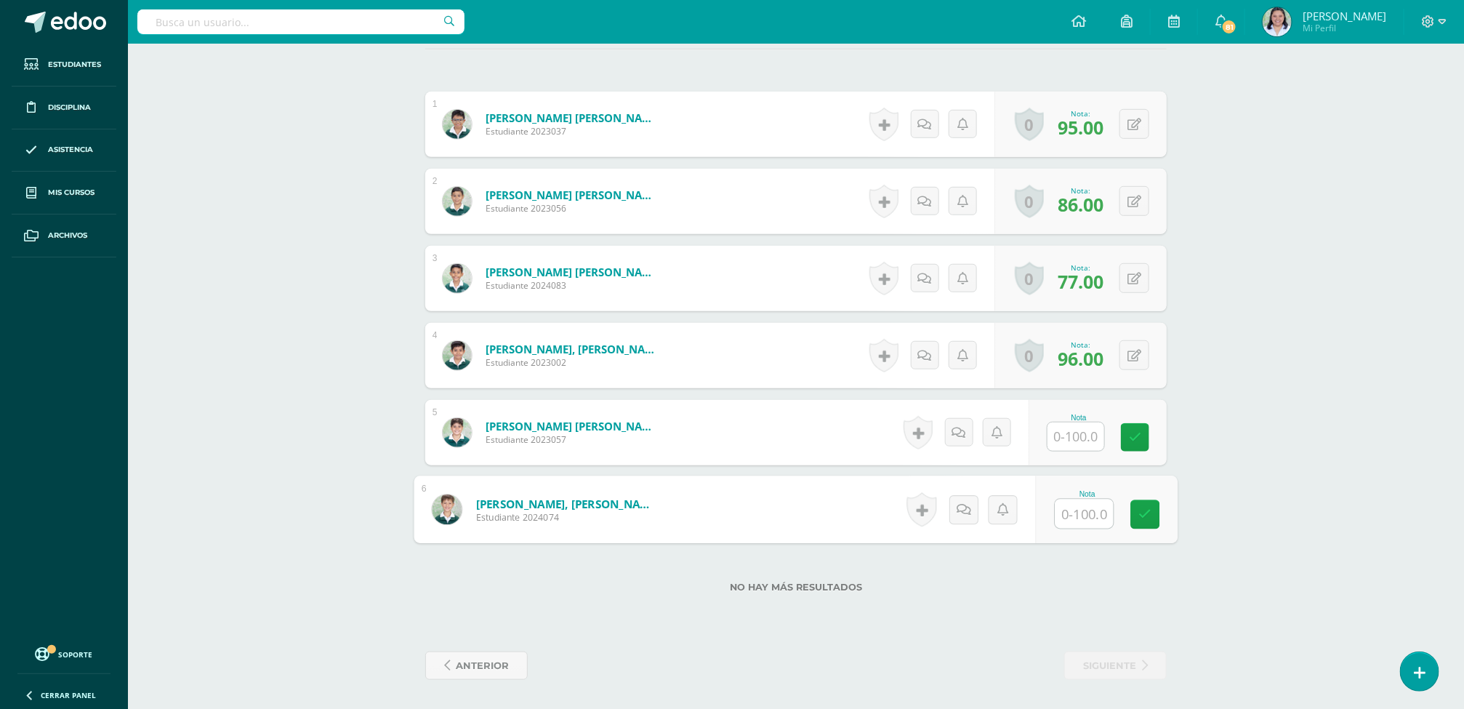
click at [1071, 509] on input "text" at bounding box center [1084, 513] width 58 height 29
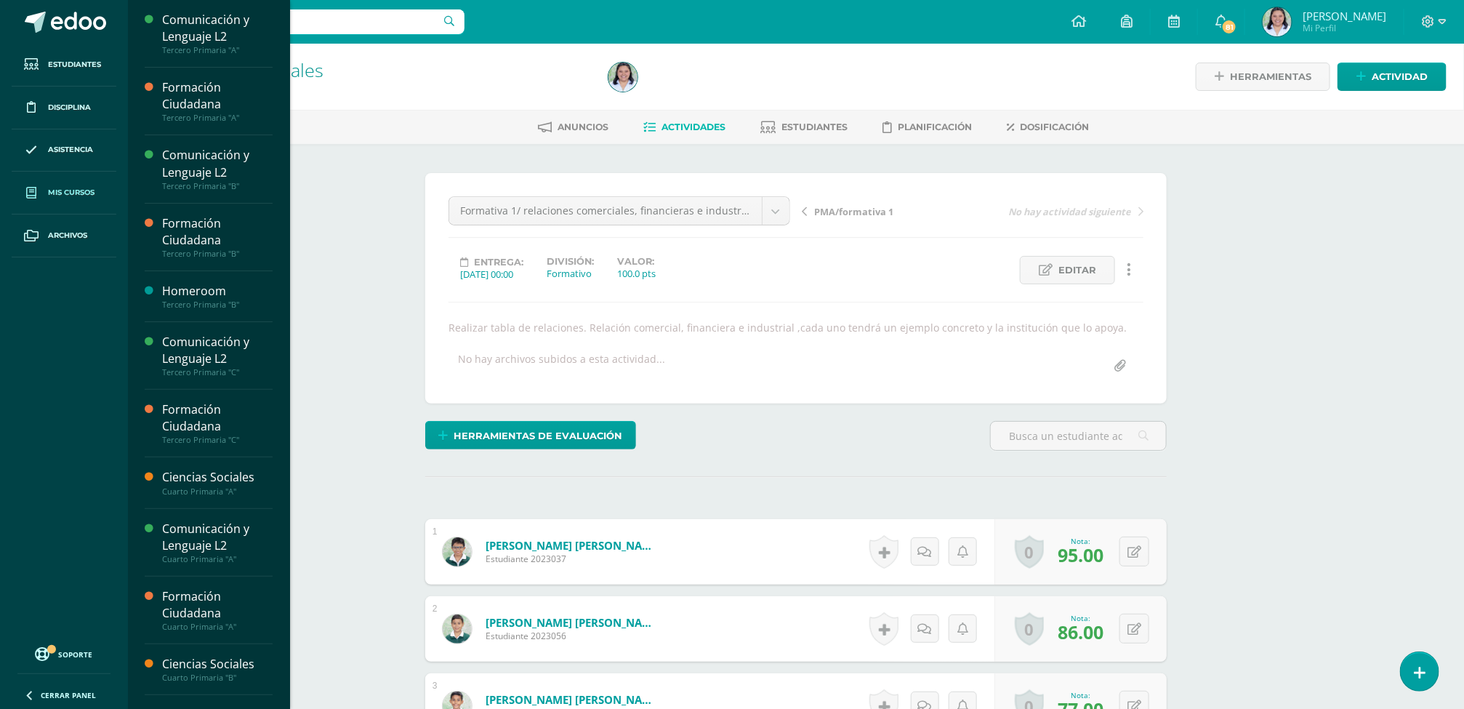
click at [77, 196] on span "Mis cursos" at bounding box center [71, 193] width 47 height 12
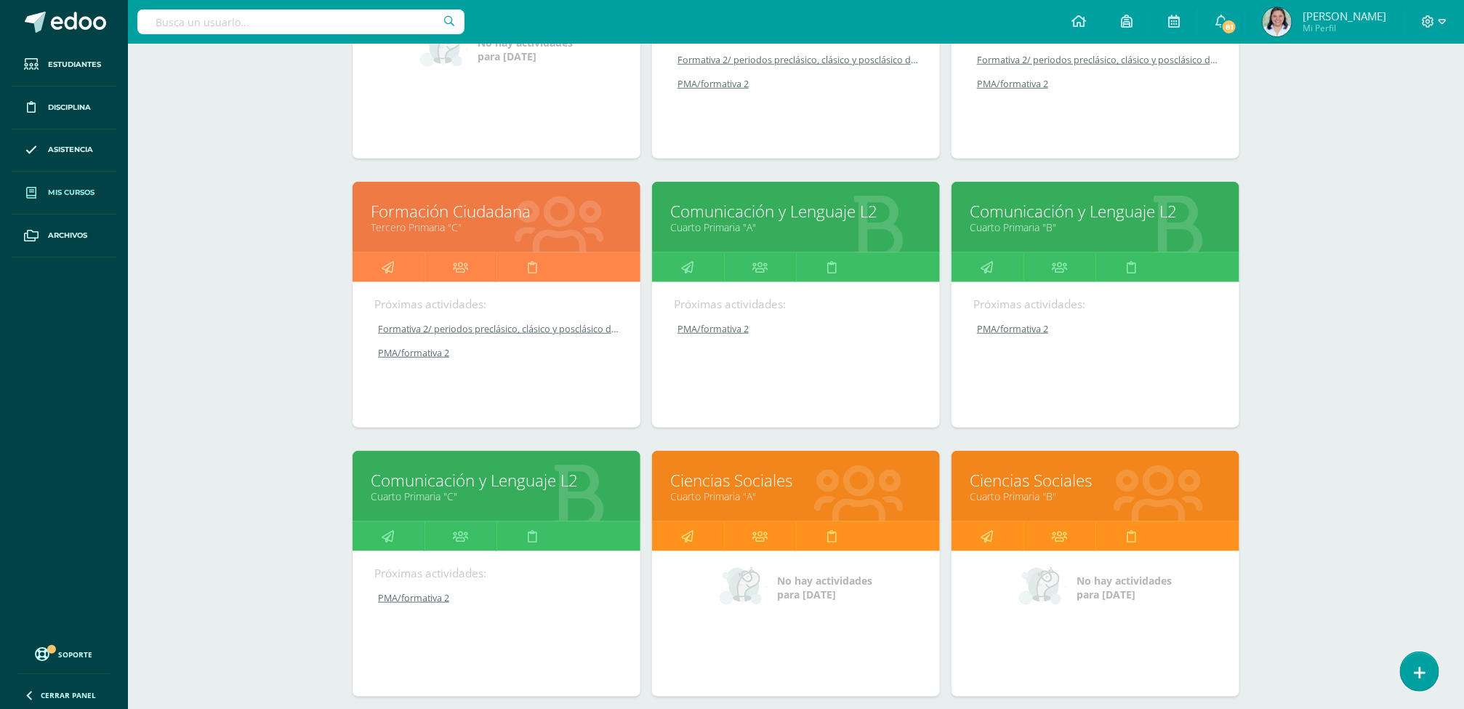
scroll to position [653, 0]
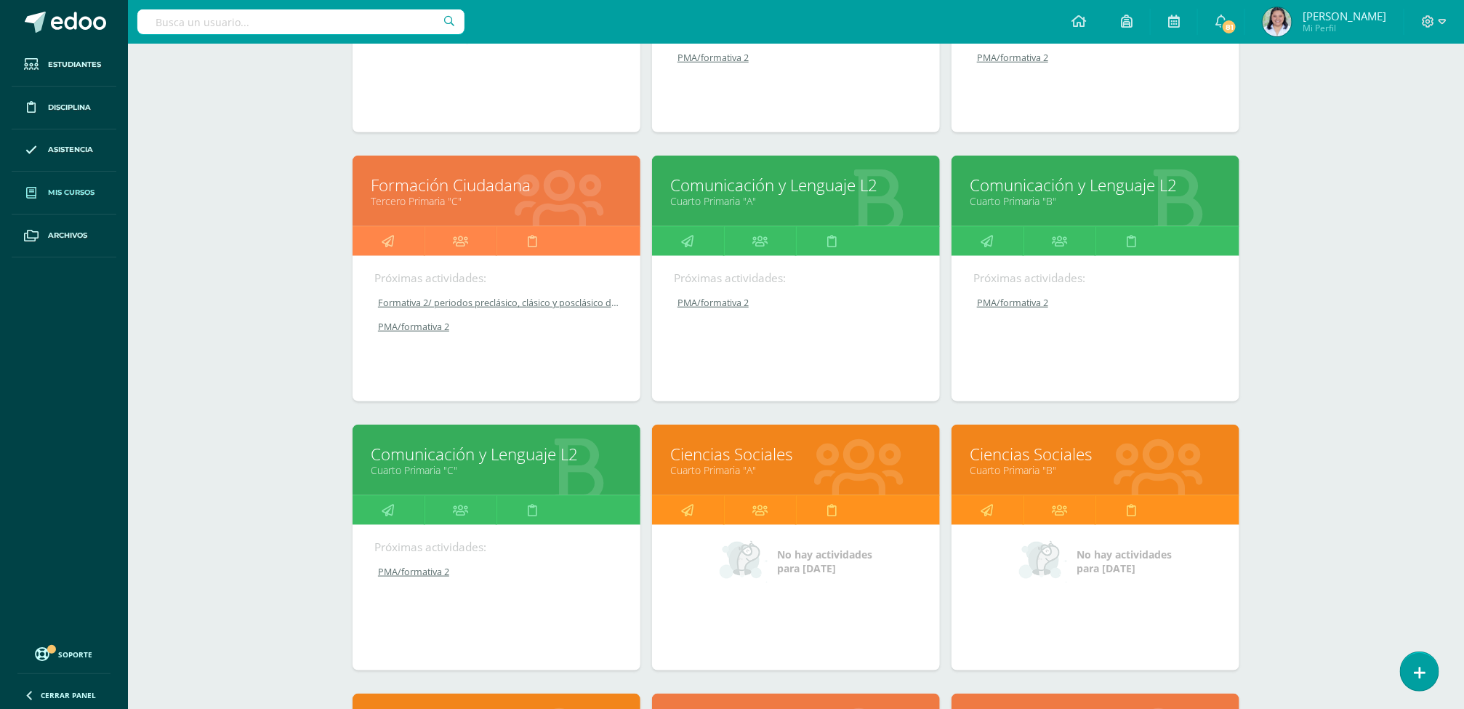
click at [1037, 469] on link "Cuarto Primaria "B"" at bounding box center [1096, 470] width 252 height 14
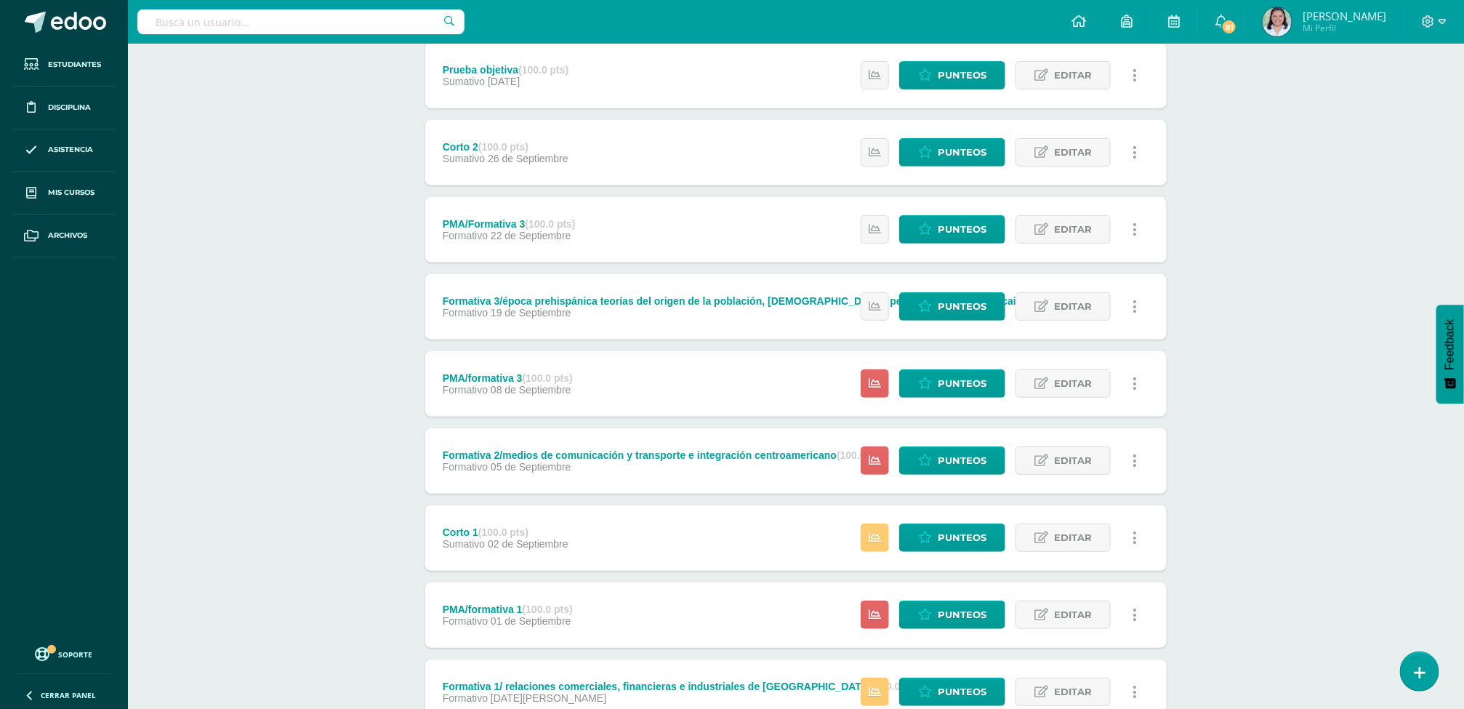
scroll to position [371, 0]
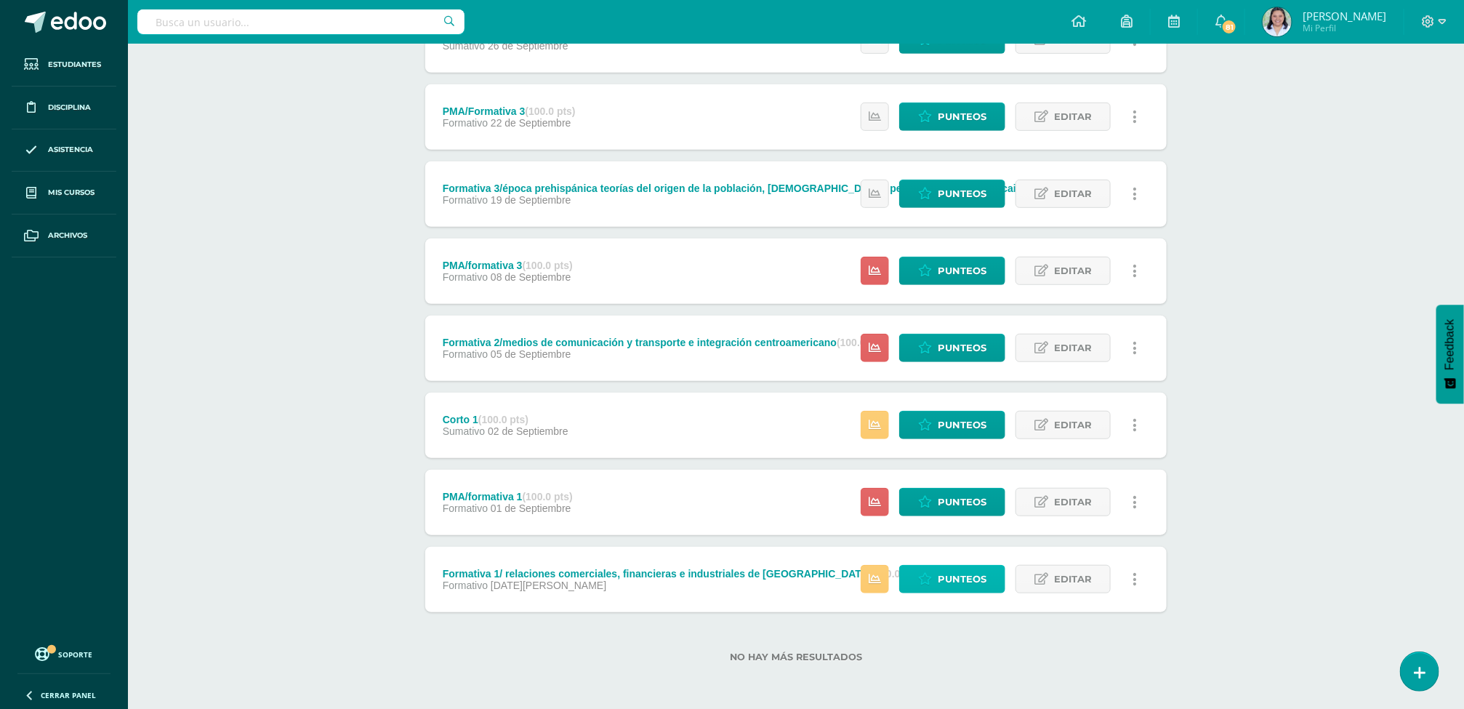
click at [967, 579] on span "Punteos" at bounding box center [962, 579] width 49 height 27
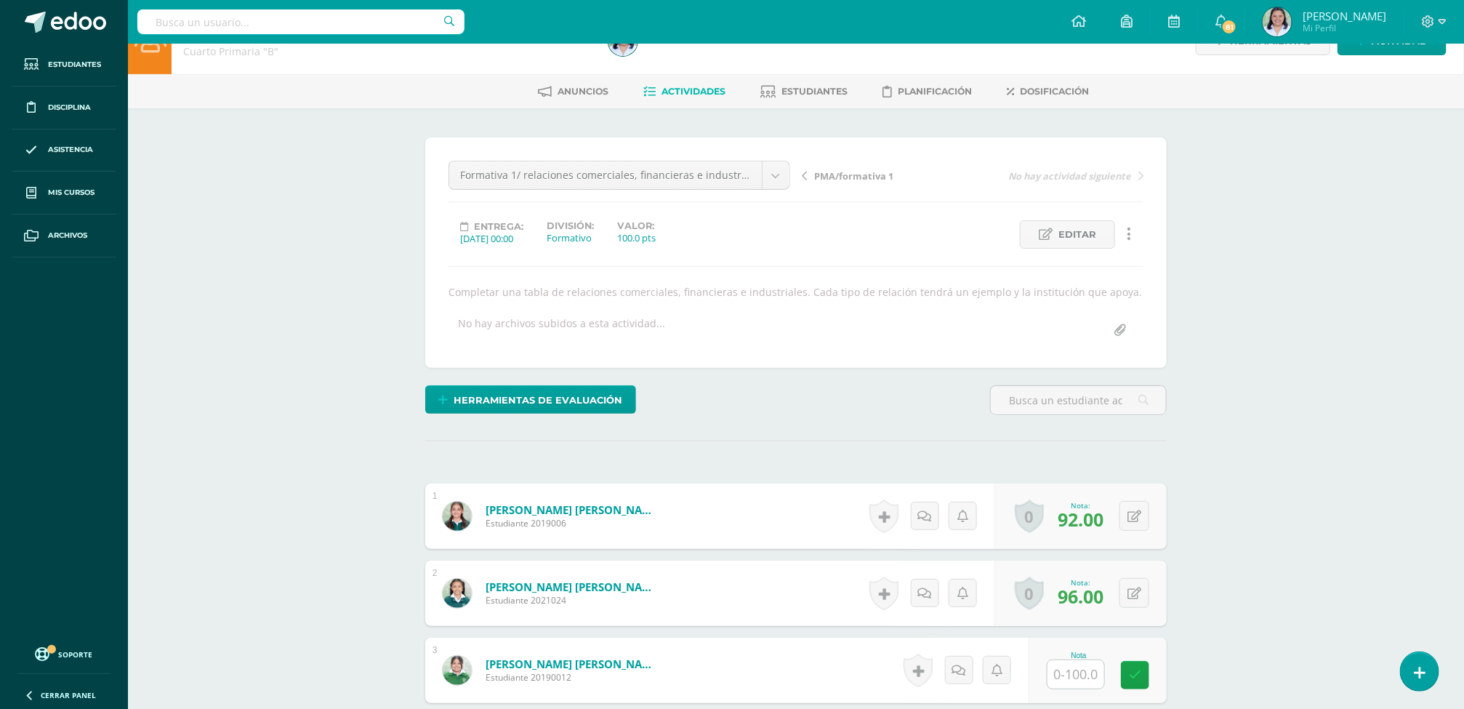
scroll to position [835, 0]
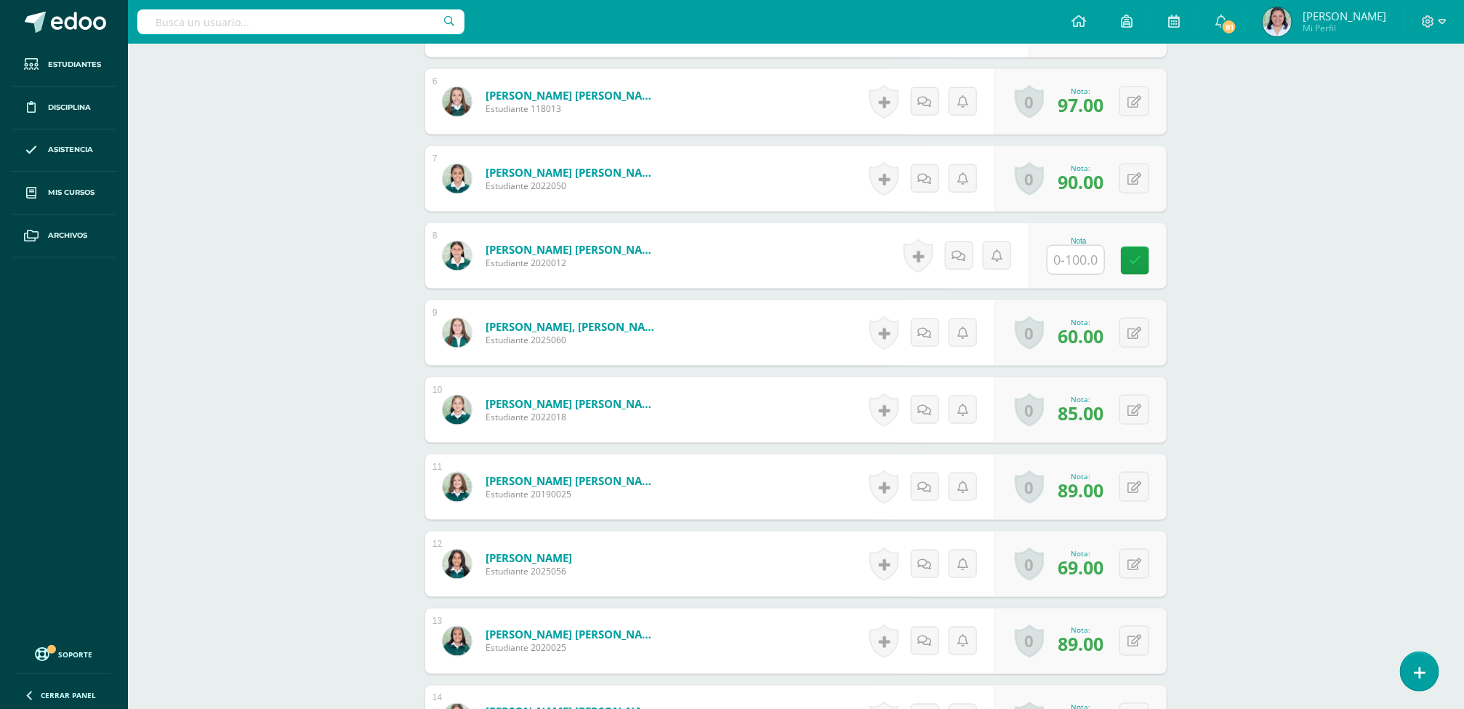
click at [1071, 260] on input "text" at bounding box center [1075, 260] width 57 height 28
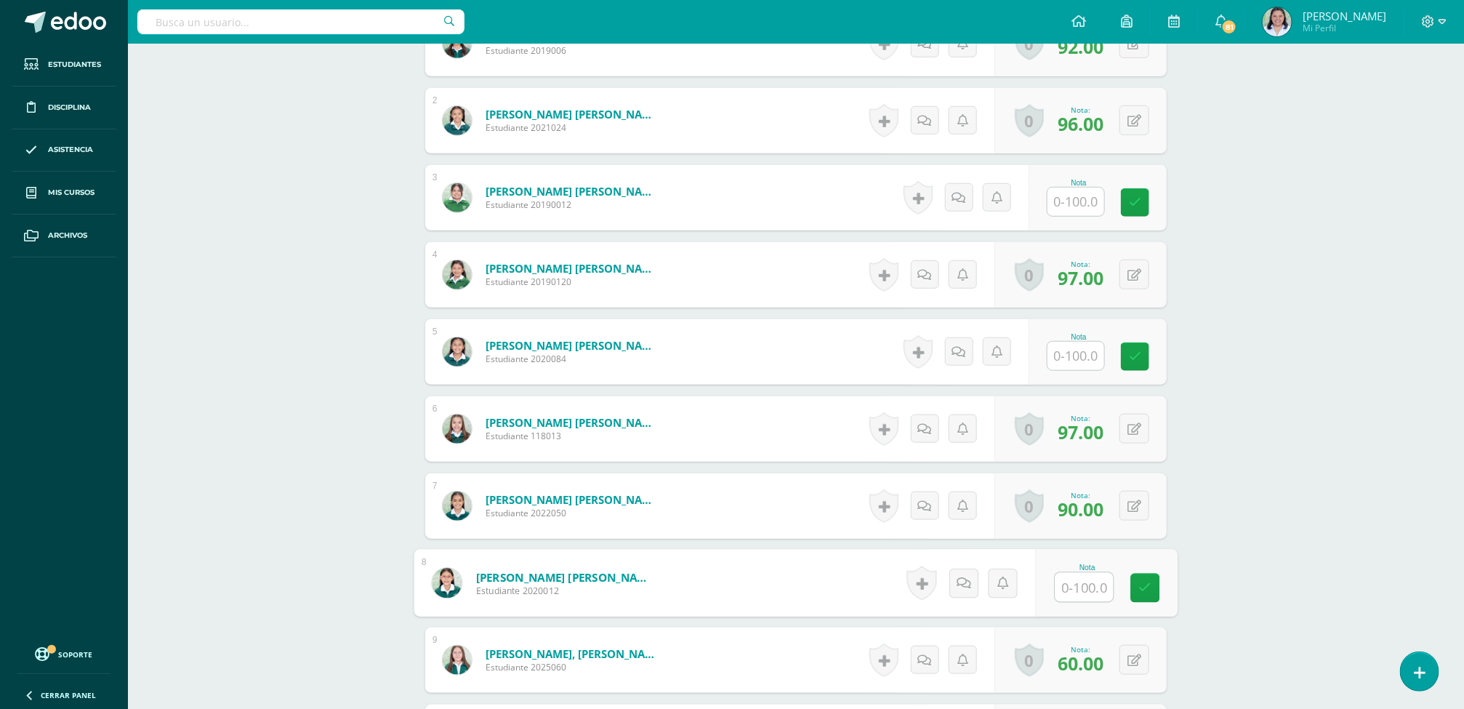
scroll to position [515, 0]
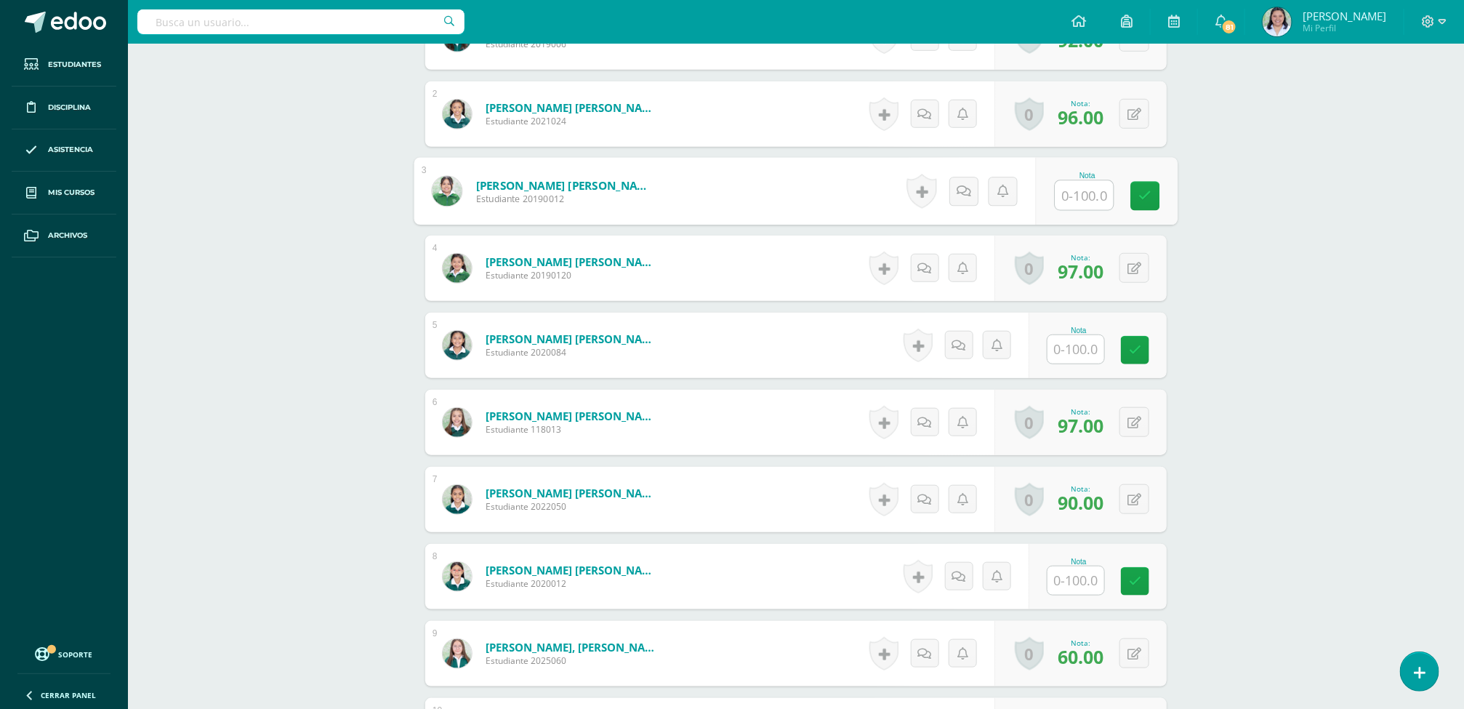
click at [1082, 203] on input "text" at bounding box center [1084, 195] width 58 height 29
click at [1080, 203] on input "text" at bounding box center [1084, 195] width 58 height 29
type input "60"
click at [1078, 350] on input "text" at bounding box center [1075, 349] width 57 height 28
type input "8"
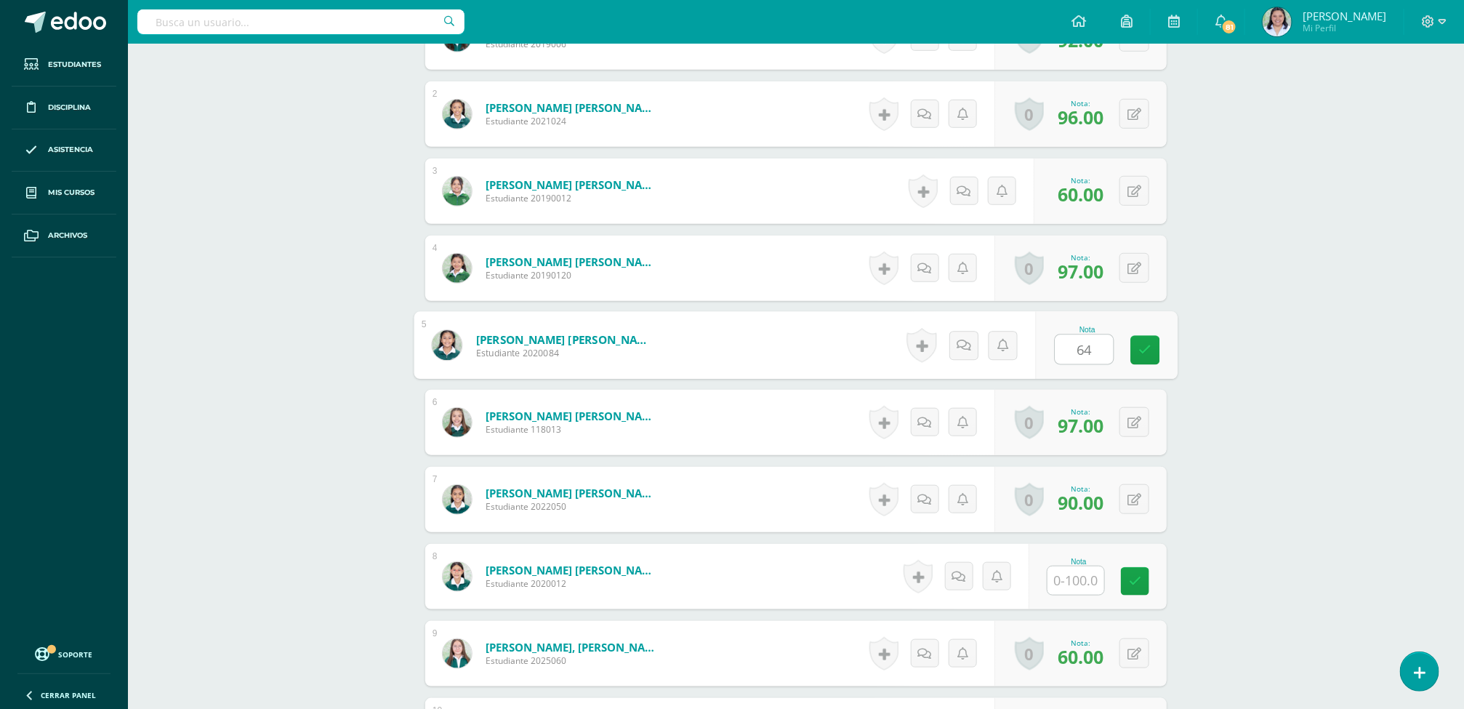
type input "64"
click at [1300, 365] on div "Ciencias Sociales Cuarto Primaria "B" Herramientas Detalle de asistencias Activ…" at bounding box center [796, 537] width 1336 height 2017
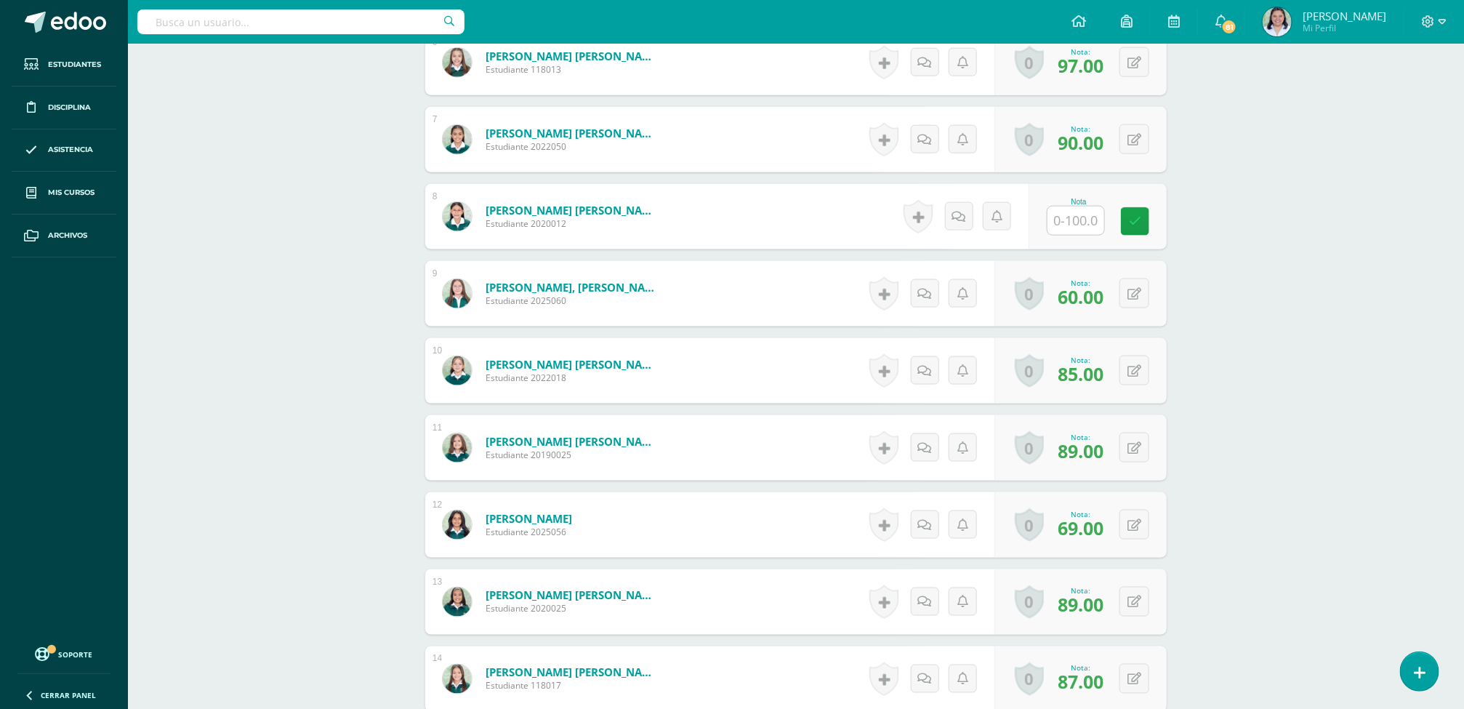
scroll to position [881, 0]
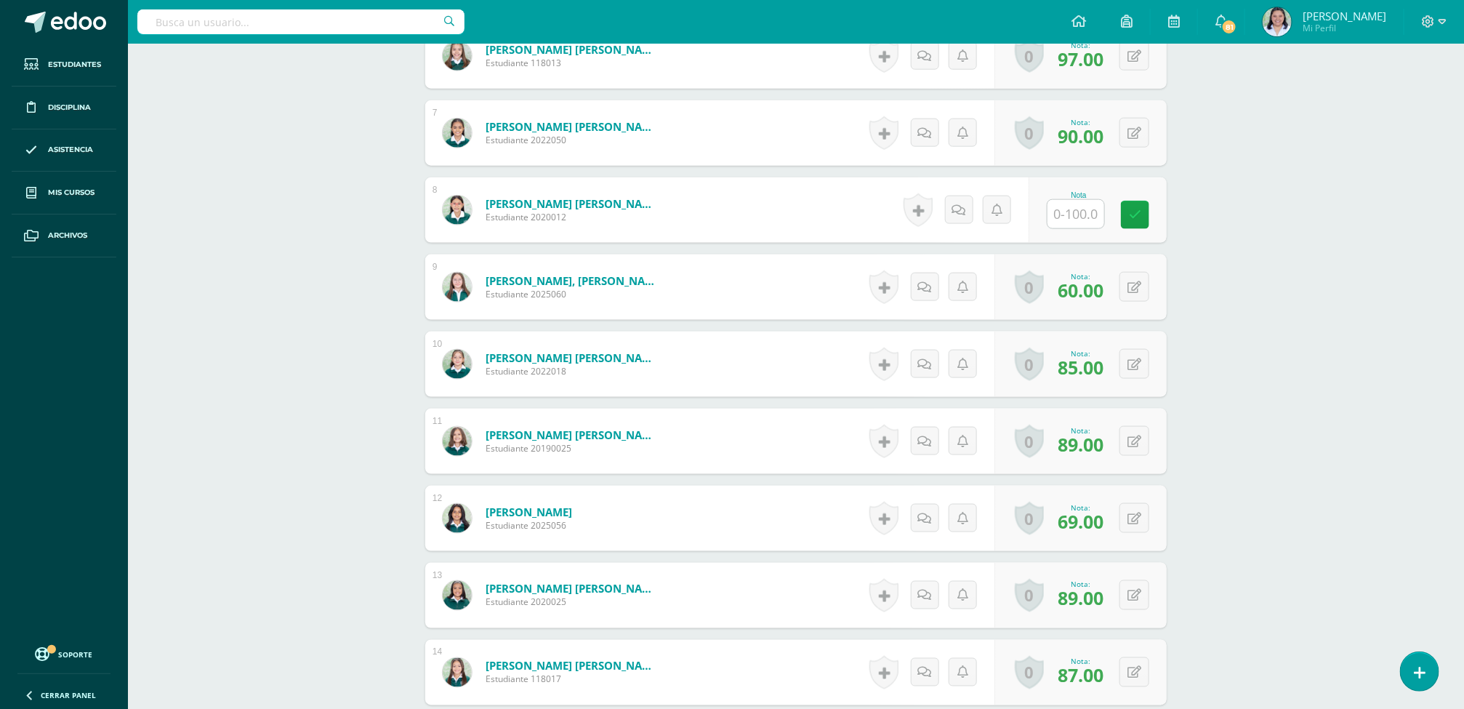
click at [1062, 221] on input "text" at bounding box center [1075, 214] width 57 height 28
type input "60"
click at [1232, 254] on div "Ciencias Sociales Cuarto Primaria "B" Herramientas Detalle de asistencias Activ…" at bounding box center [796, 171] width 1336 height 2017
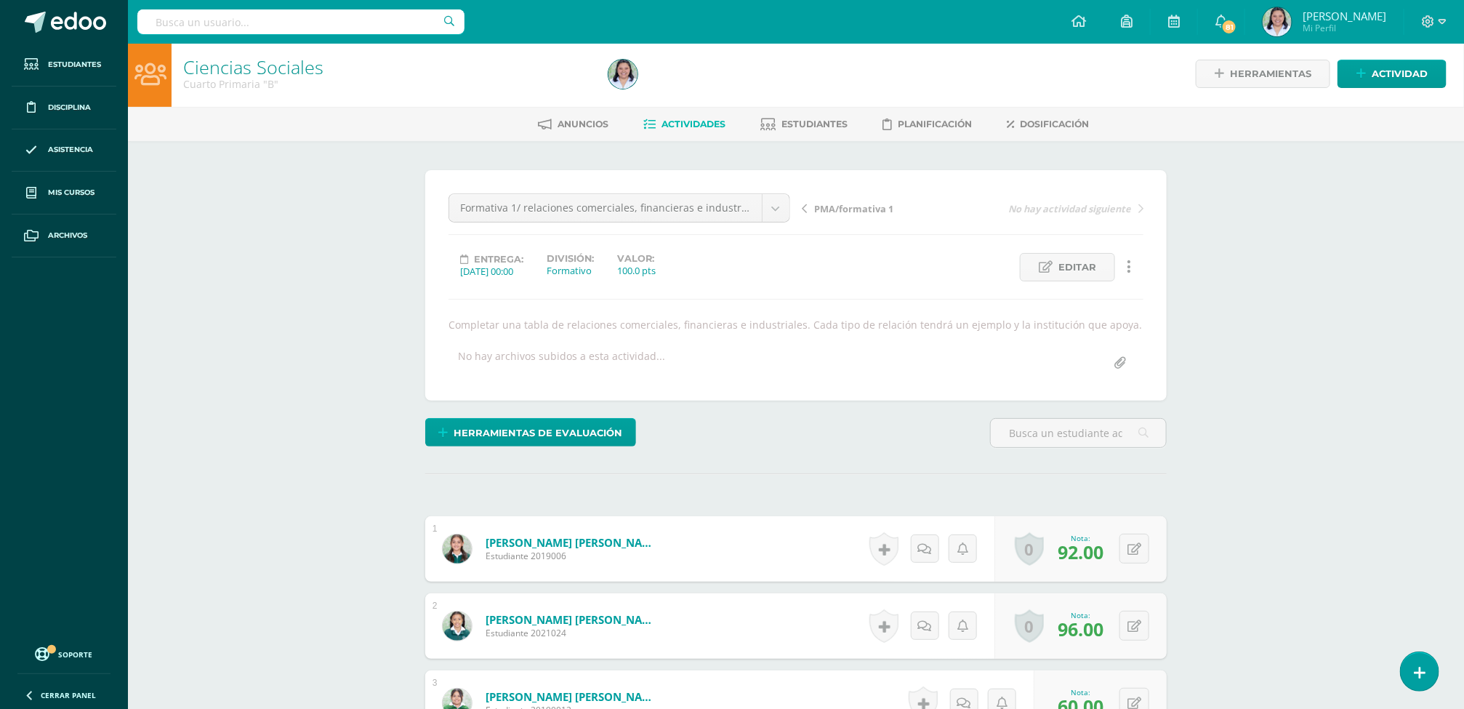
scroll to position [0, 0]
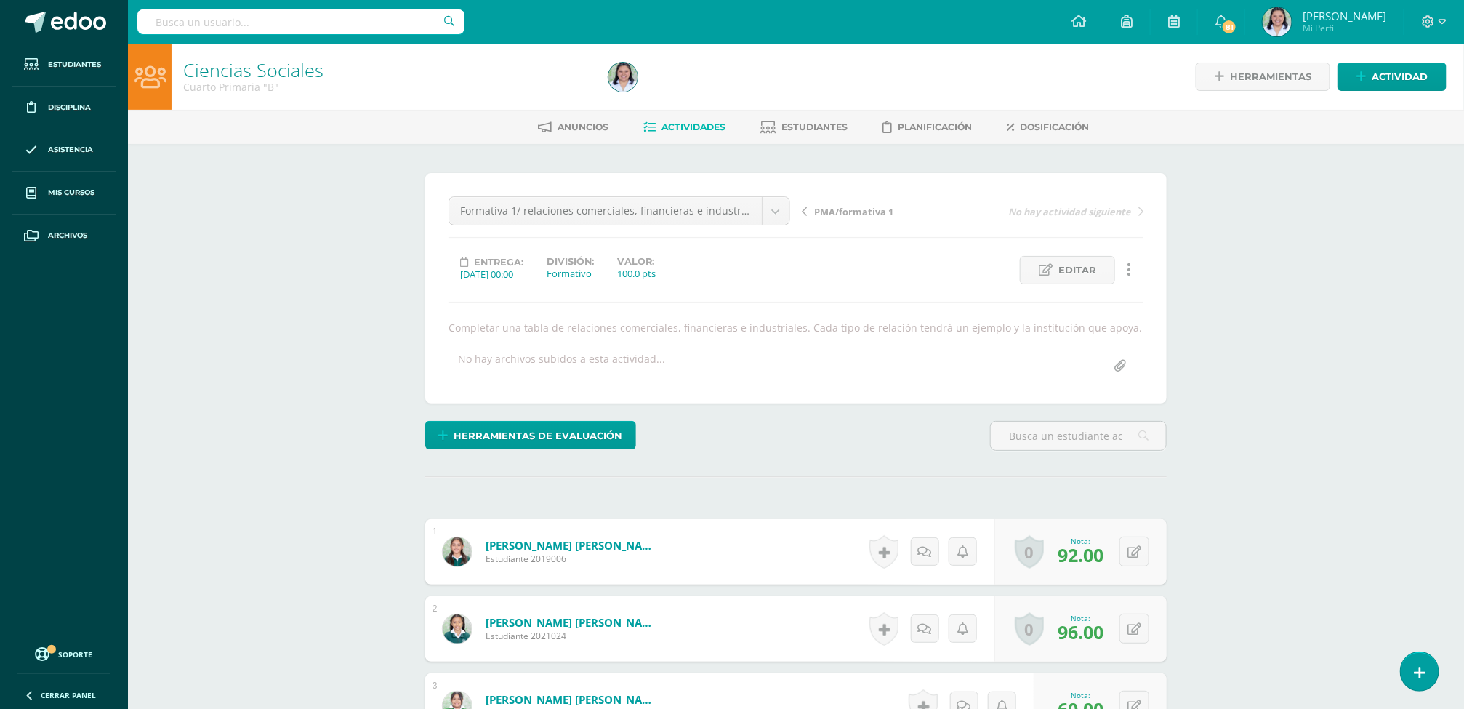
click at [668, 121] on span "Actividades" at bounding box center [693, 126] width 64 height 11
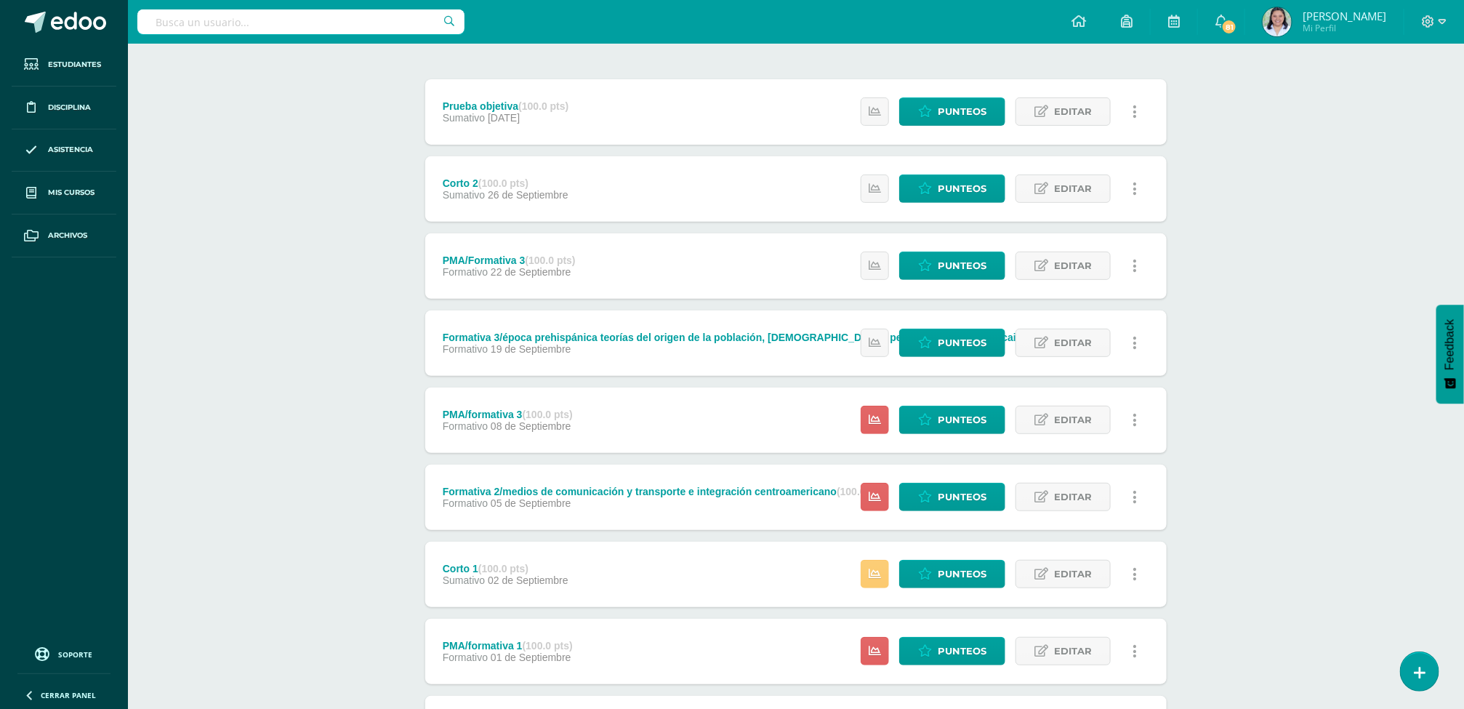
scroll to position [223, 0]
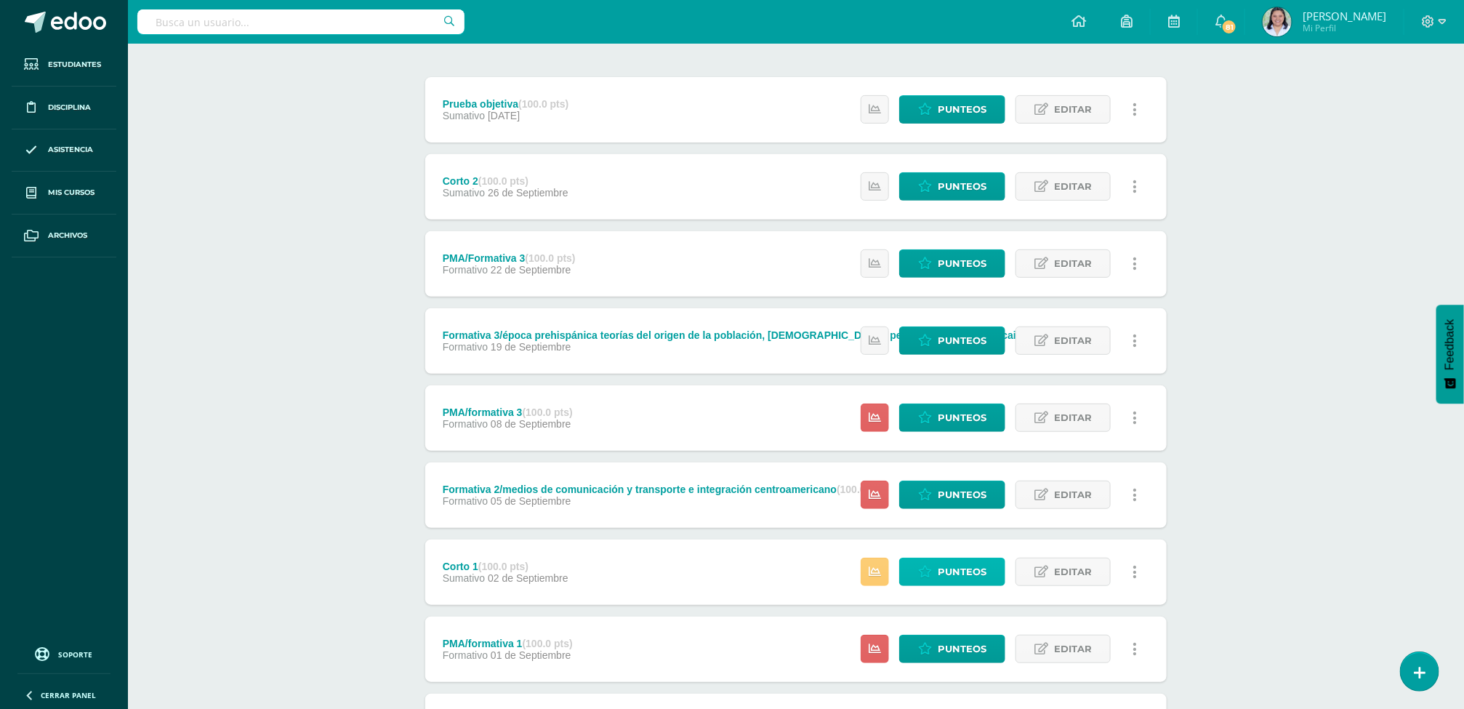
click at [938, 574] on span "Punteos" at bounding box center [962, 571] width 49 height 27
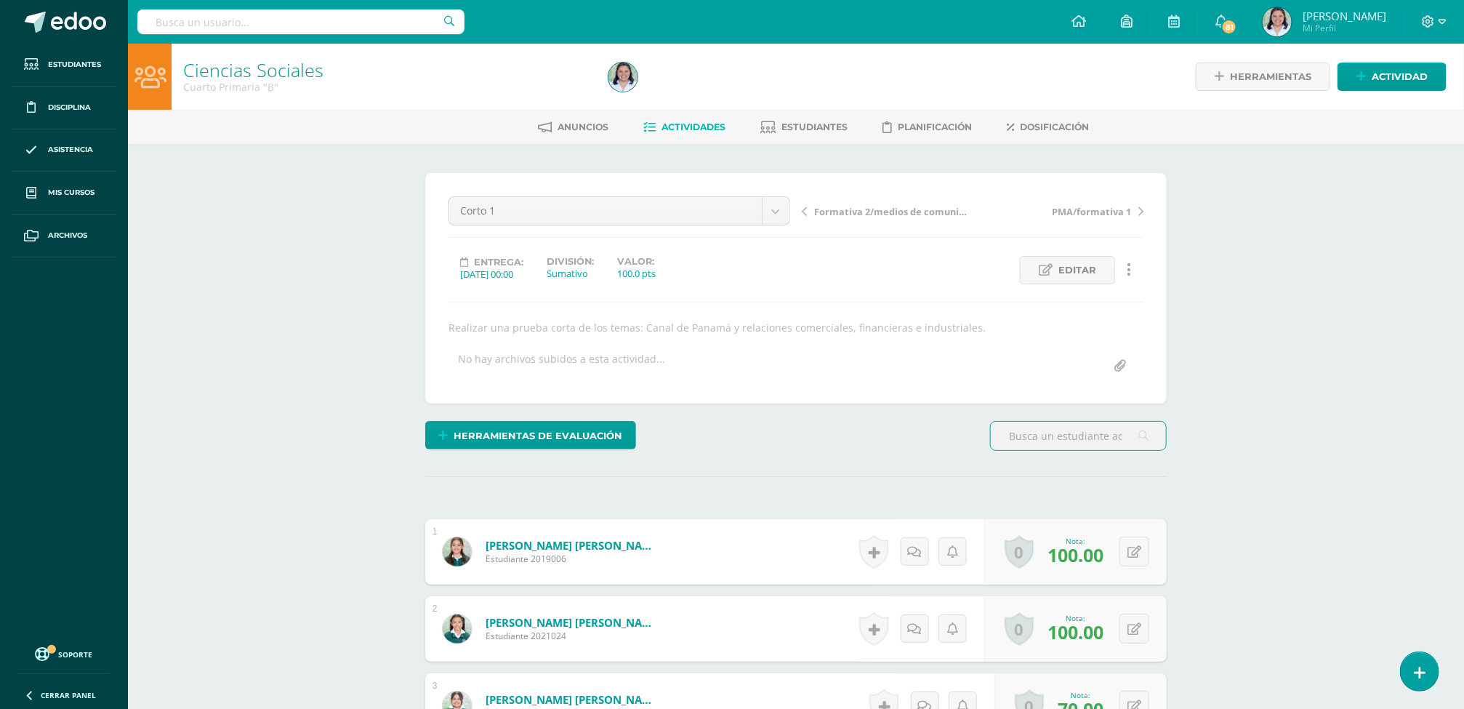
scroll to position [737, 0]
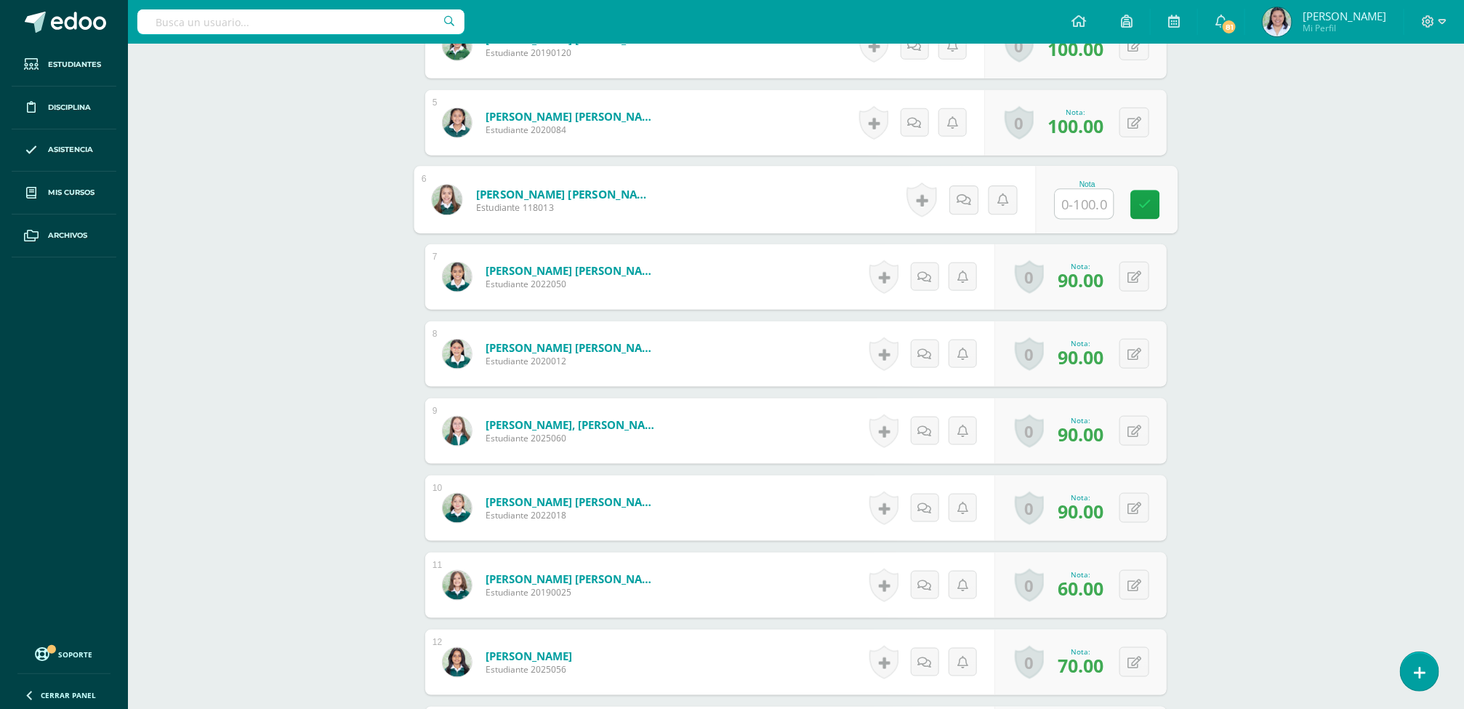
click at [1067, 210] on input "text" at bounding box center [1084, 204] width 58 height 29
type input "º"
type input "100"
click at [1136, 207] on link at bounding box center [1145, 204] width 29 height 29
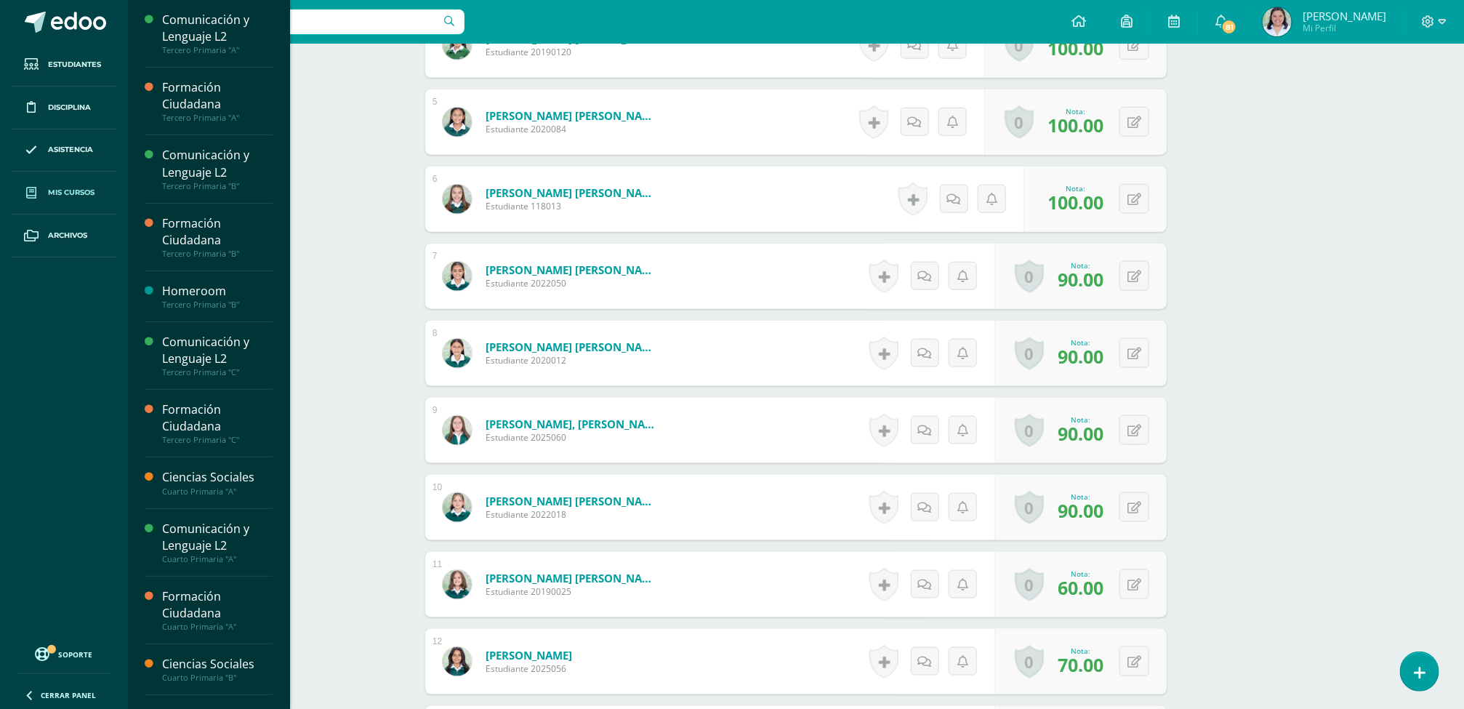
click at [48, 194] on span "Mis cursos" at bounding box center [71, 193] width 47 height 12
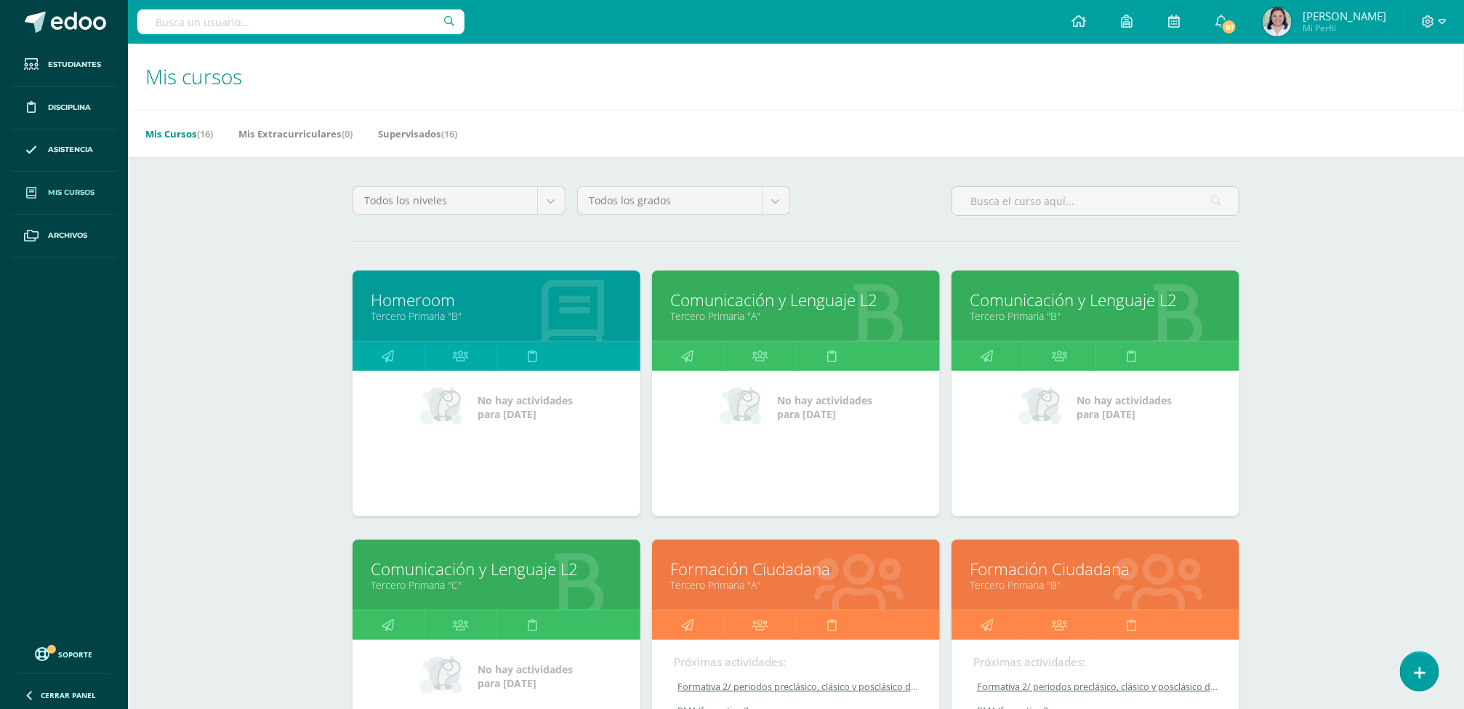
click at [1324, 302] on div "Mis cursos Mis Cursos (16) Mis Extracurriculares (0) Supervisados (16) Todos lo…" at bounding box center [796, 606] width 1336 height 1125
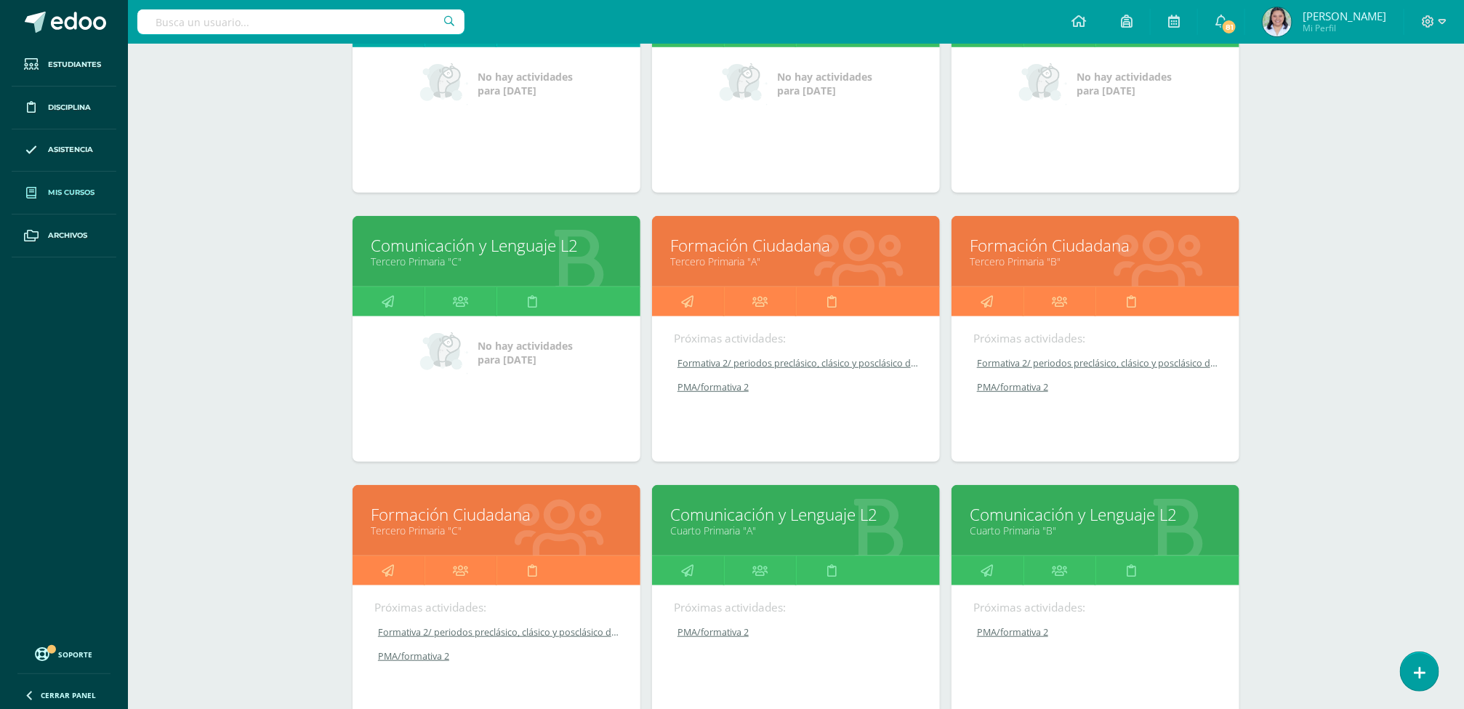
click at [759, 522] on link "Comunicación y Lenguaje L2" at bounding box center [796, 514] width 252 height 23
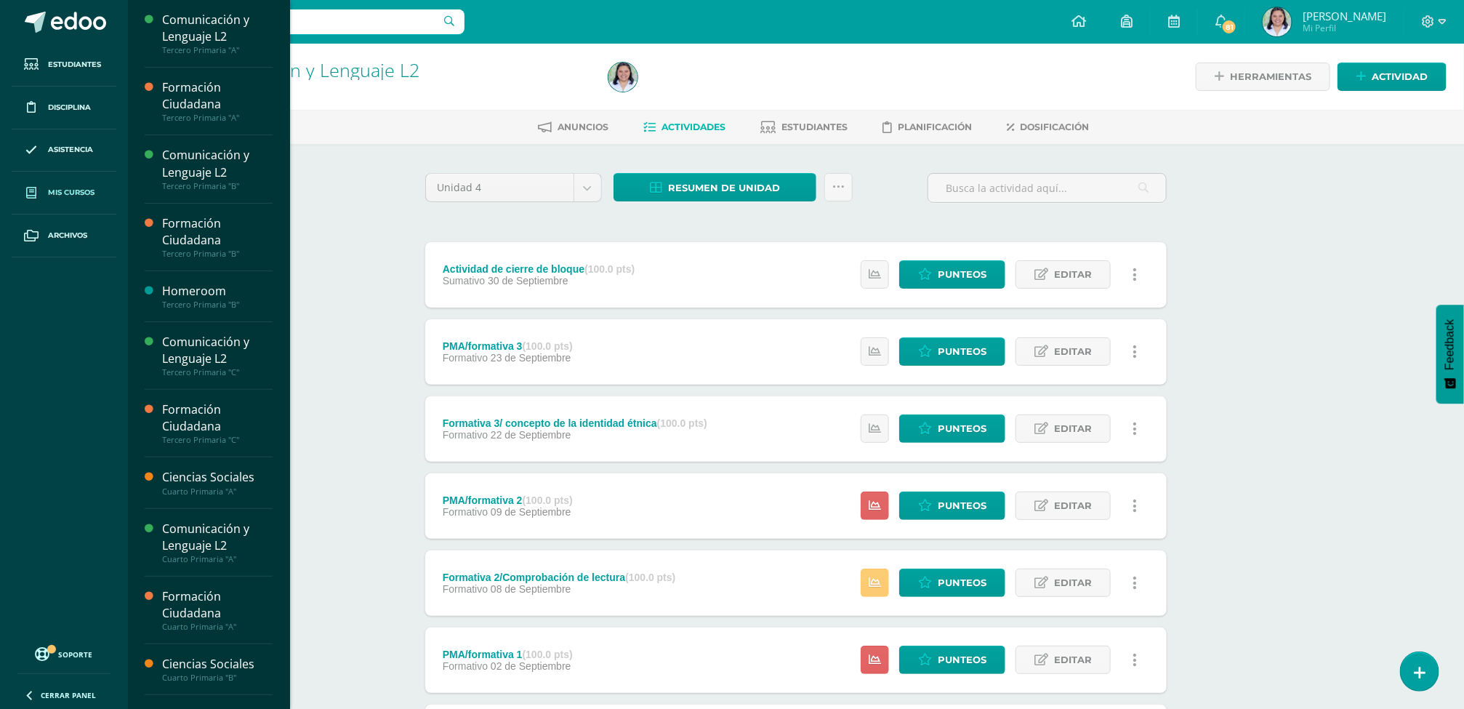
click at [83, 190] on span "Mis cursos" at bounding box center [71, 193] width 47 height 12
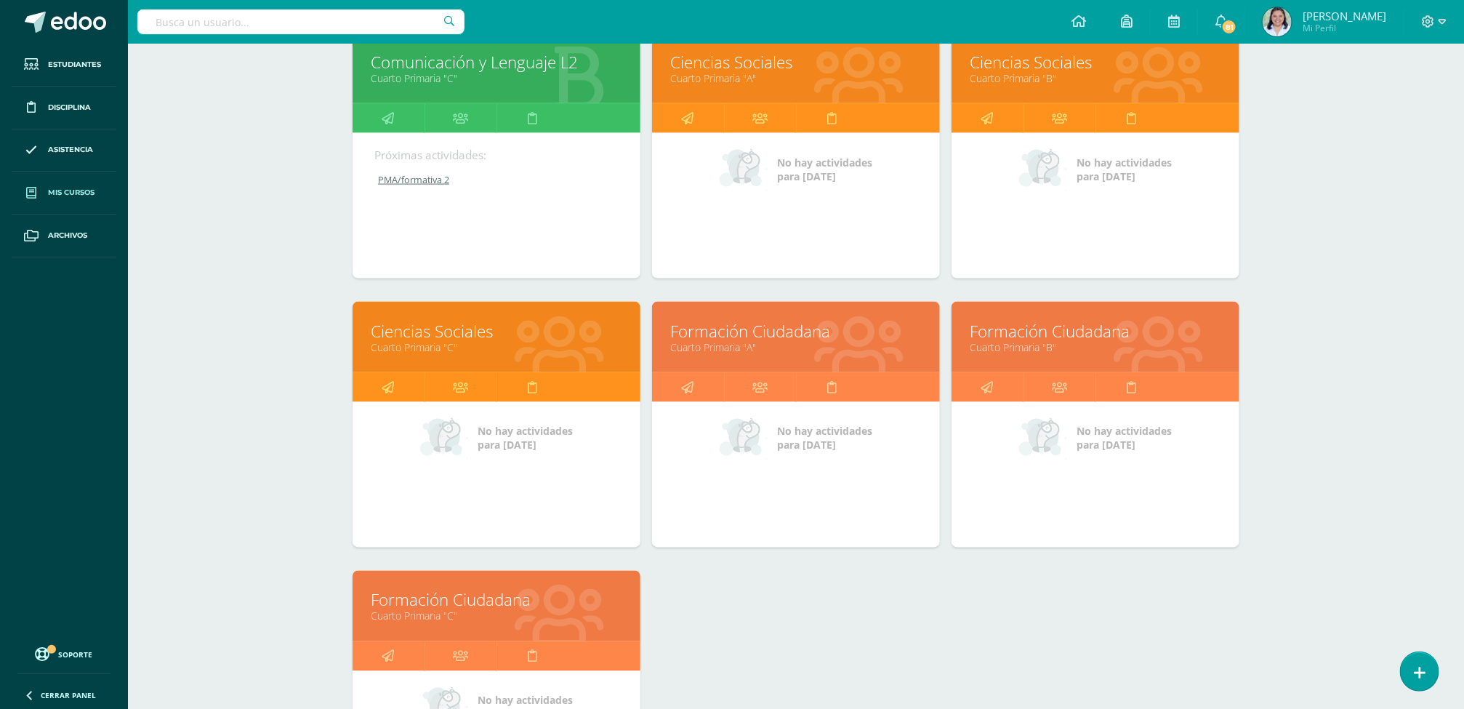
scroll to position [1018, 0]
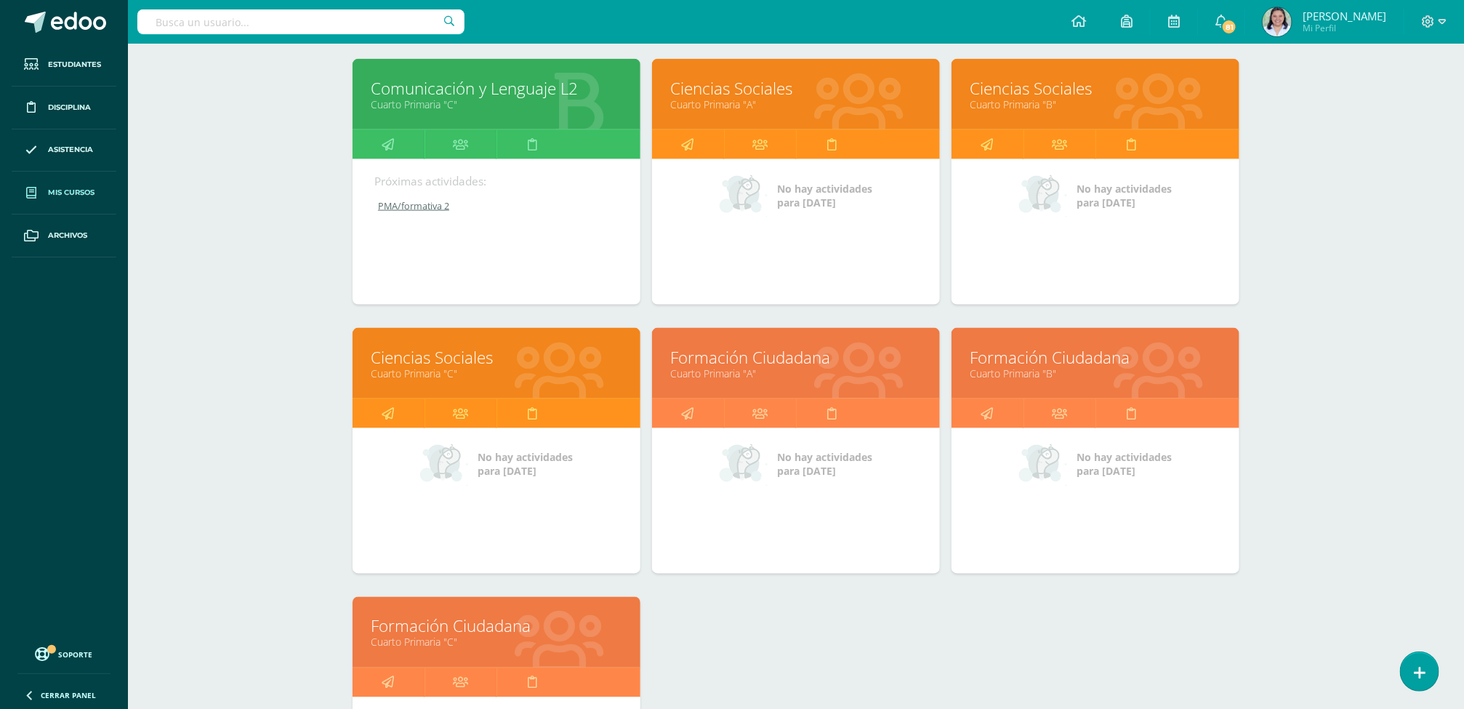
click at [735, 107] on link "Cuarto Primaria "A"" at bounding box center [796, 104] width 252 height 14
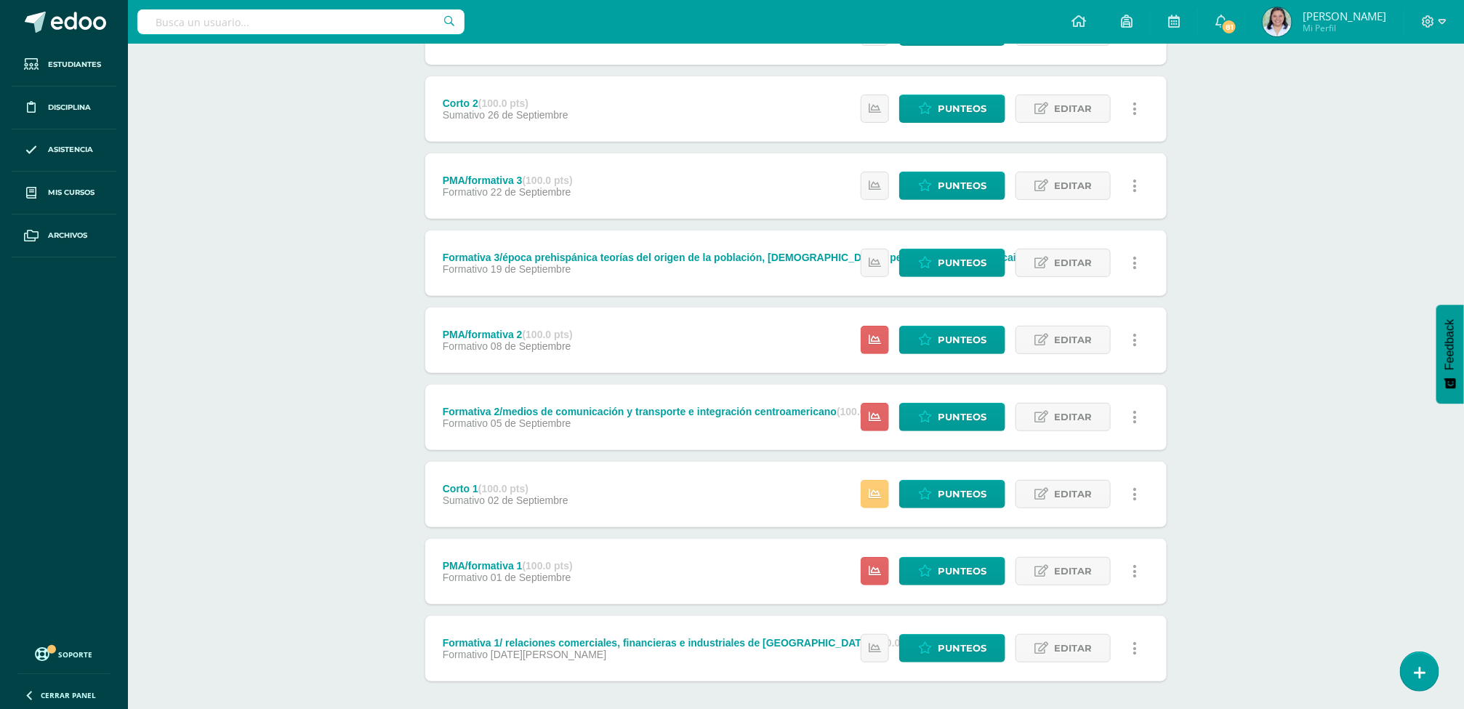
scroll to position [251, 0]
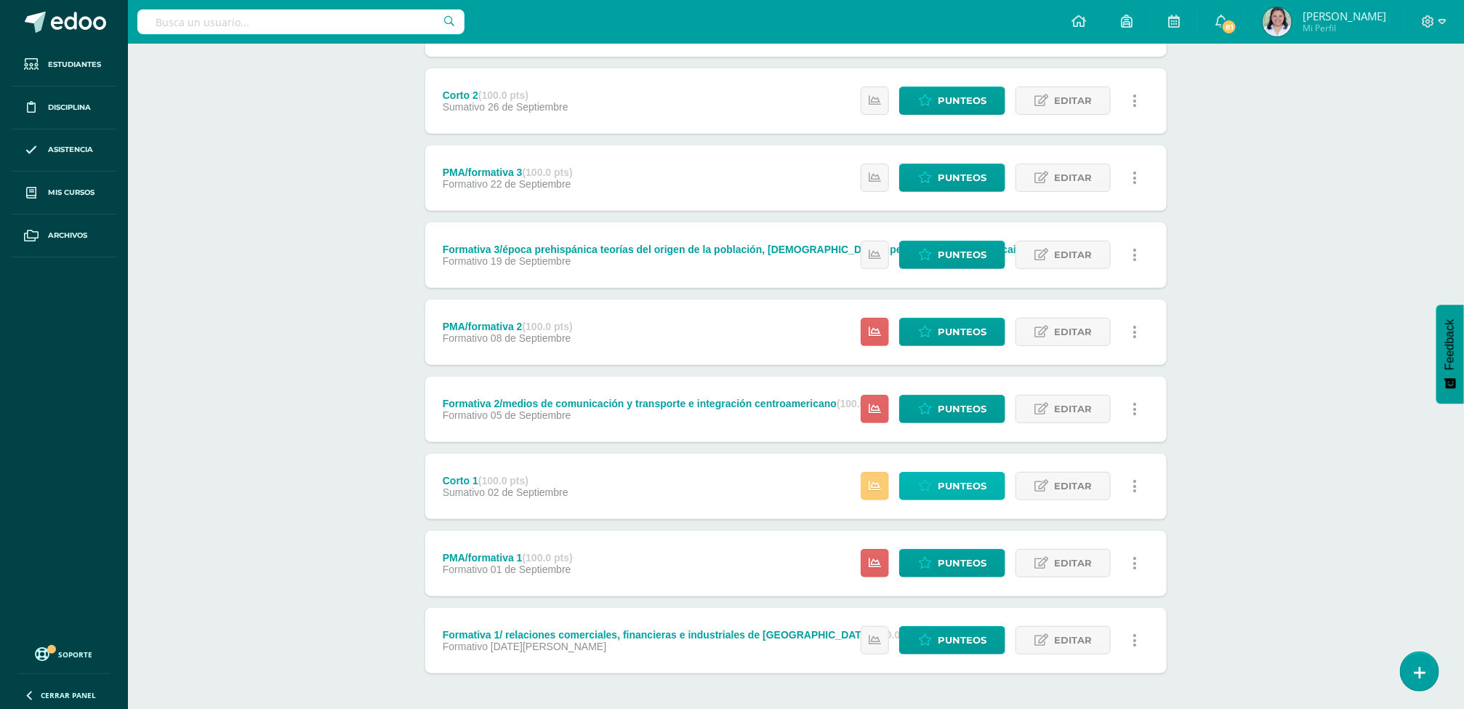
click at [912, 486] on link "Punteos" at bounding box center [952, 486] width 106 height 28
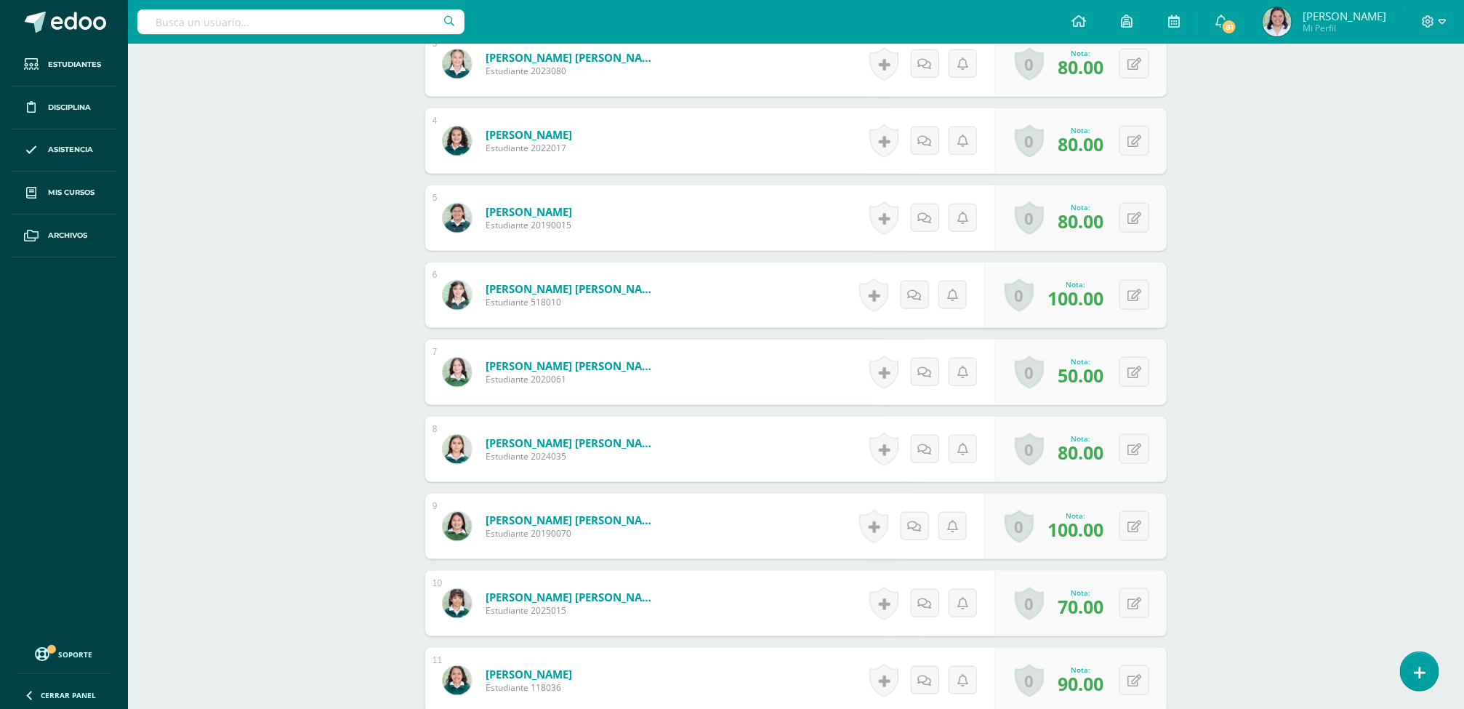
scroll to position [192, 0]
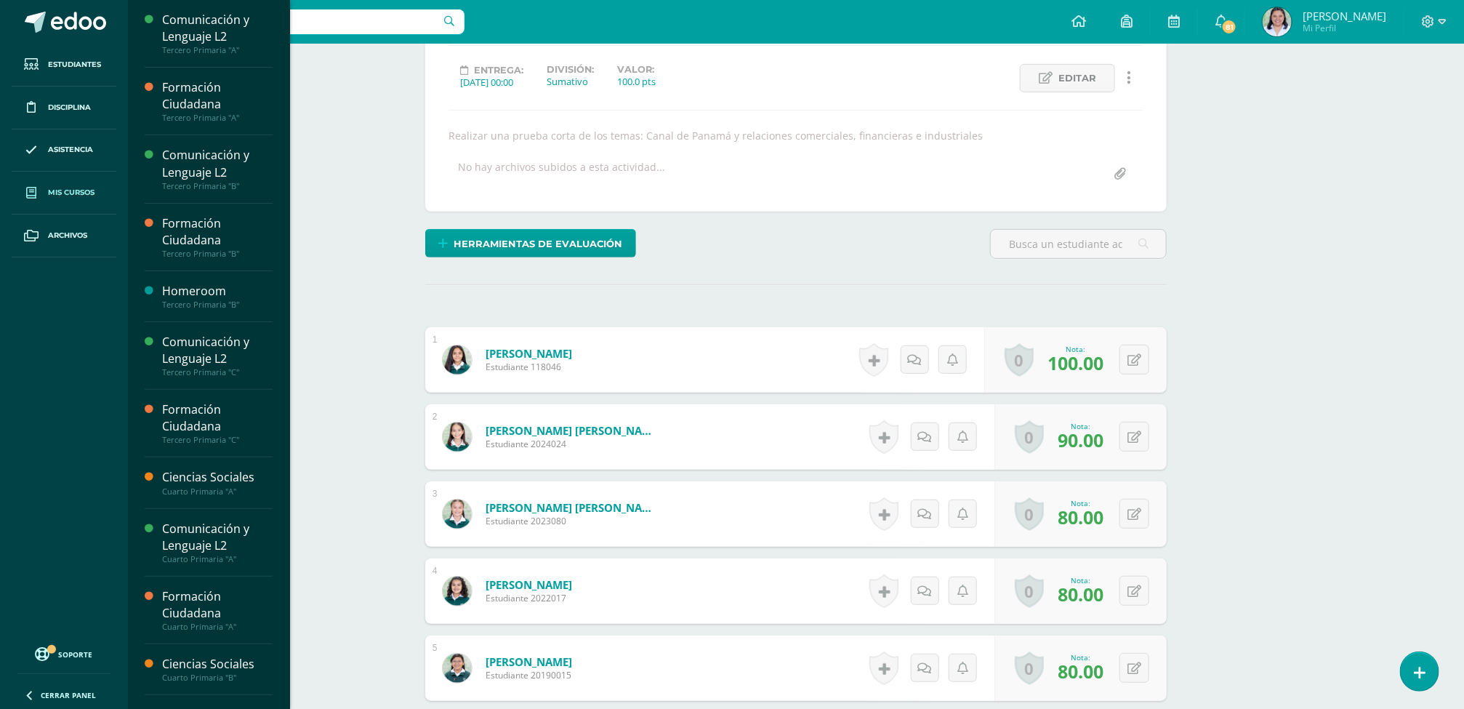
click at [55, 197] on span "Mis cursos" at bounding box center [71, 193] width 47 height 12
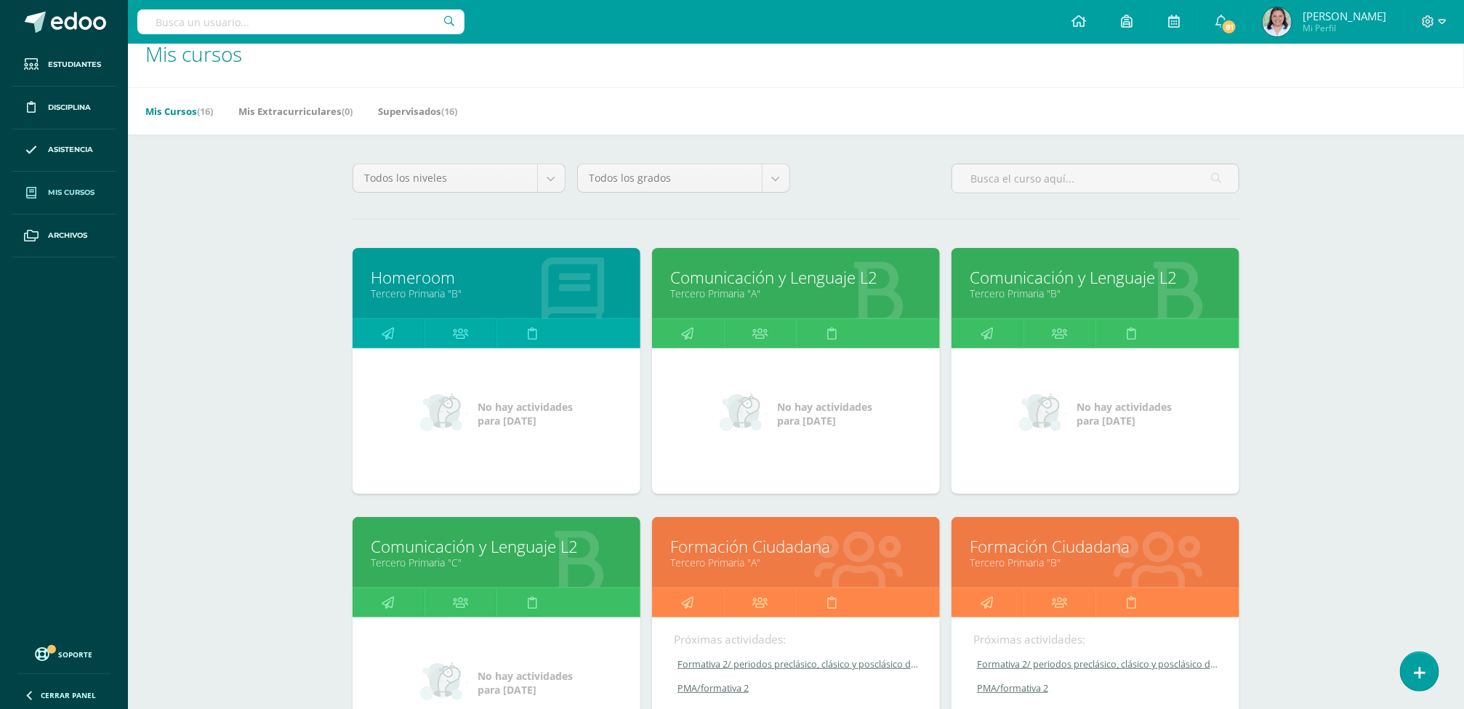
scroll to position [463, 0]
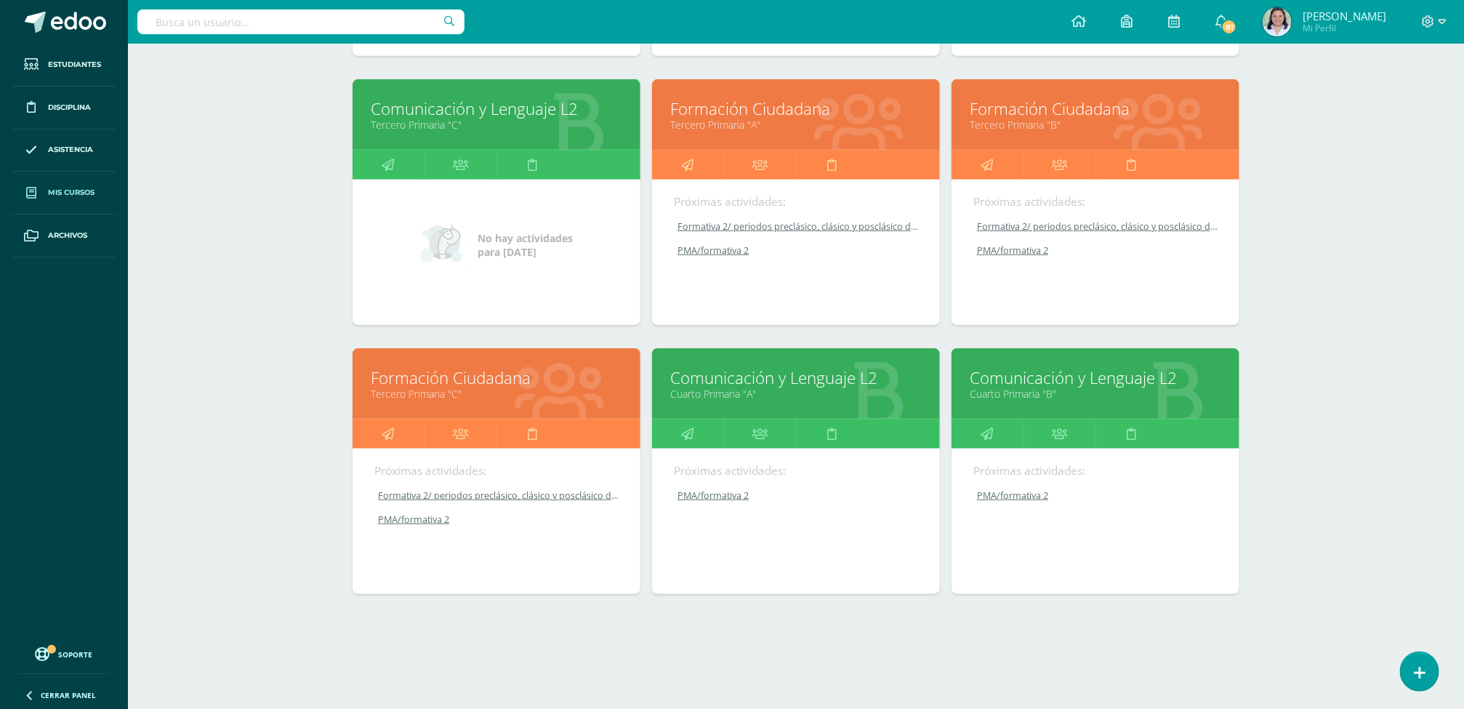
click at [790, 399] on link "Cuarto Primaria "A"" at bounding box center [796, 394] width 252 height 14
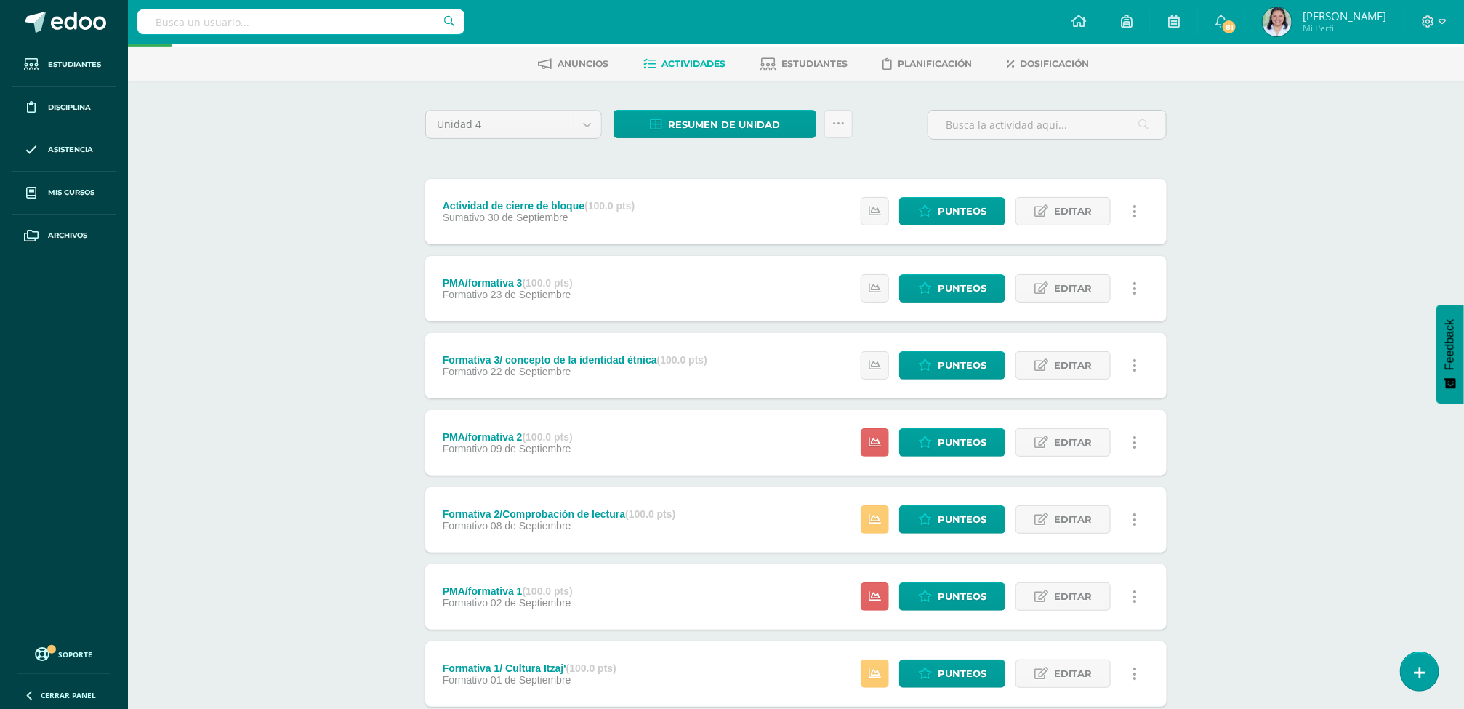
scroll to position [159, 0]
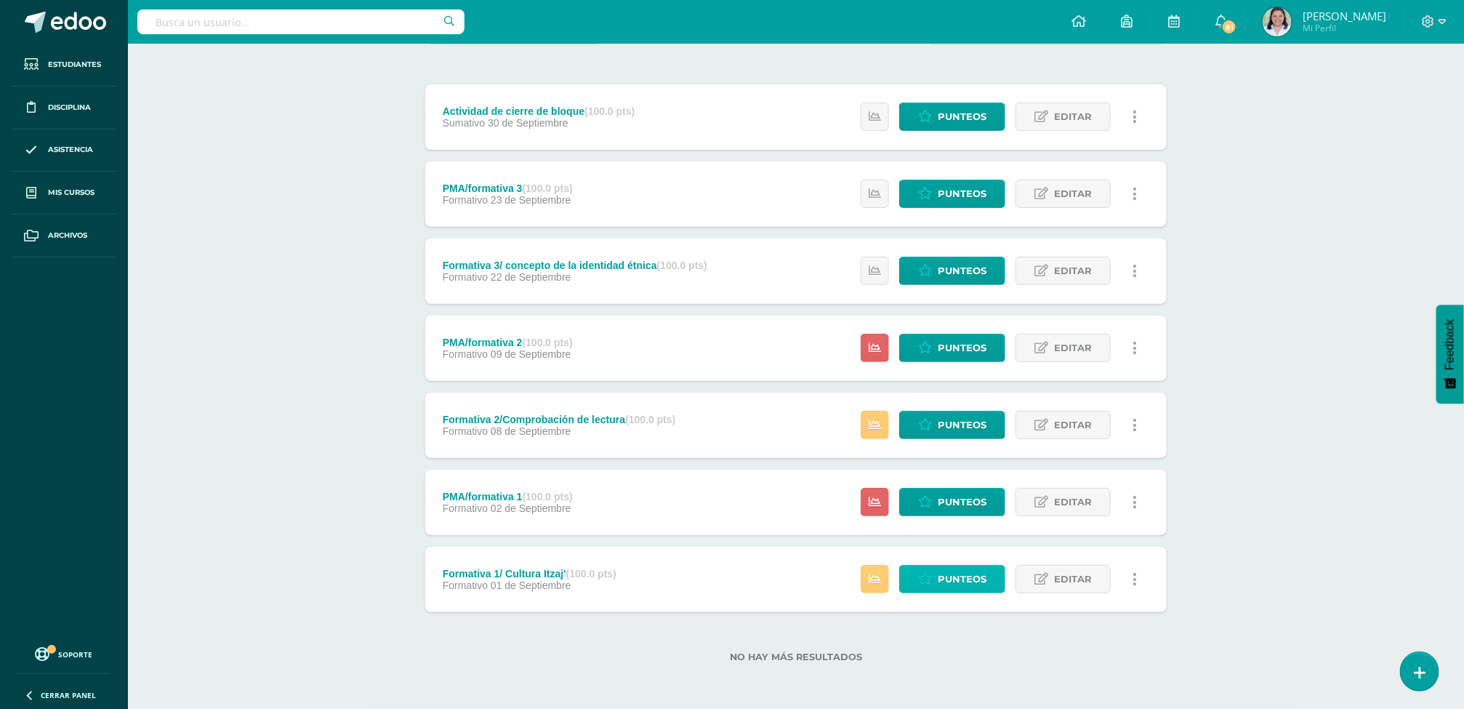
click at [949, 587] on span "Punteos" at bounding box center [962, 579] width 49 height 27
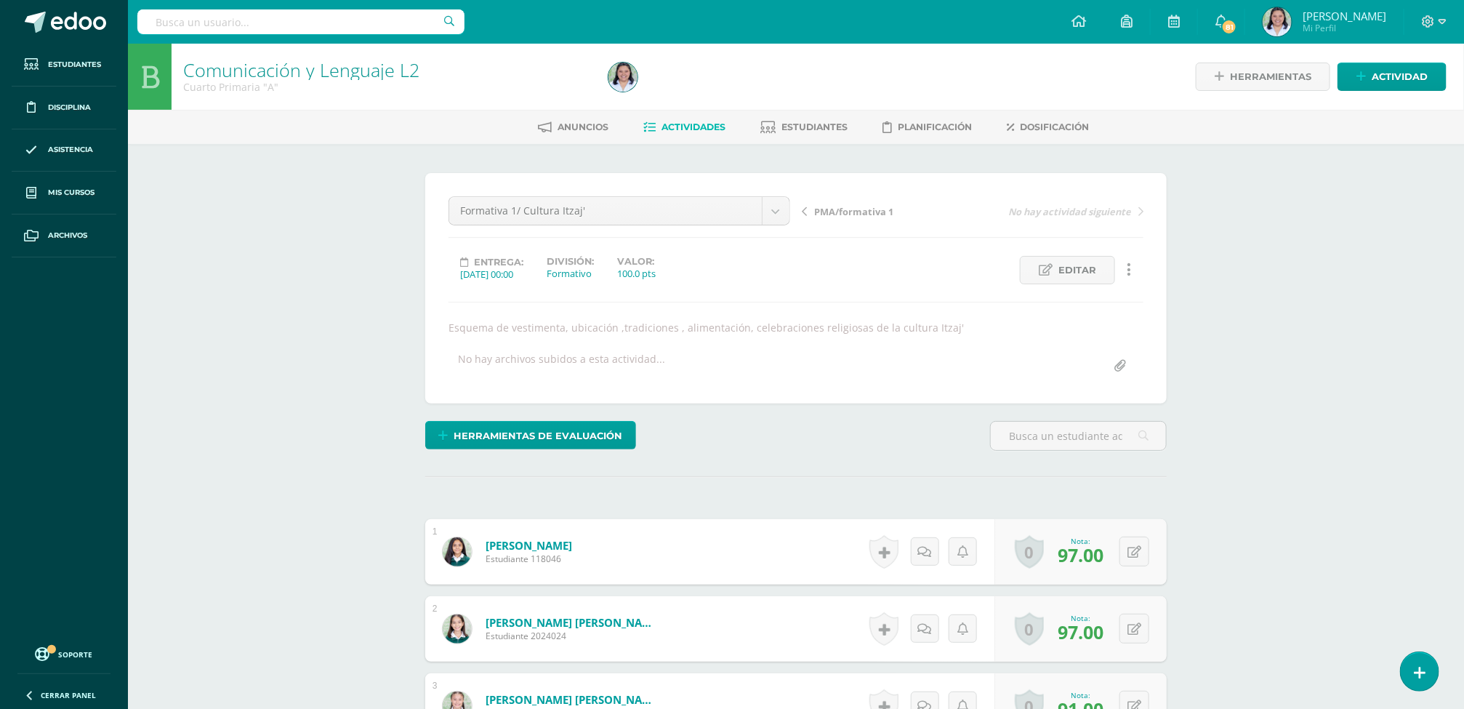
click at [678, 129] on span "Actividades" at bounding box center [693, 126] width 64 height 11
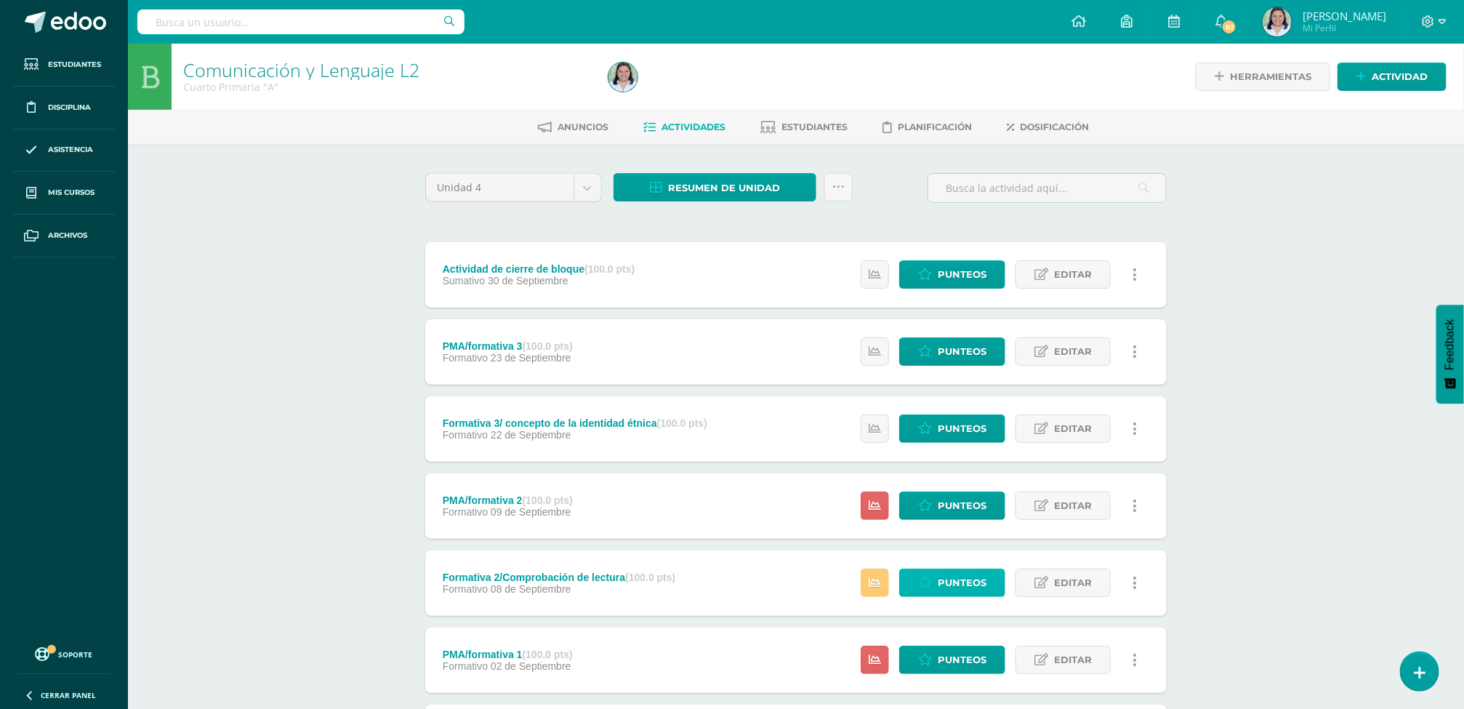
click at [988, 583] on link "Punteos" at bounding box center [952, 582] width 106 height 28
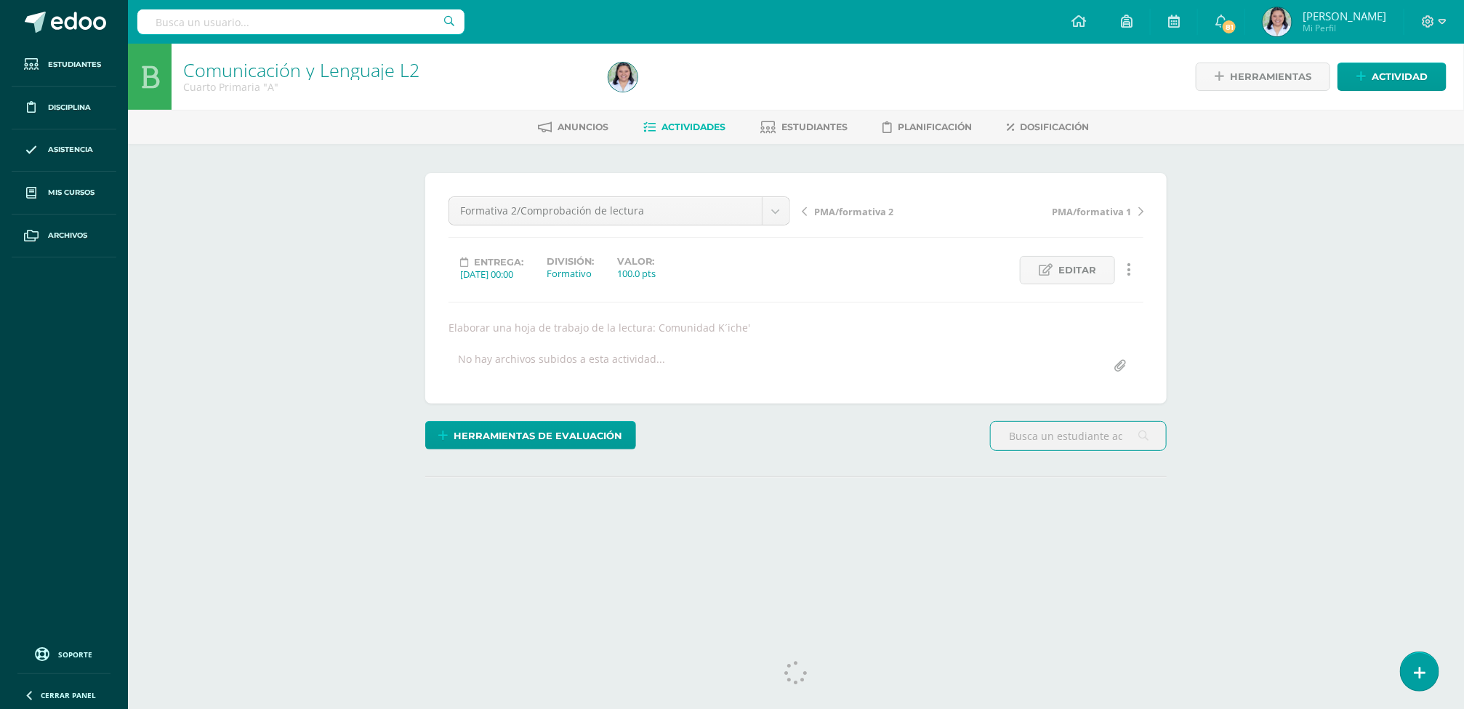
scroll to position [23, 0]
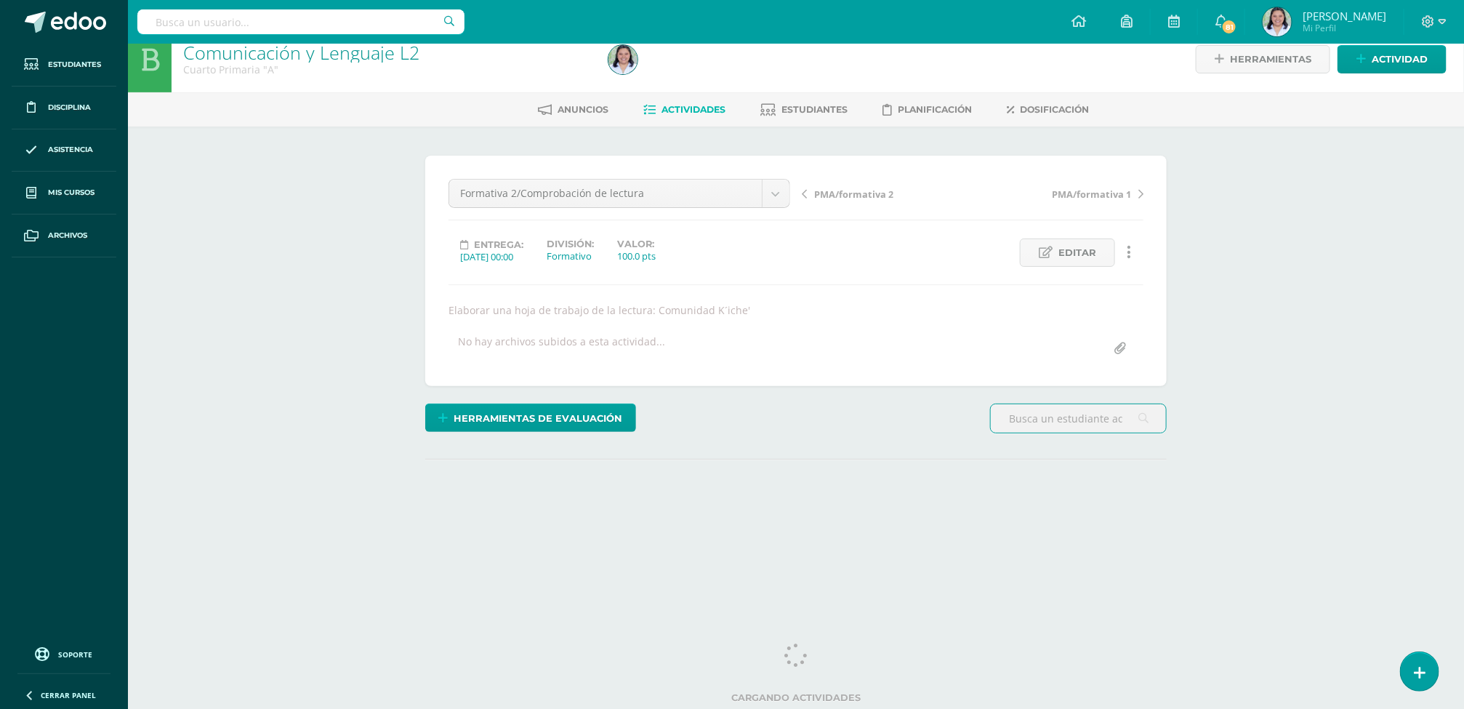
click at [1455, 247] on div "Comunicación y Lenguaje L2 Cuarto Primaria "A" Herramientas Detalle de asistenc…" at bounding box center [796, 299] width 1336 height 546
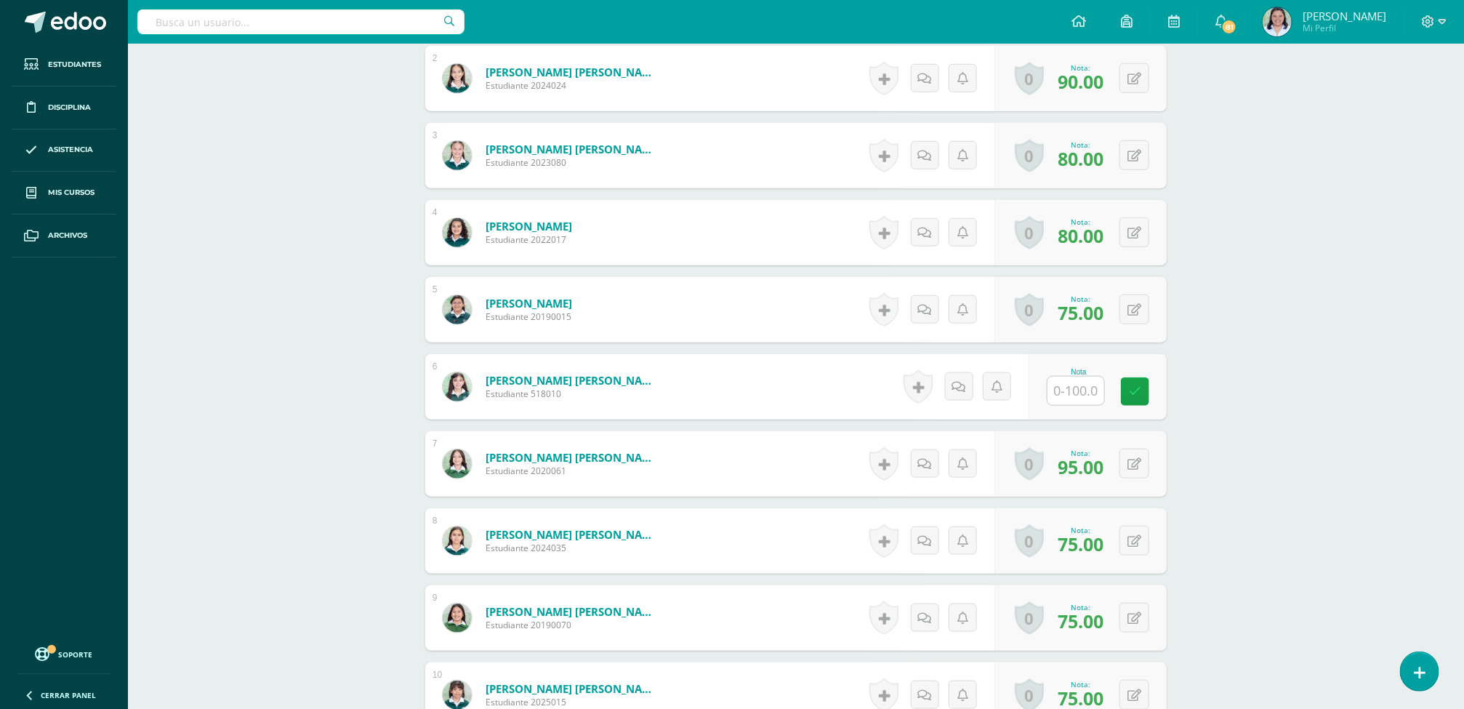
scroll to position [554, 0]
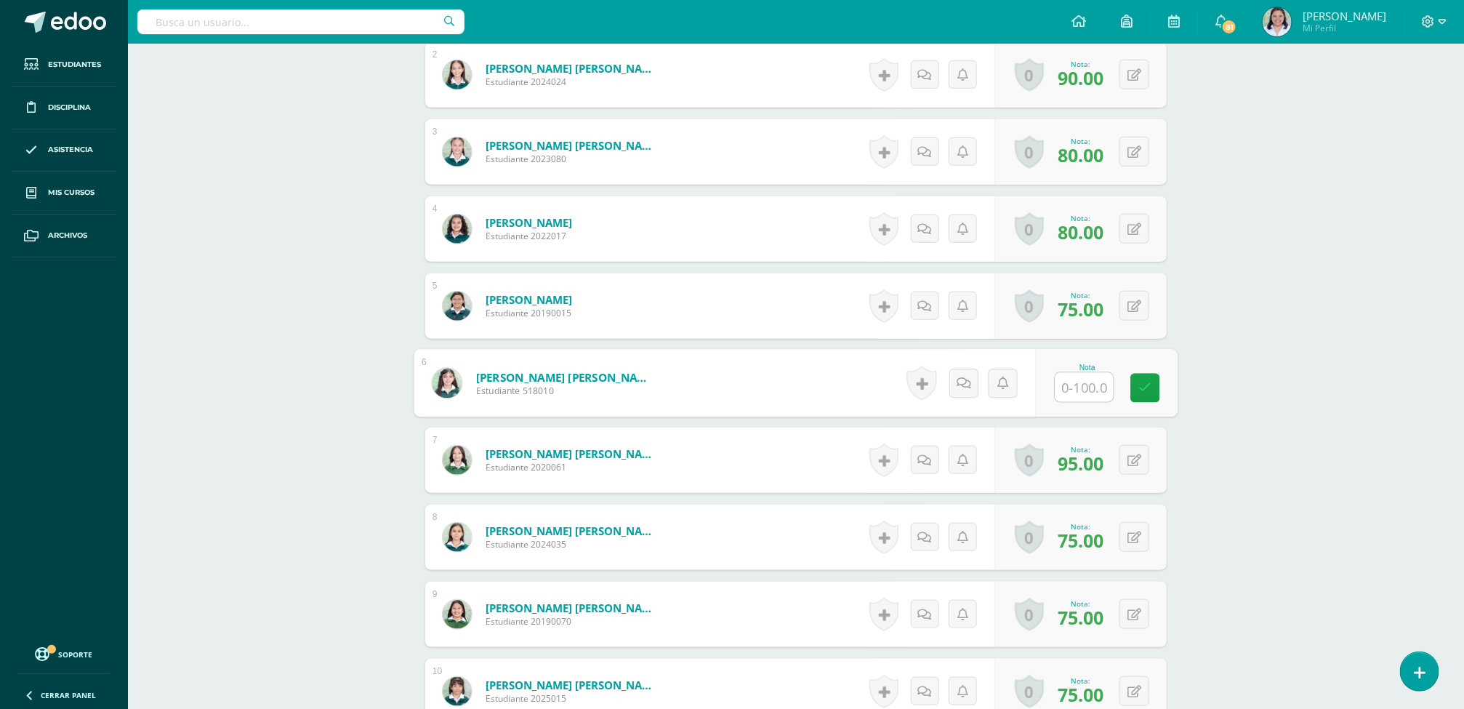
click at [1086, 393] on input "text" at bounding box center [1084, 387] width 58 height 29
click at [1085, 393] on input "text" at bounding box center [1084, 387] width 58 height 29
type input "75"
click at [1241, 467] on div "Comunicación y Lenguaje L2 Cuarto Primaria "A" Herramientas Detalle de asistenc…" at bounding box center [796, 537] width 1336 height 2094
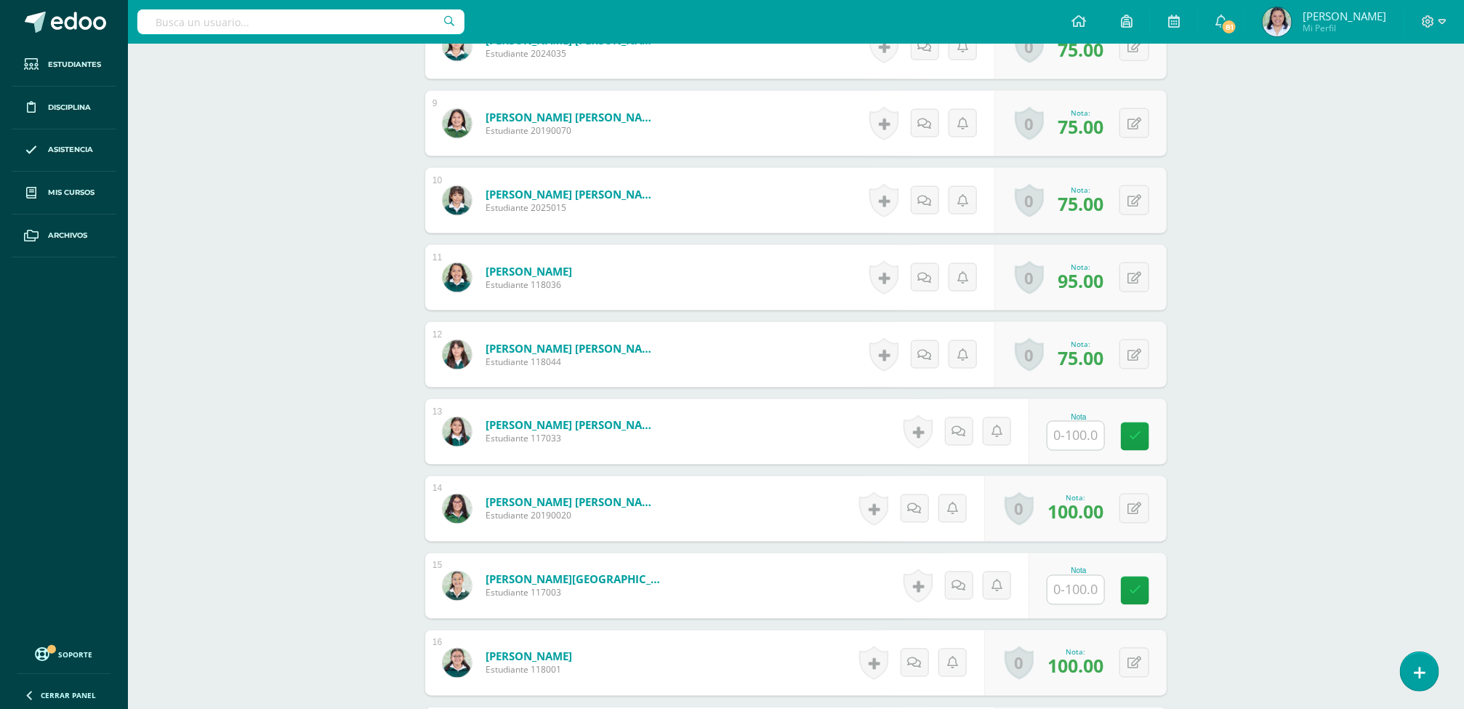
scroll to position [1150, 0]
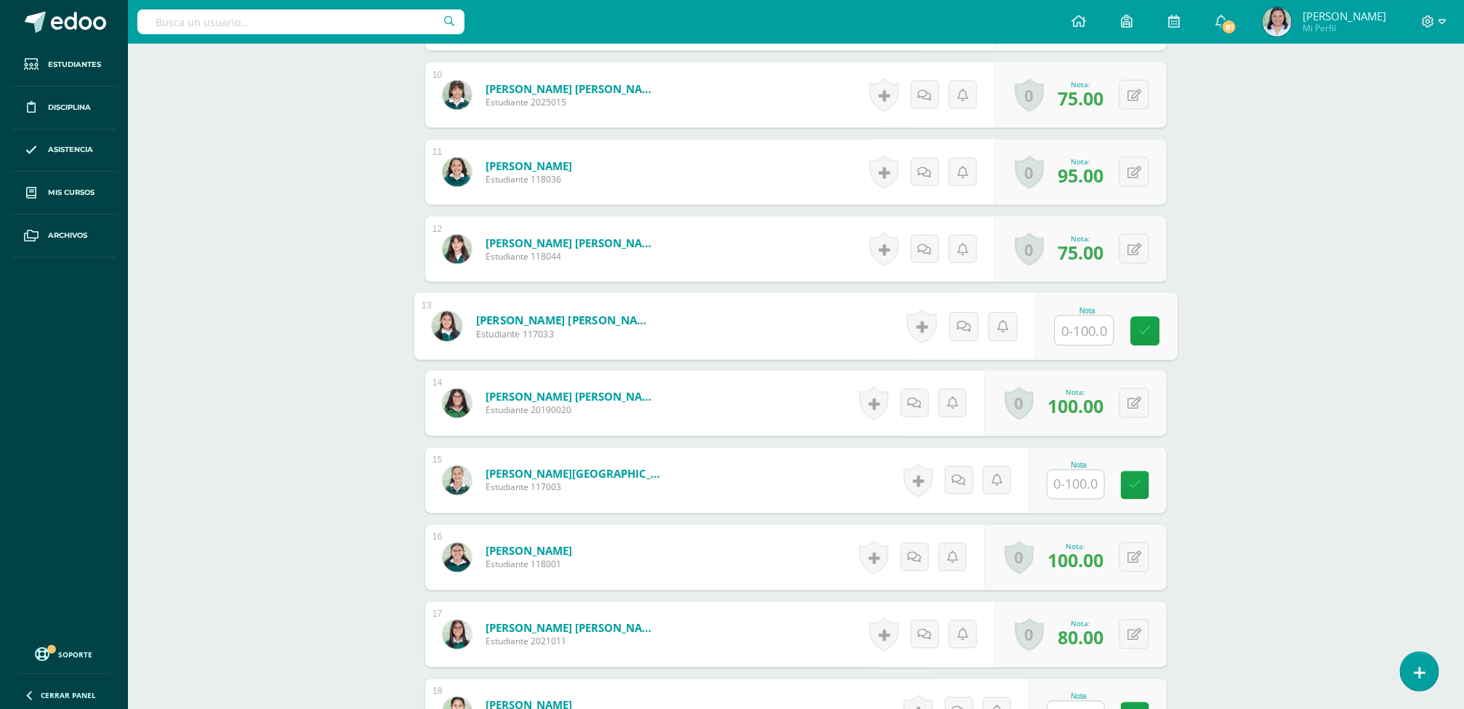
click at [1101, 345] on input "text" at bounding box center [1084, 330] width 58 height 29
type input "80"
